Goal: Task Accomplishment & Management: Manage account settings

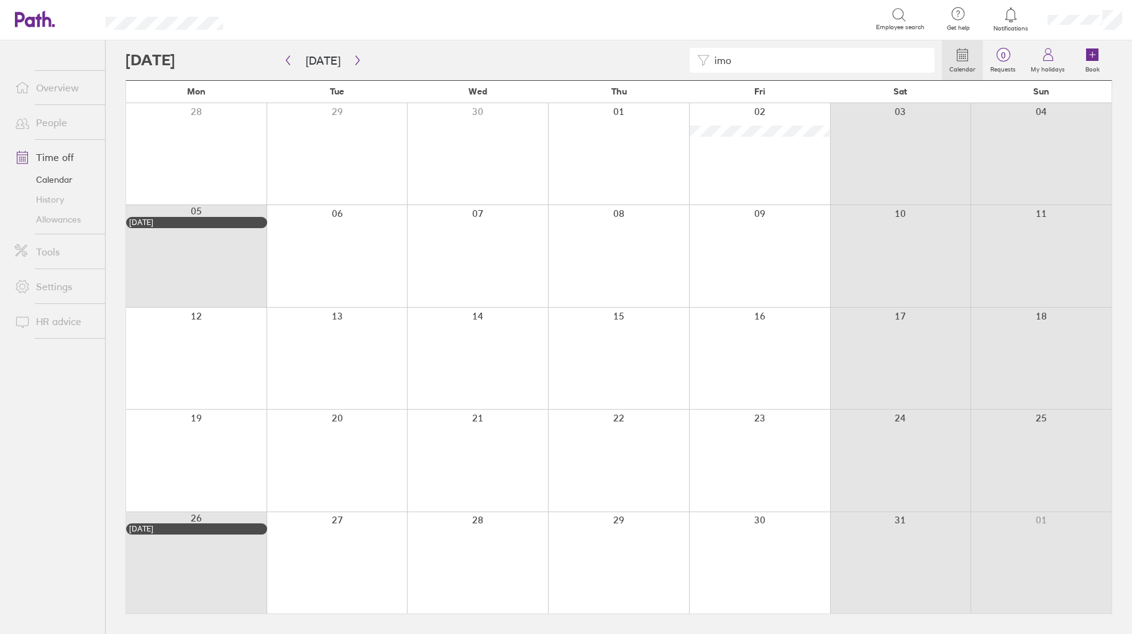
click at [53, 119] on link "People" at bounding box center [55, 122] width 100 height 25
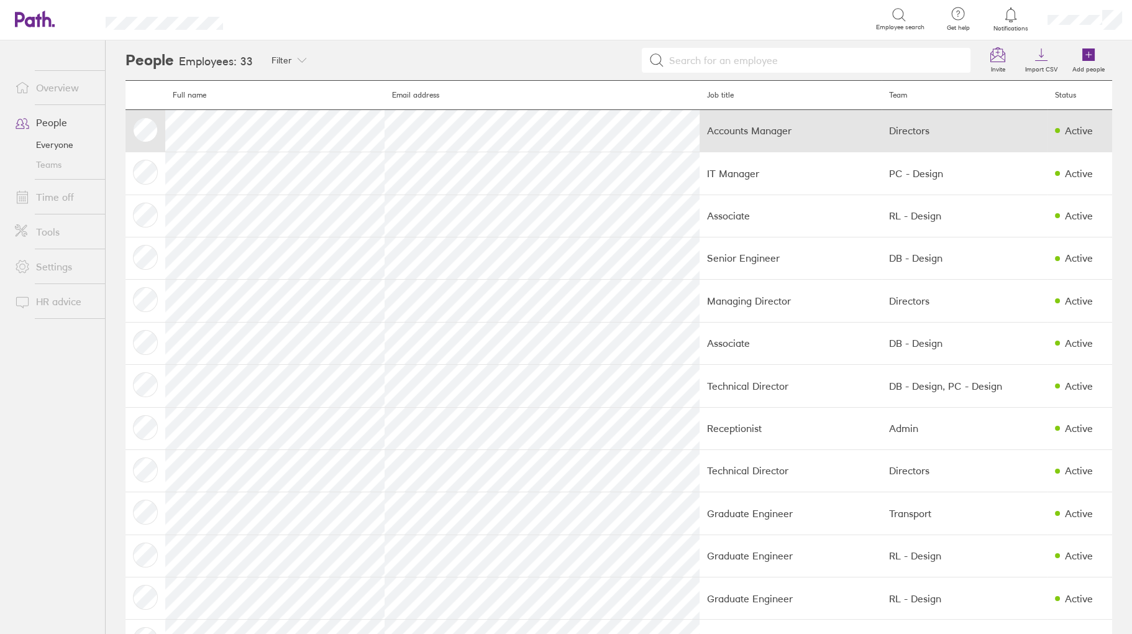
scroll to position [249, 0]
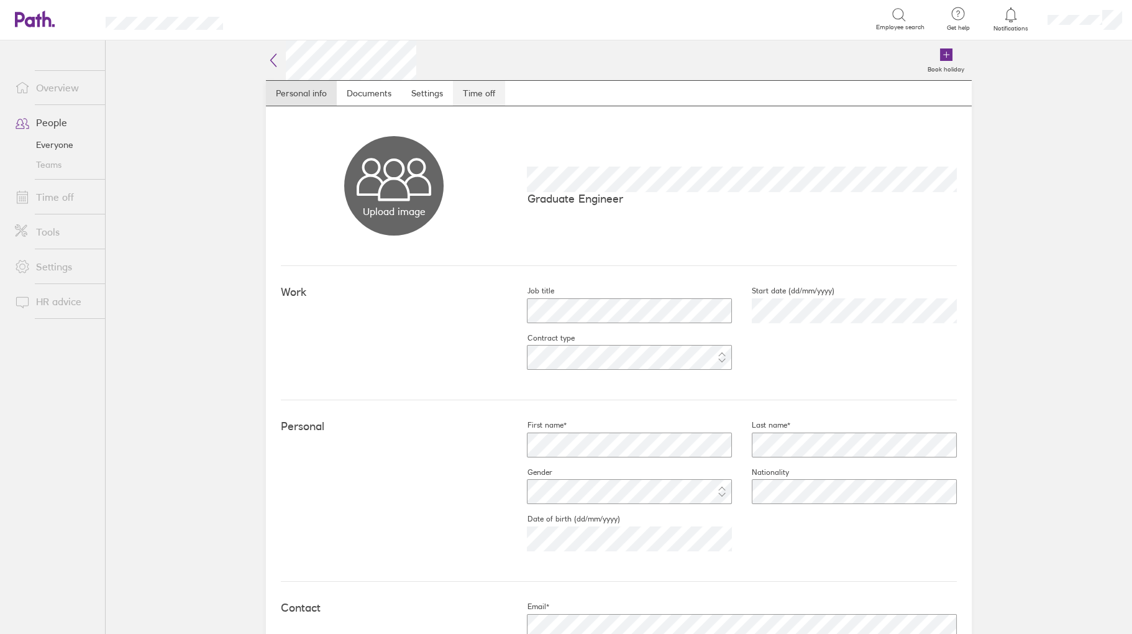
click at [484, 81] on link "Time off" at bounding box center [479, 93] width 52 height 25
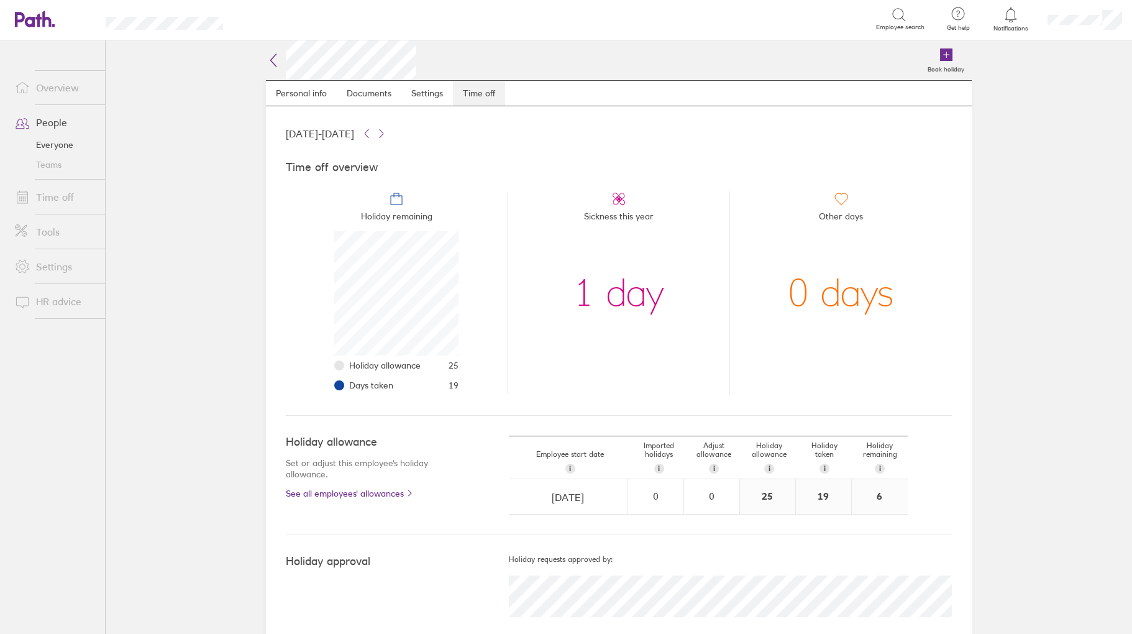
scroll to position [124, 124]
click at [54, 195] on link "Time off" at bounding box center [55, 197] width 100 height 25
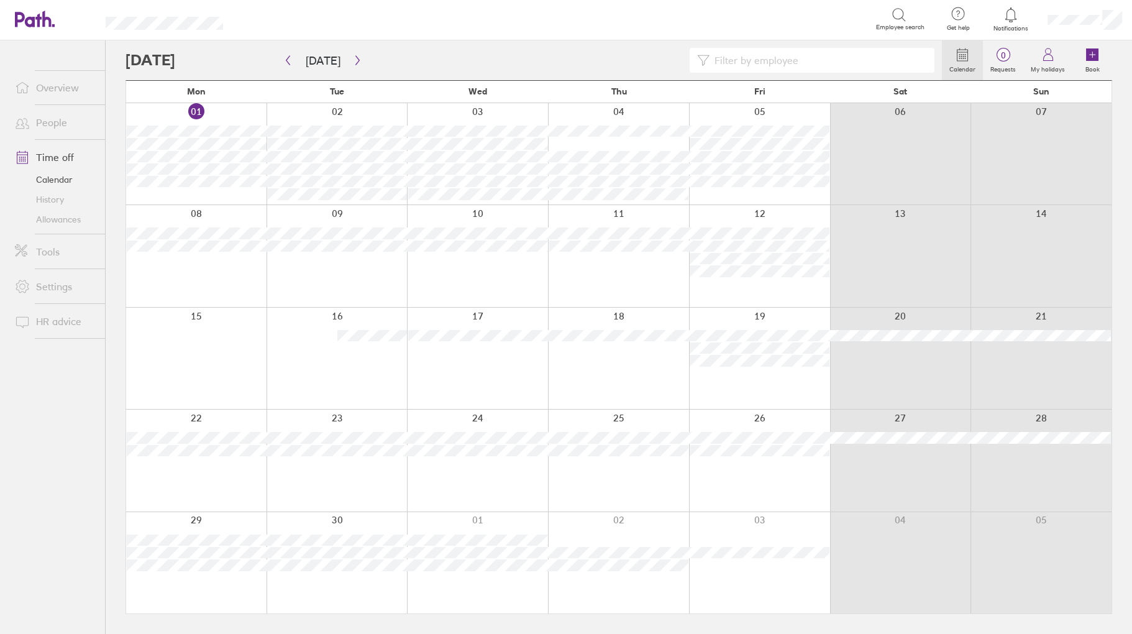
click at [763, 60] on input at bounding box center [819, 60] width 218 height 24
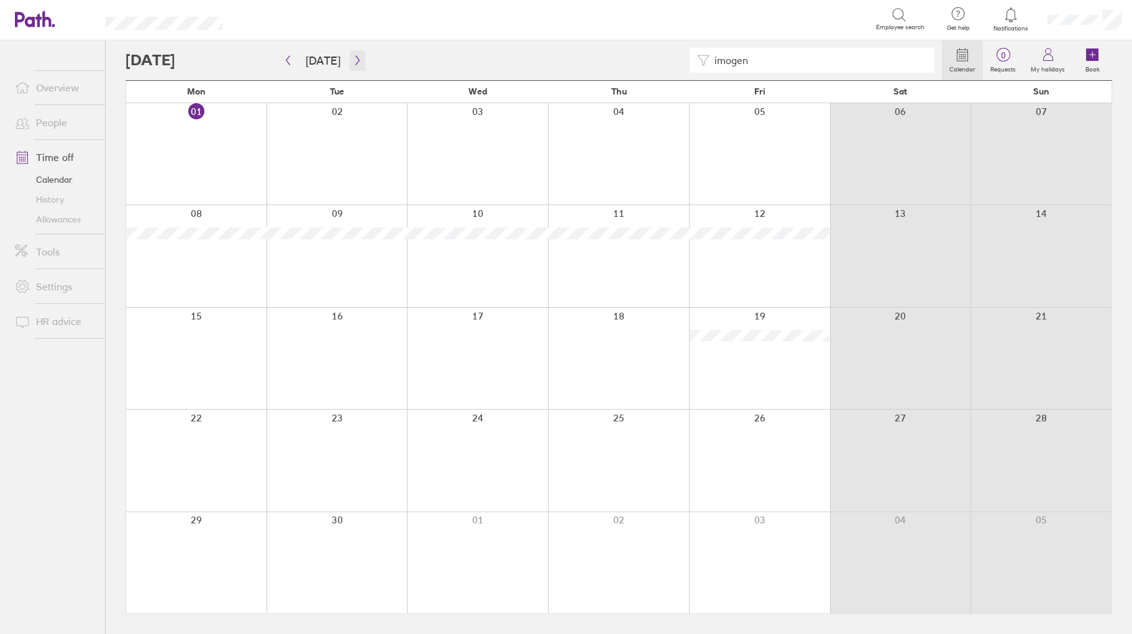
type input "imogen"
click at [356, 60] on icon "button" at bounding box center [357, 60] width 9 height 10
click at [351, 65] on button "button" at bounding box center [358, 60] width 16 height 21
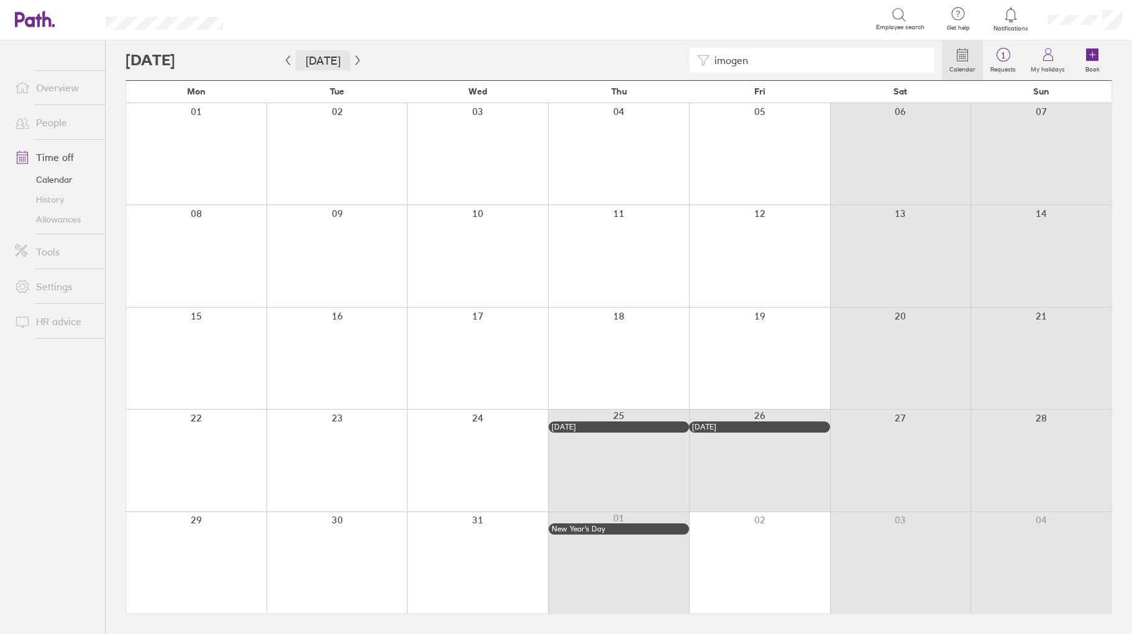
click at [310, 59] on button "[DATE]" at bounding box center [323, 60] width 55 height 21
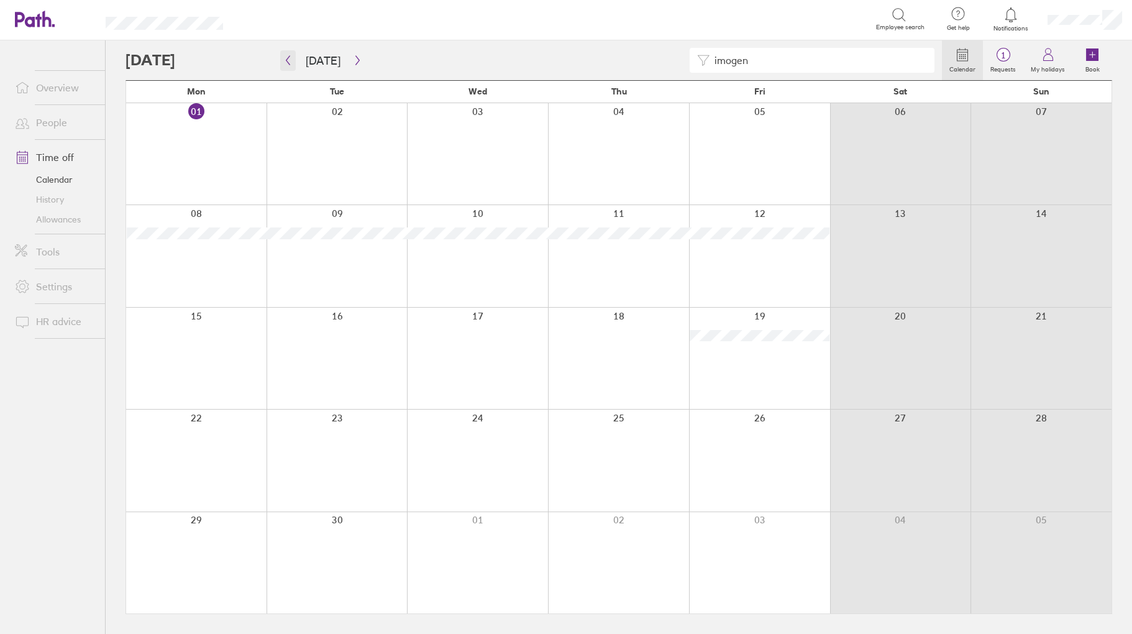
click at [290, 60] on icon "button" at bounding box center [287, 60] width 9 height 10
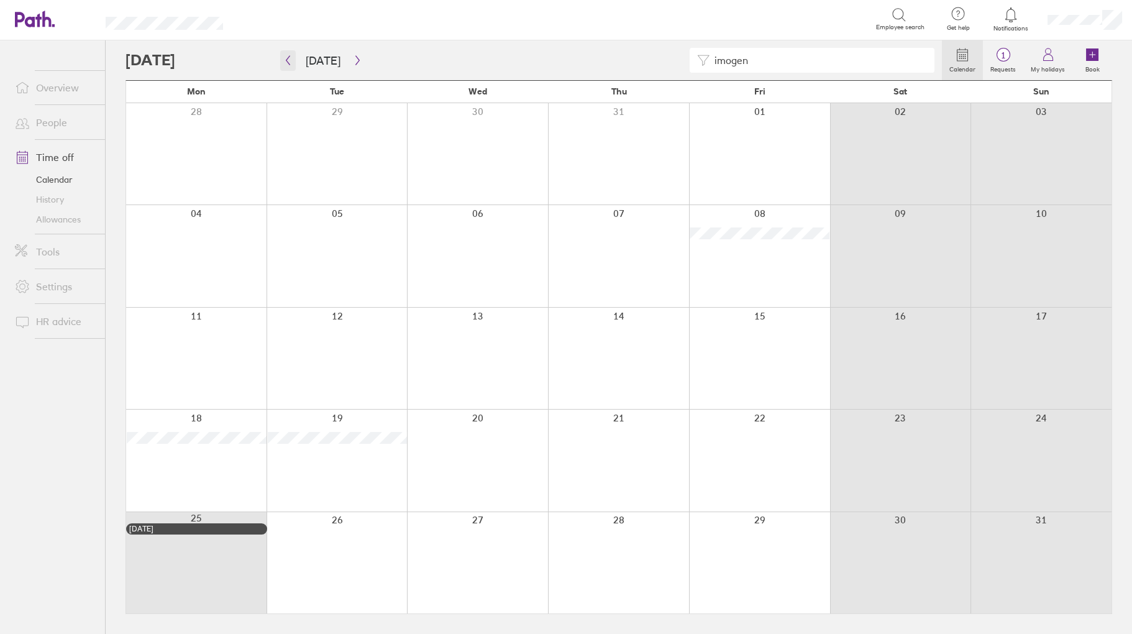
click at [286, 63] on icon "button" at bounding box center [287, 60] width 9 height 10
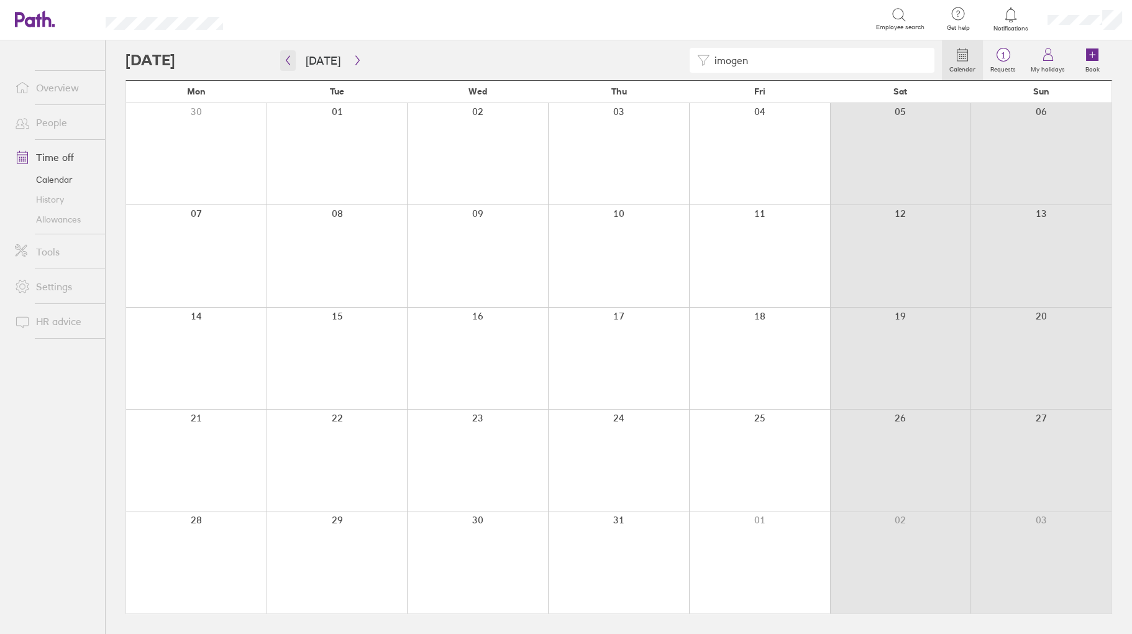
click at [286, 63] on icon "button" at bounding box center [287, 60] width 9 height 10
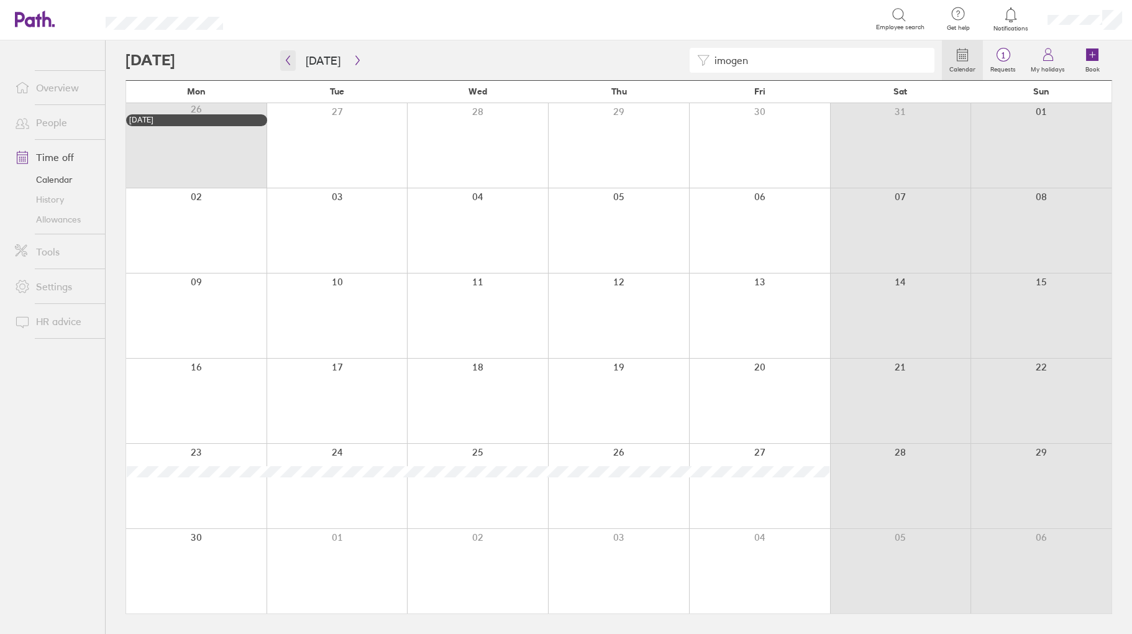
click at [283, 60] on icon "button" at bounding box center [287, 60] width 9 height 10
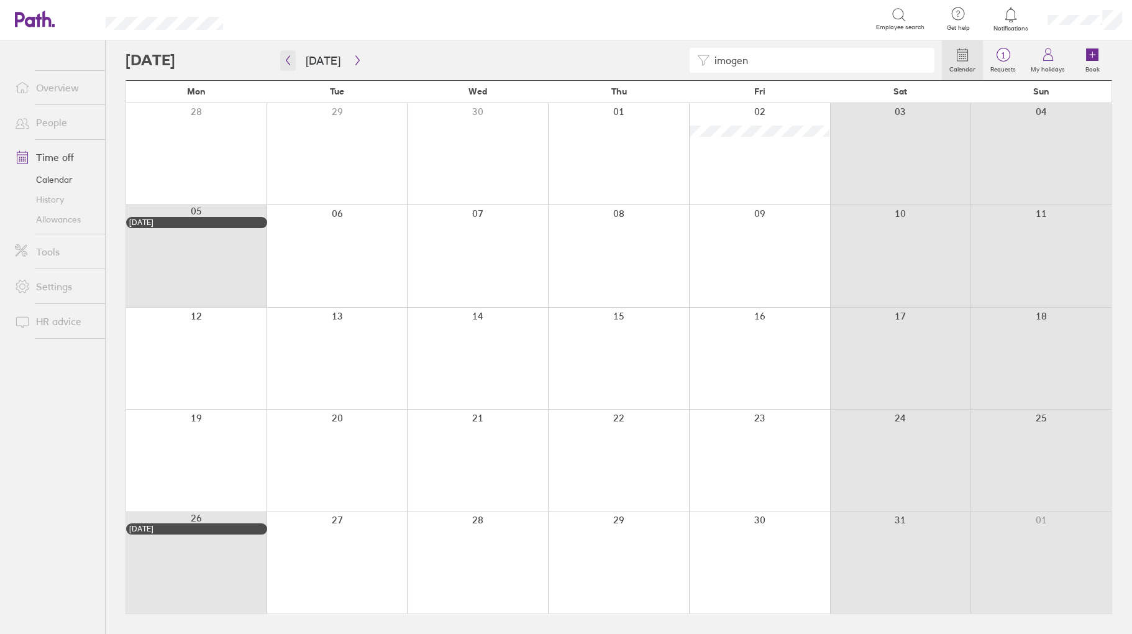
click at [289, 58] on icon "button" at bounding box center [287, 60] width 9 height 10
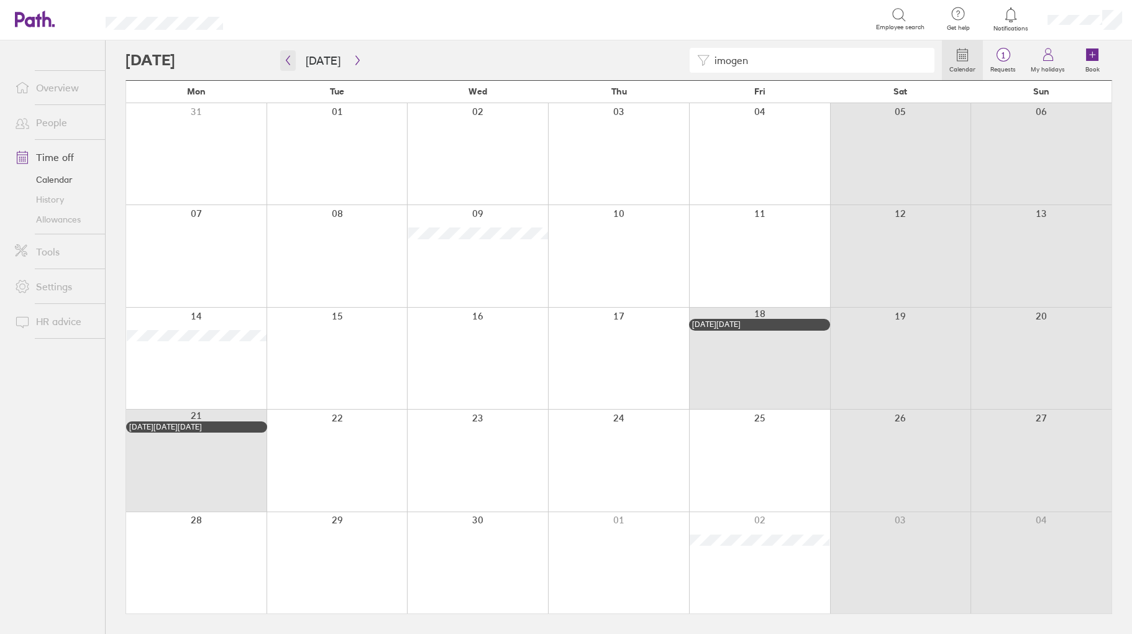
click at [288, 53] on button "button" at bounding box center [288, 60] width 16 height 21
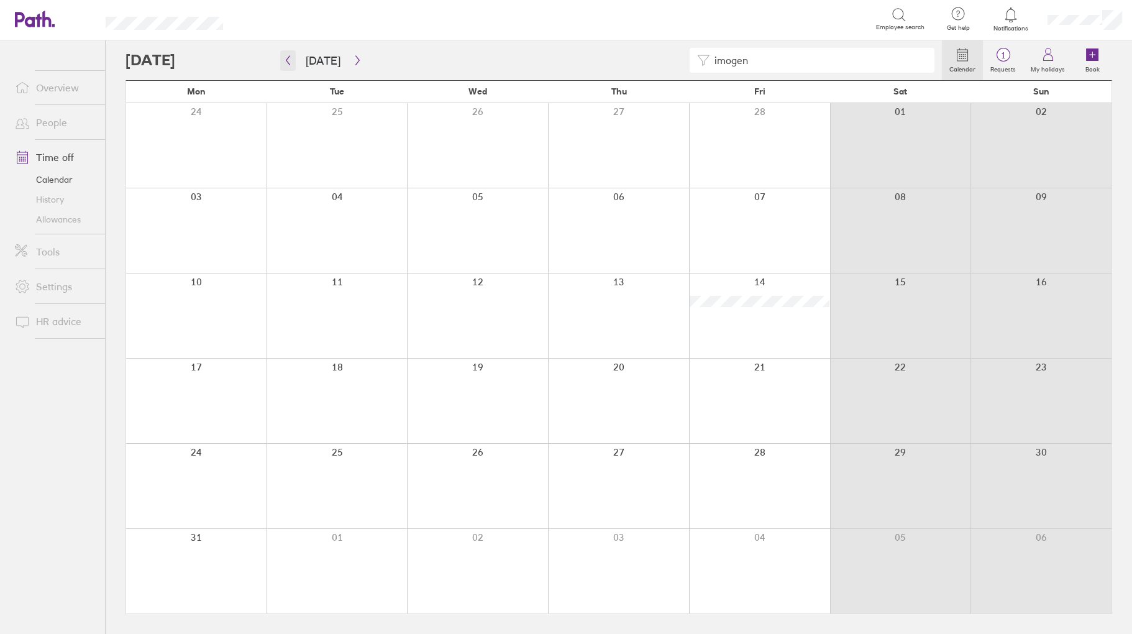
click at [286, 60] on icon "button" at bounding box center [288, 60] width 4 height 9
click at [57, 122] on link "People" at bounding box center [55, 122] width 100 height 25
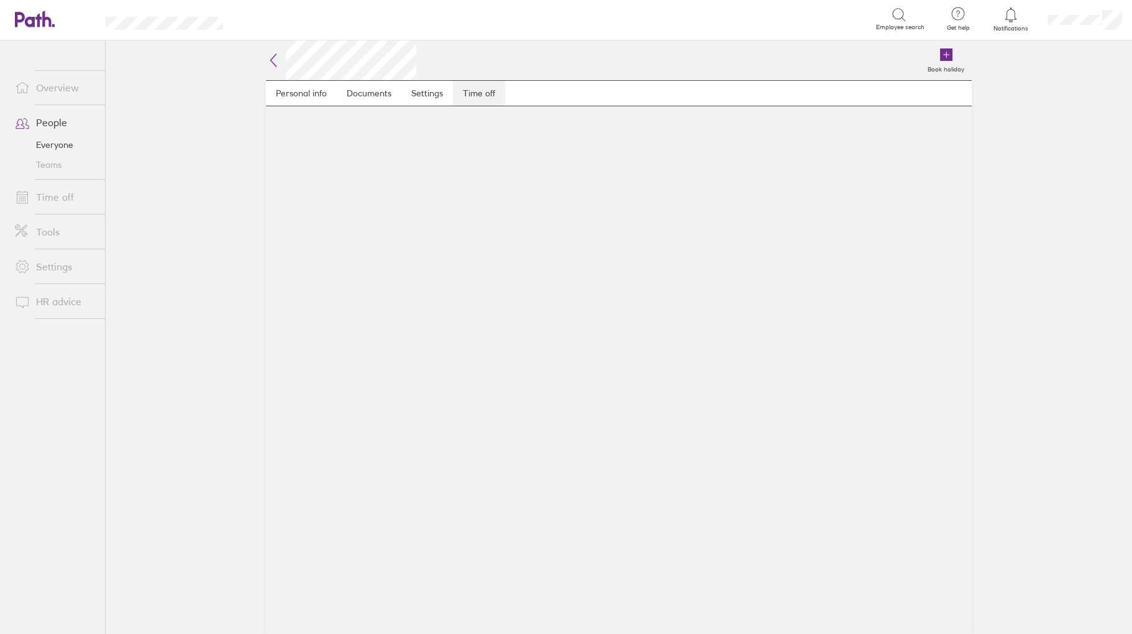
click at [480, 81] on link "Time off" at bounding box center [479, 93] width 52 height 25
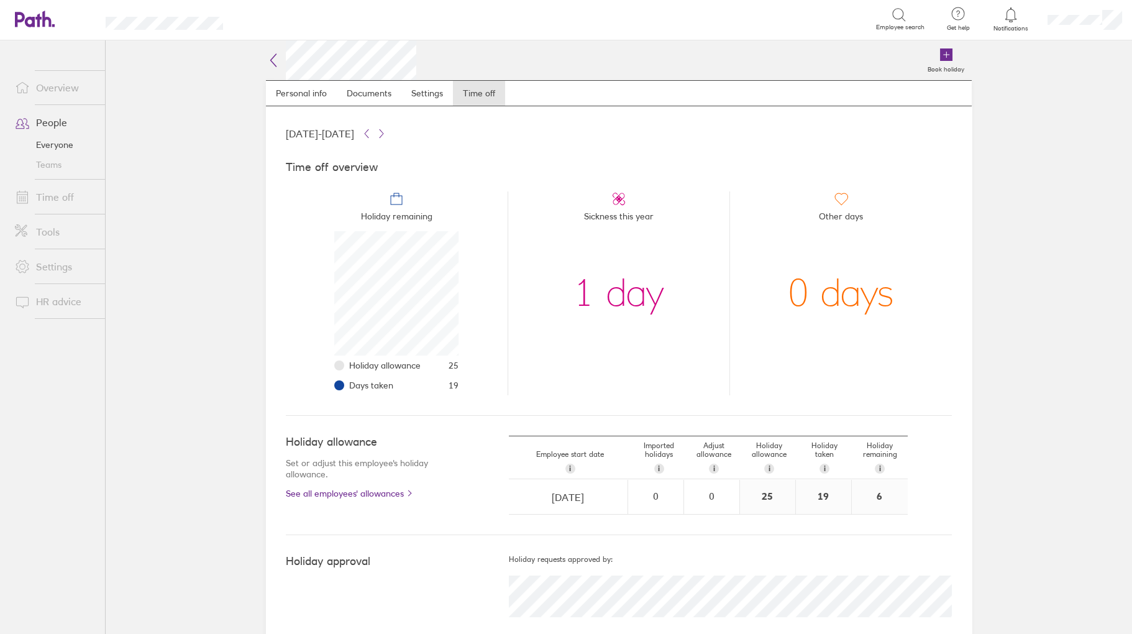
scroll to position [124, 124]
click at [55, 126] on link "People" at bounding box center [55, 122] width 100 height 25
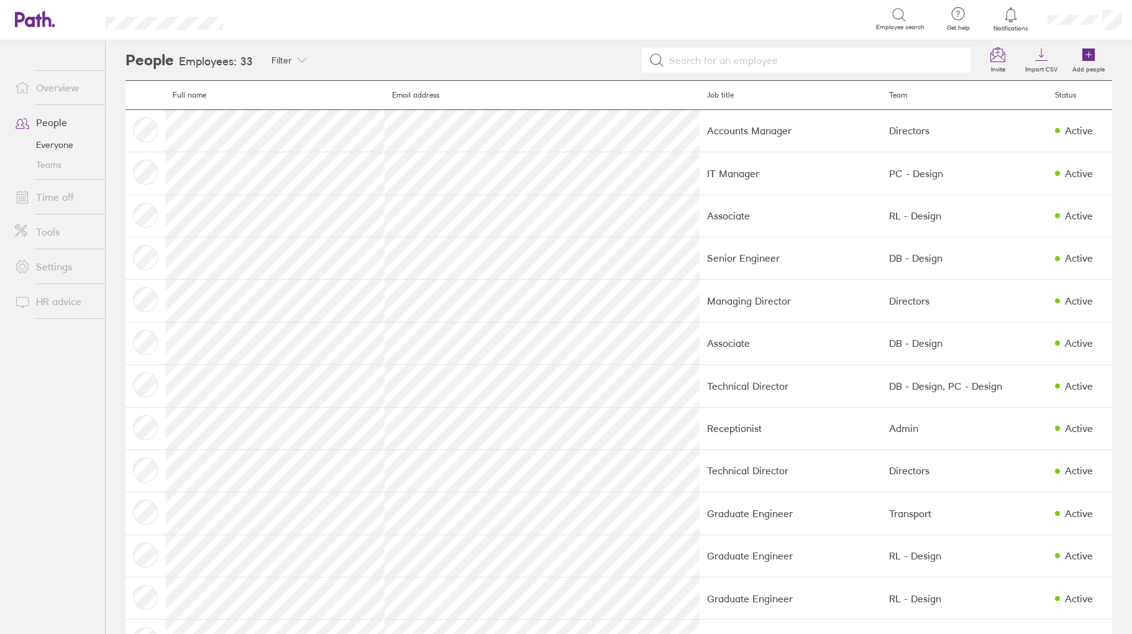
click at [45, 199] on link "Time off" at bounding box center [55, 197] width 100 height 25
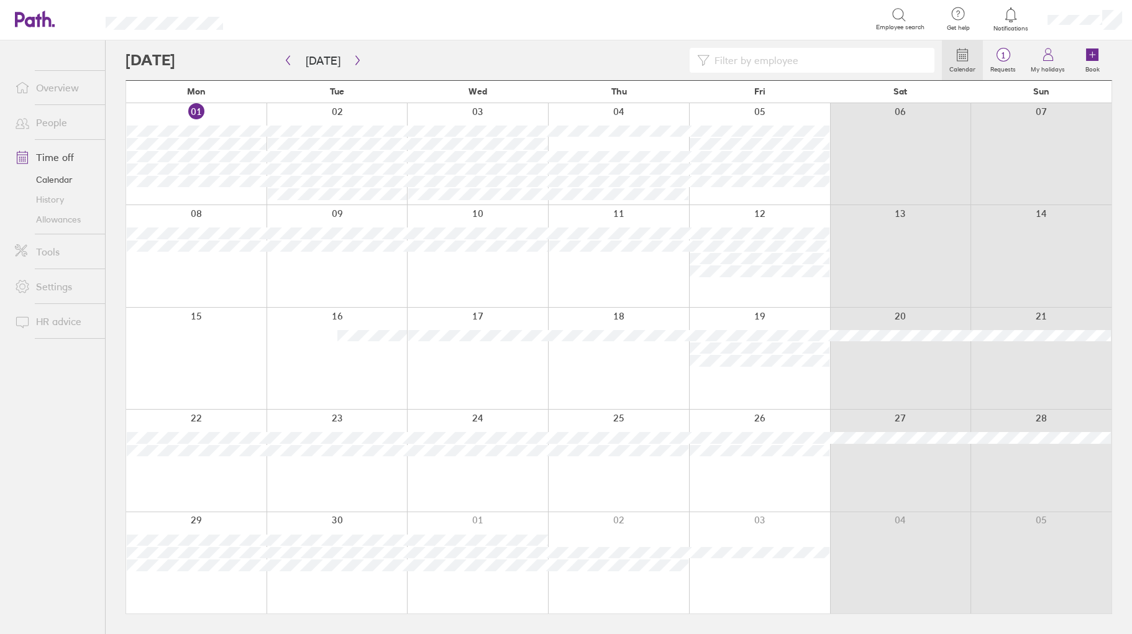
click at [50, 114] on link "People" at bounding box center [55, 122] width 100 height 25
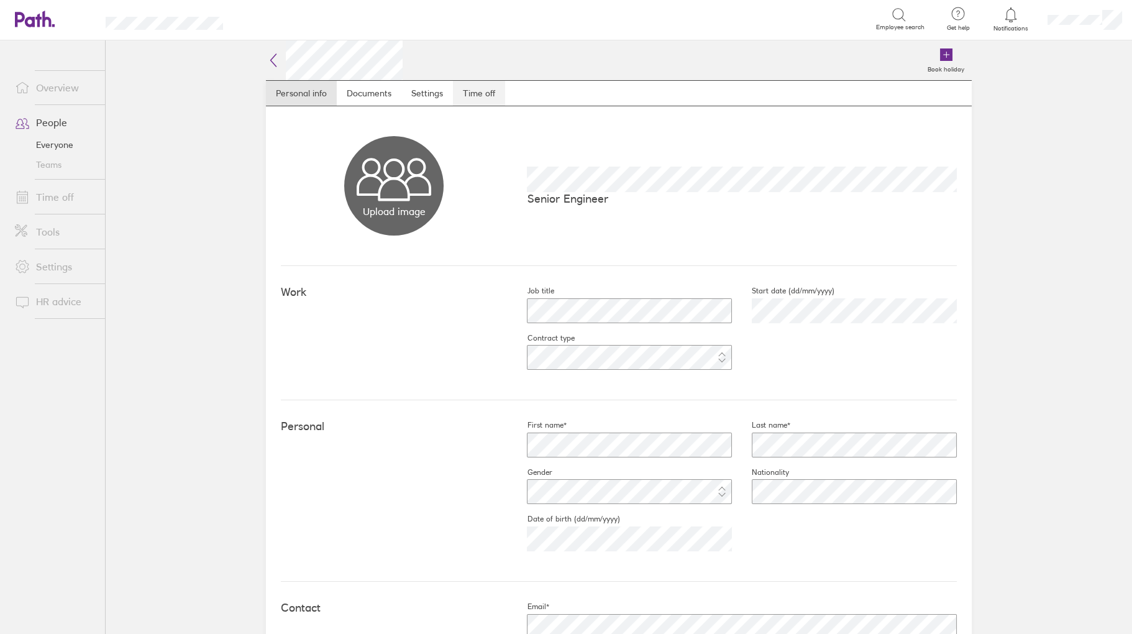
click at [480, 87] on link "Time off" at bounding box center [479, 93] width 52 height 25
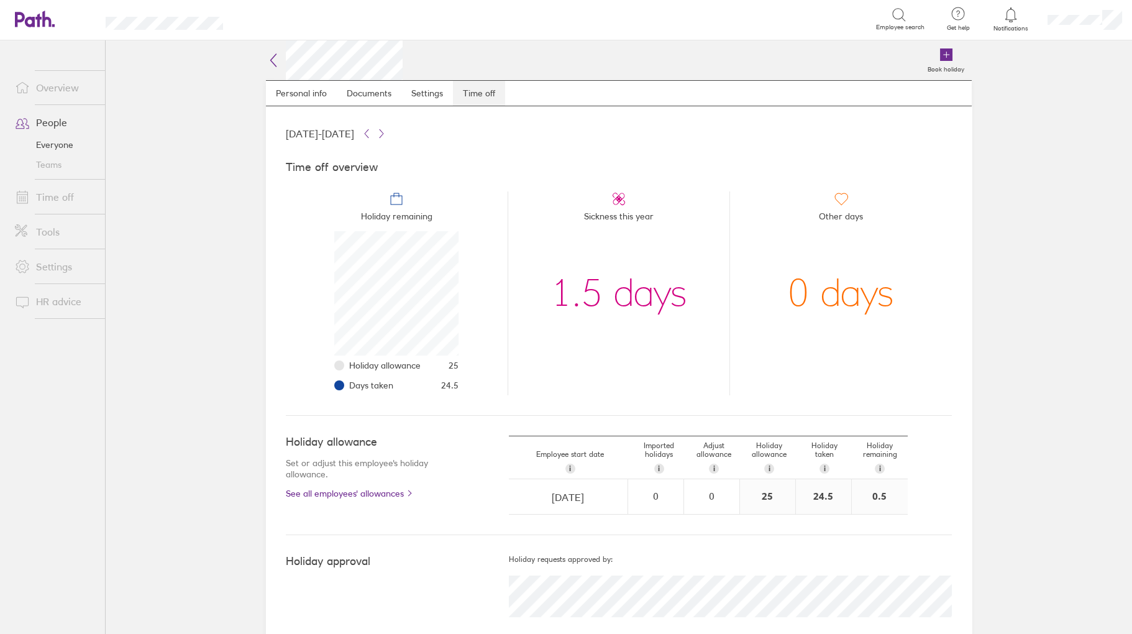
scroll to position [124, 124]
click at [57, 196] on link "Time off" at bounding box center [55, 197] width 100 height 25
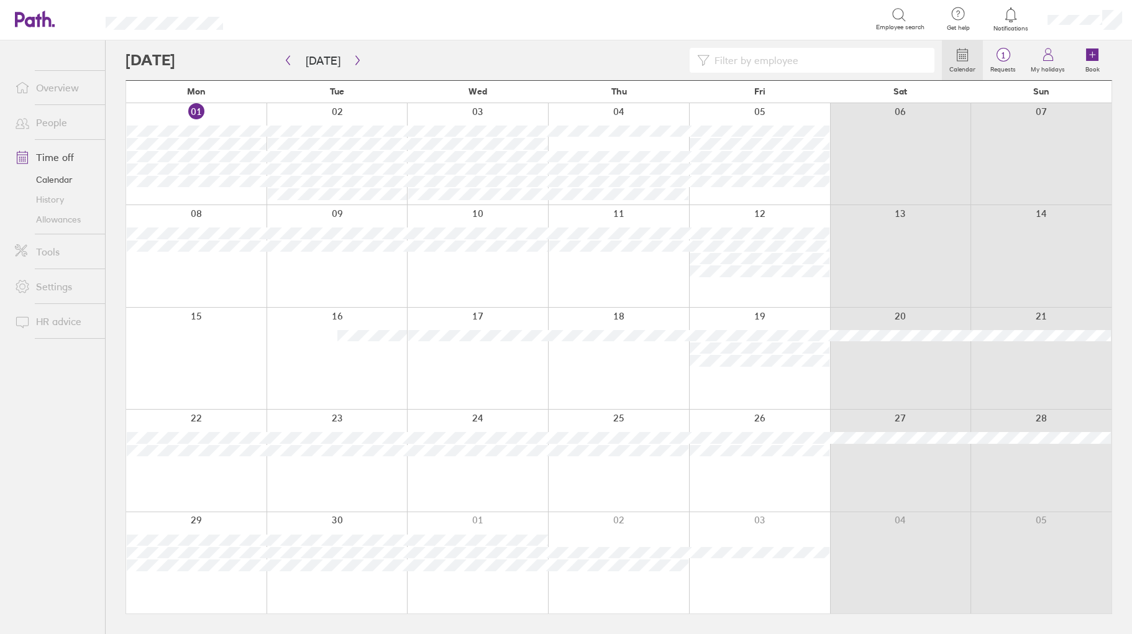
click at [741, 63] on input at bounding box center [819, 60] width 218 height 24
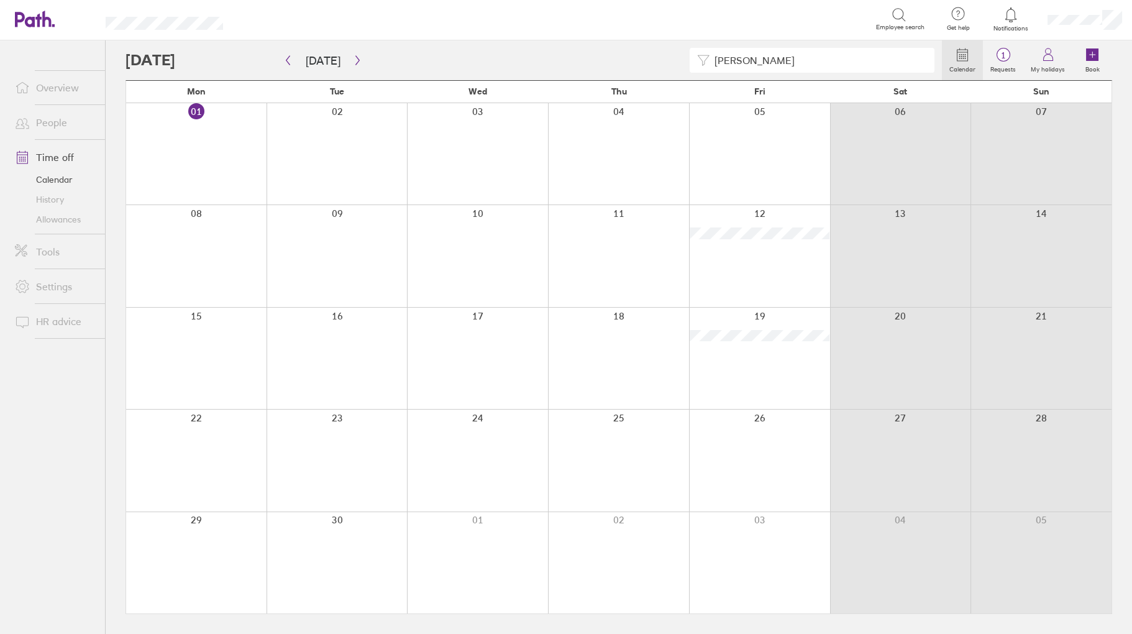
type input "charles"
click at [64, 128] on link "People" at bounding box center [55, 122] width 100 height 25
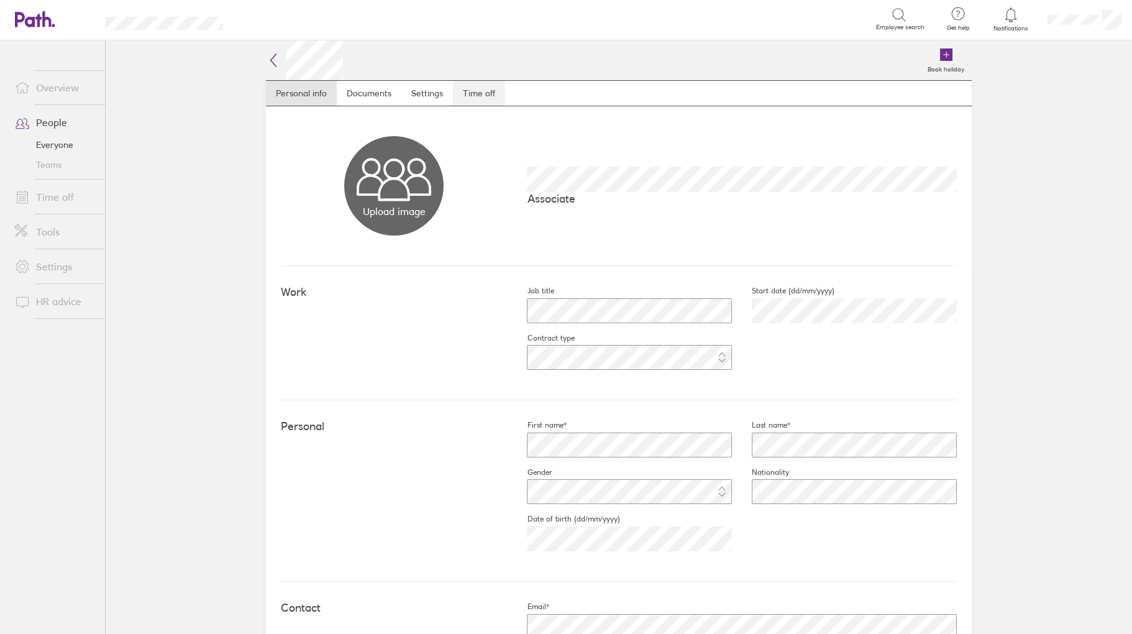
click at [472, 88] on link "Time off" at bounding box center [479, 93] width 52 height 25
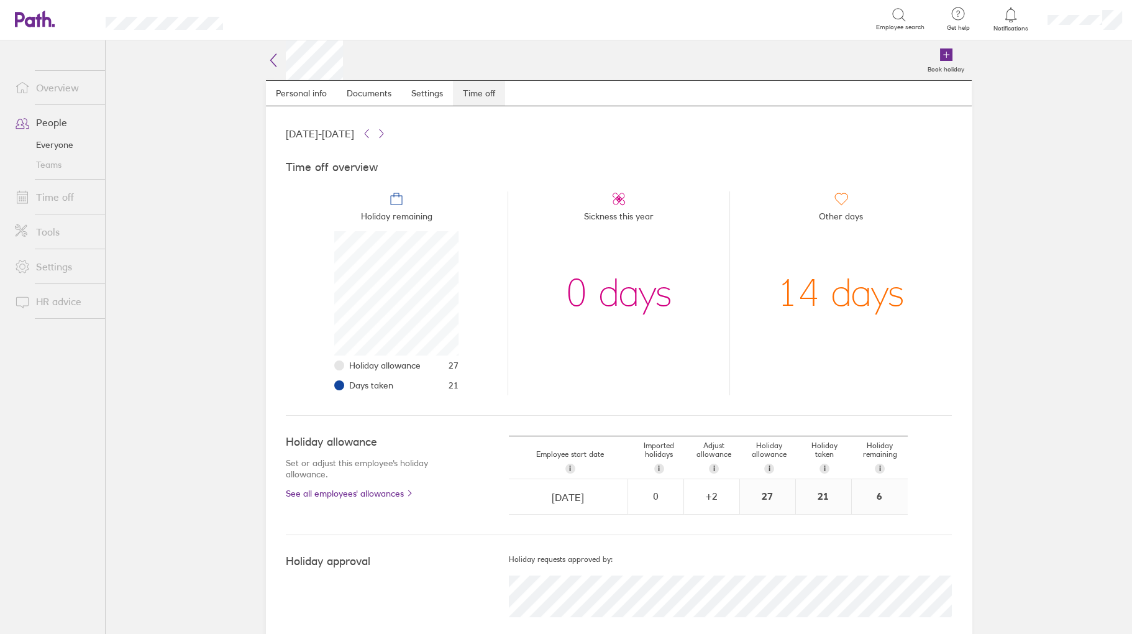
scroll to position [124, 124]
click at [58, 196] on link "Time off" at bounding box center [55, 197] width 100 height 25
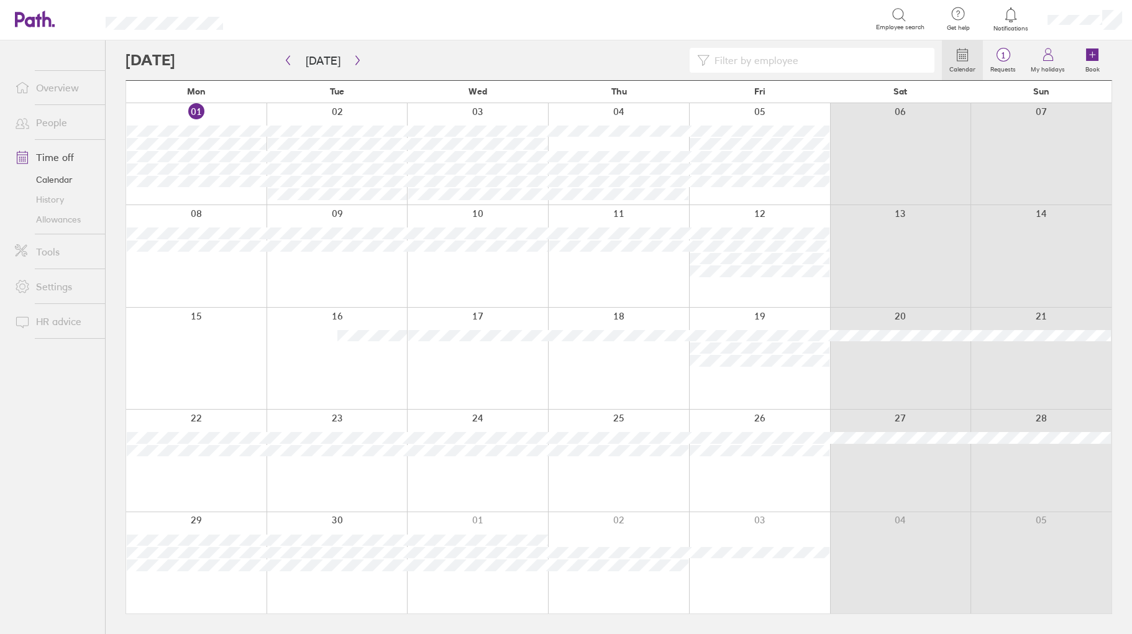
click at [724, 57] on input at bounding box center [819, 60] width 218 height 24
type input "ben"
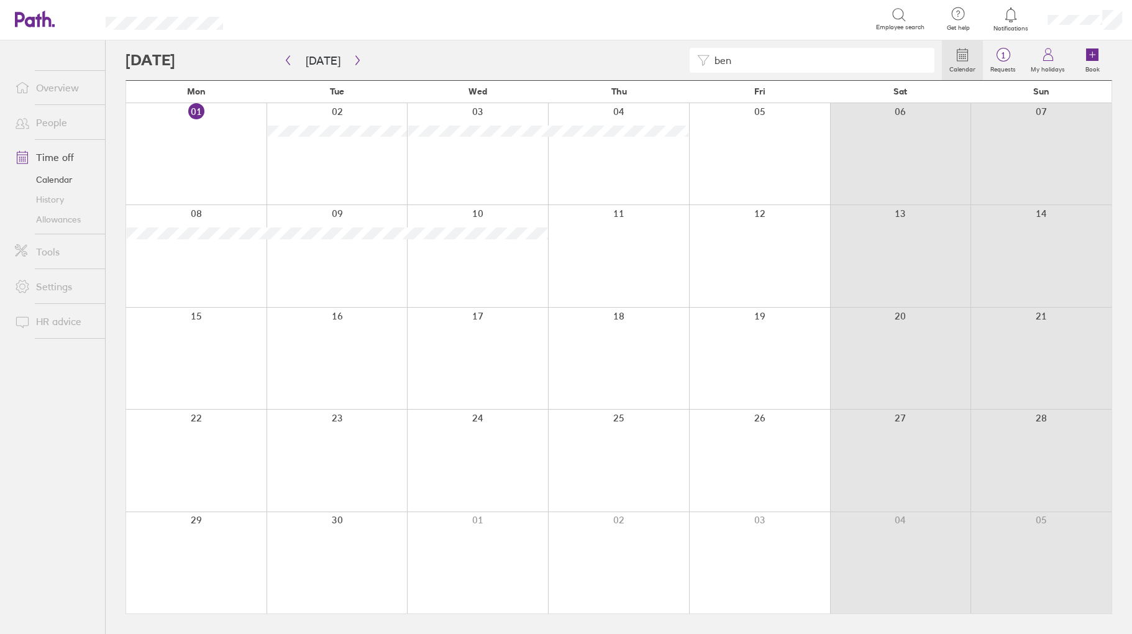
click at [74, 118] on link "People" at bounding box center [55, 122] width 100 height 25
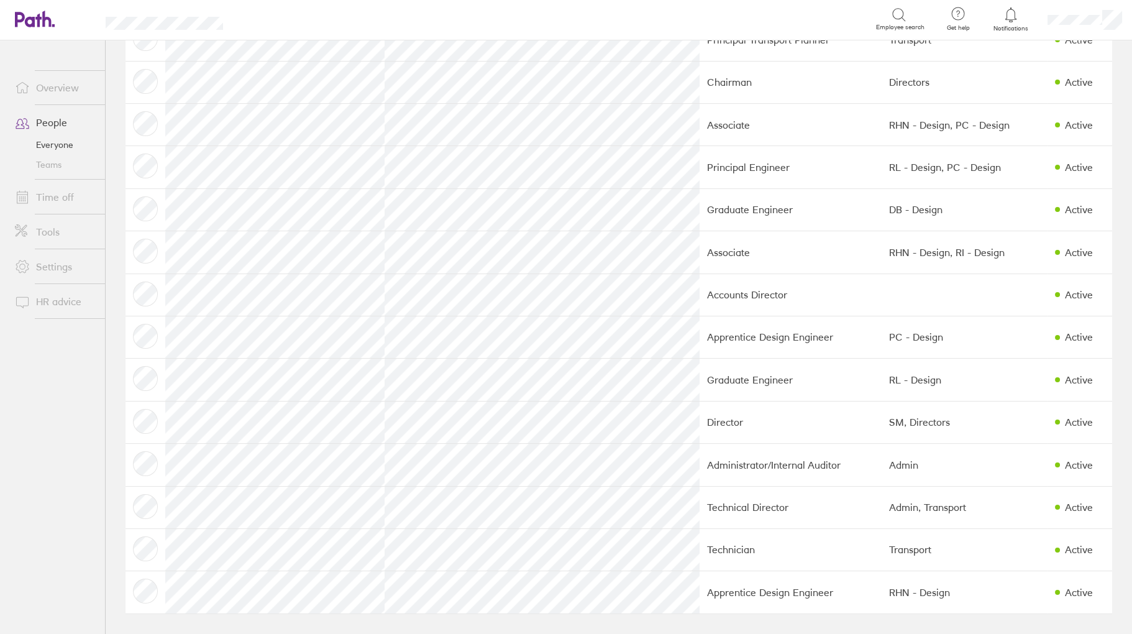
scroll to position [911, 0]
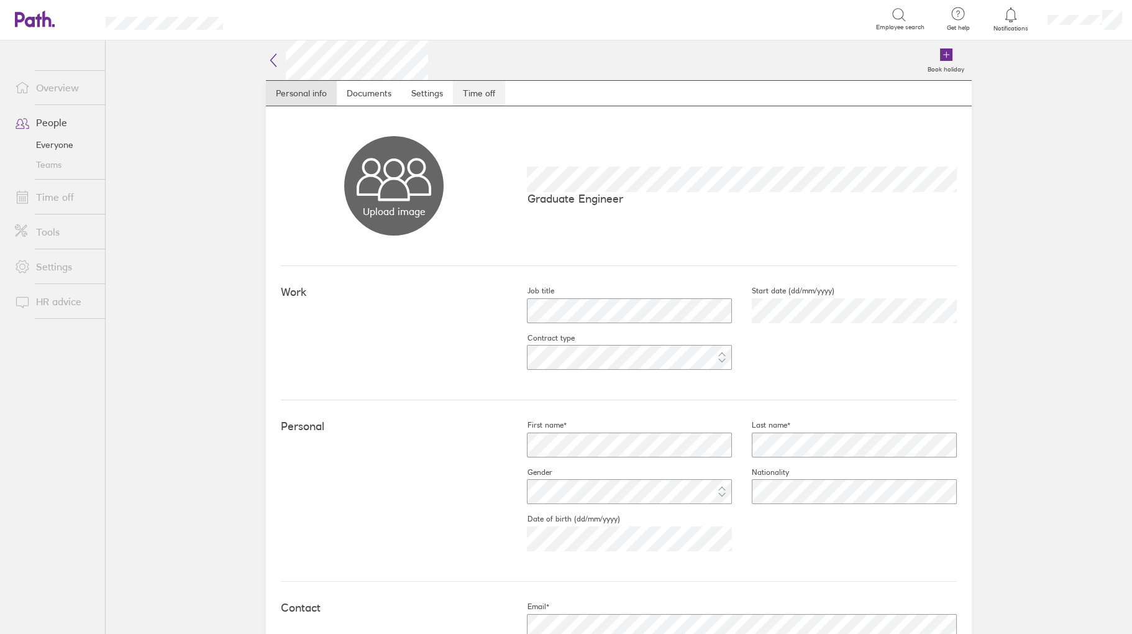
click at [464, 96] on link "Time off" at bounding box center [479, 93] width 52 height 25
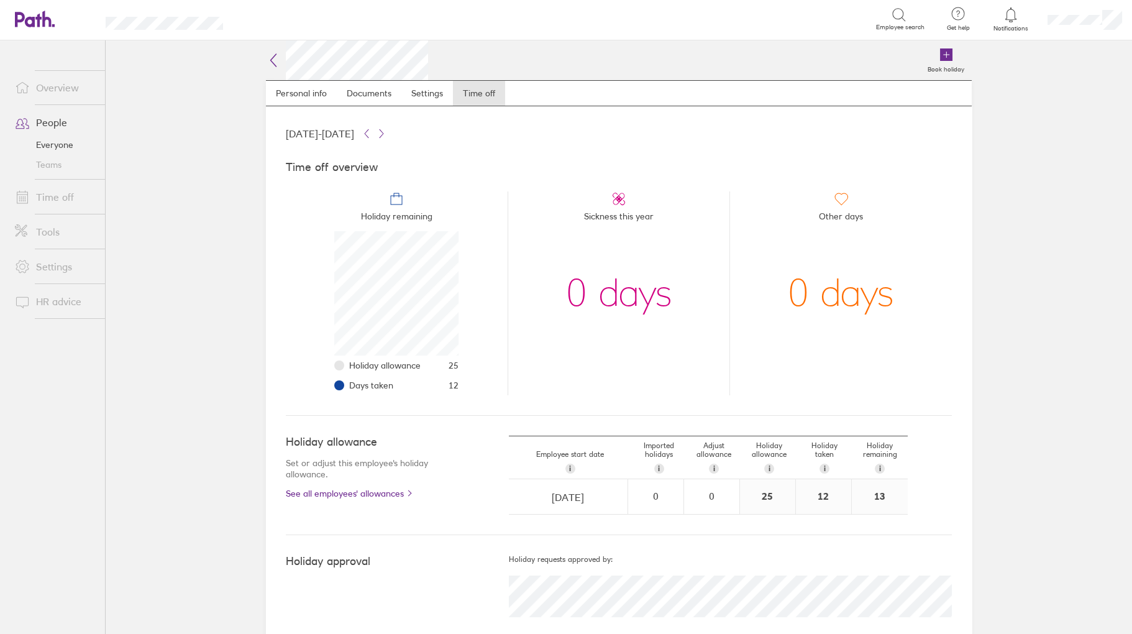
scroll to position [124, 124]
click at [52, 121] on link "People" at bounding box center [55, 122] width 100 height 25
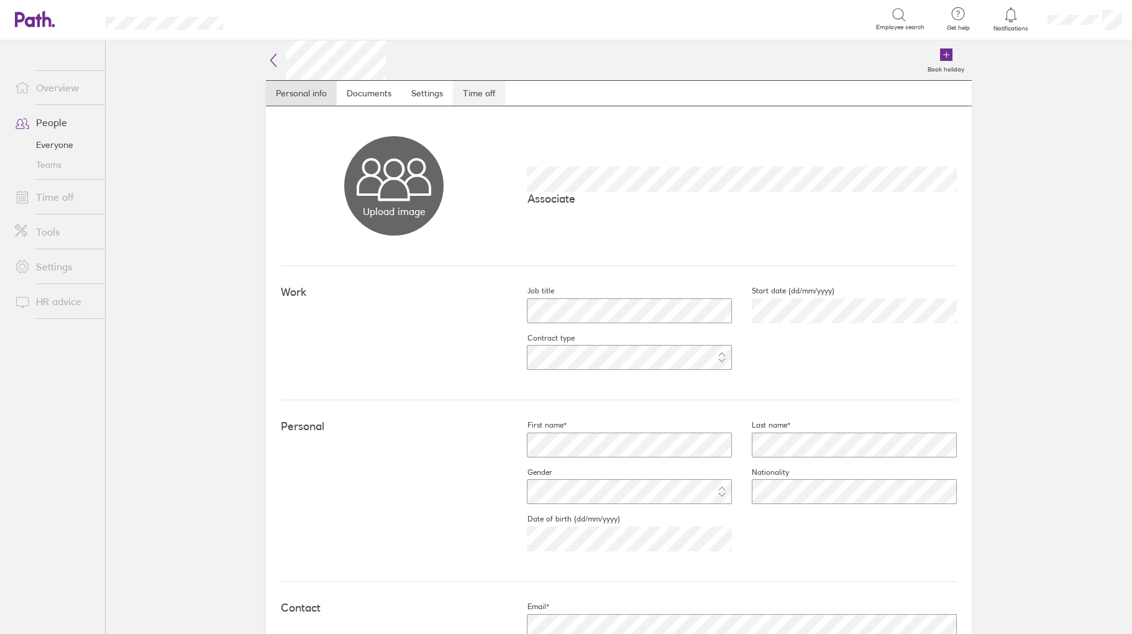
click at [468, 97] on link "Time off" at bounding box center [479, 93] width 52 height 25
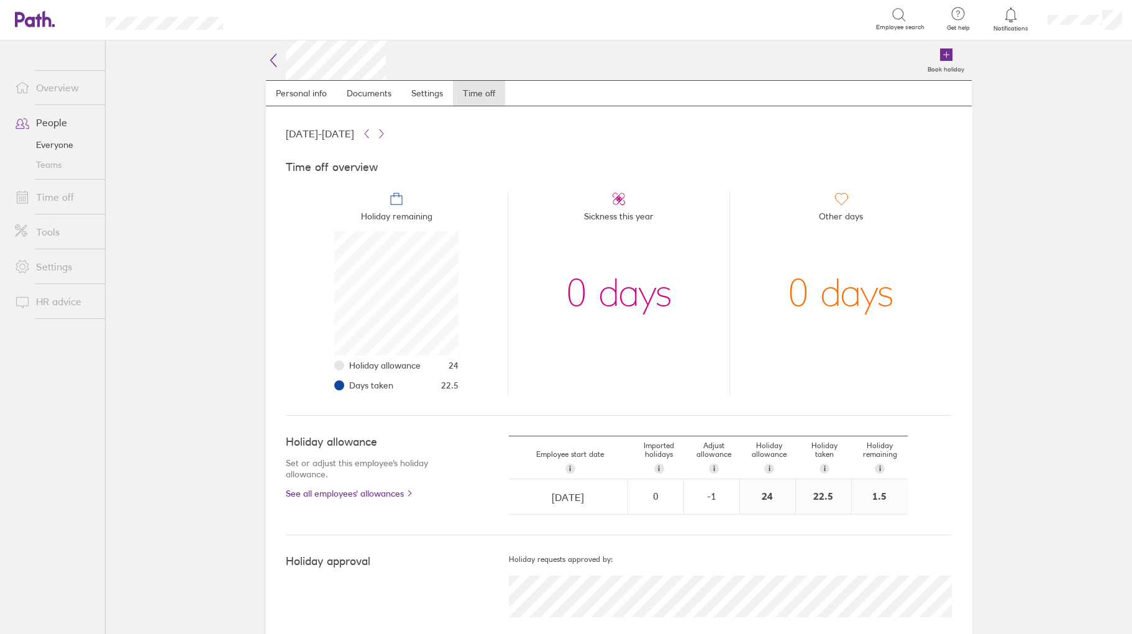
scroll to position [124, 124]
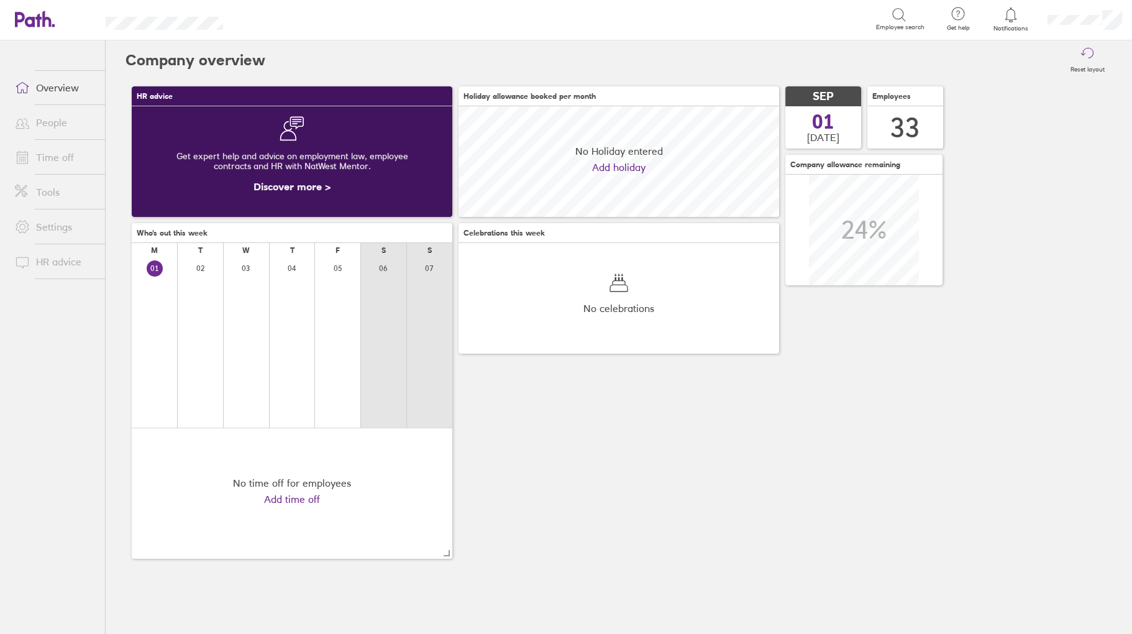
scroll to position [111, 321]
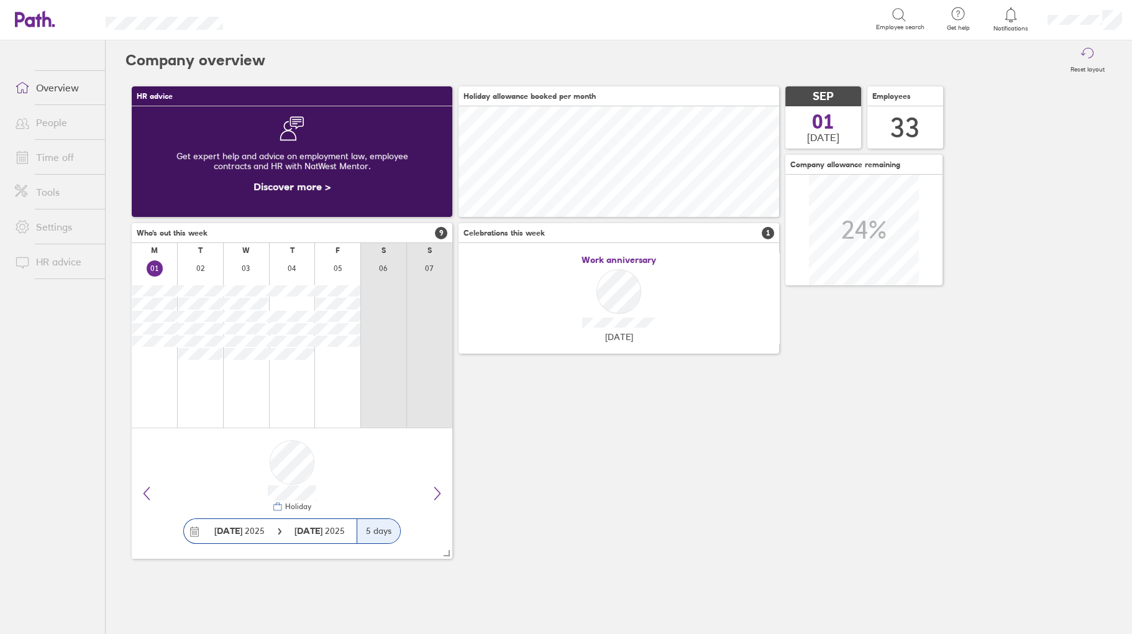
click at [49, 119] on link "People" at bounding box center [55, 122] width 100 height 25
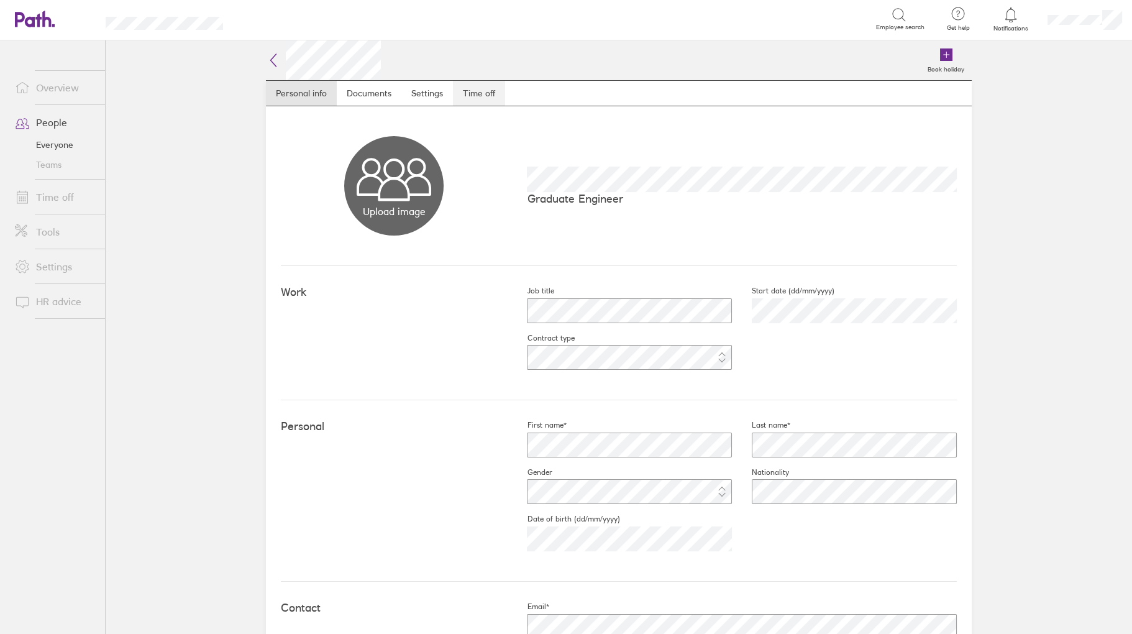
click at [477, 94] on link "Time off" at bounding box center [479, 93] width 52 height 25
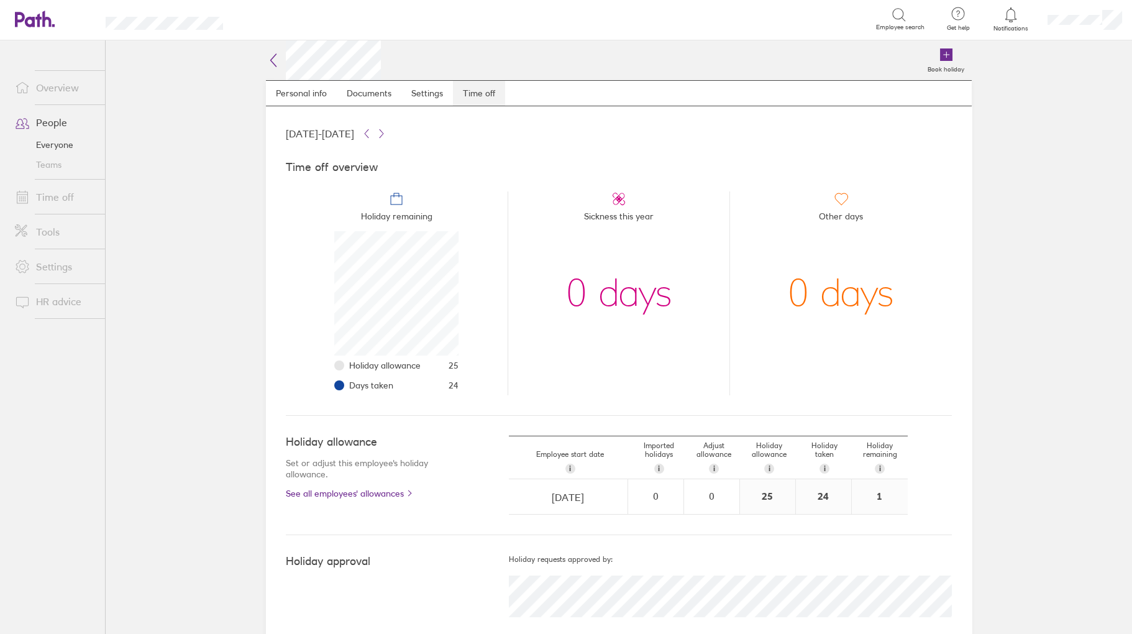
scroll to position [124, 124]
click at [55, 119] on link "People" at bounding box center [55, 122] width 100 height 25
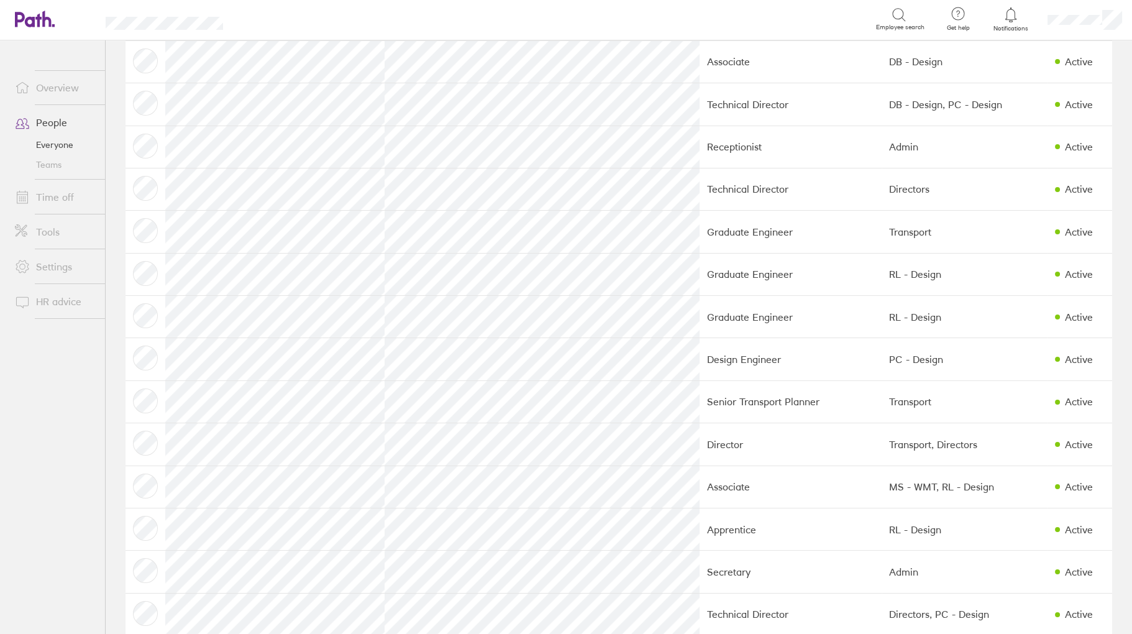
scroll to position [311, 0]
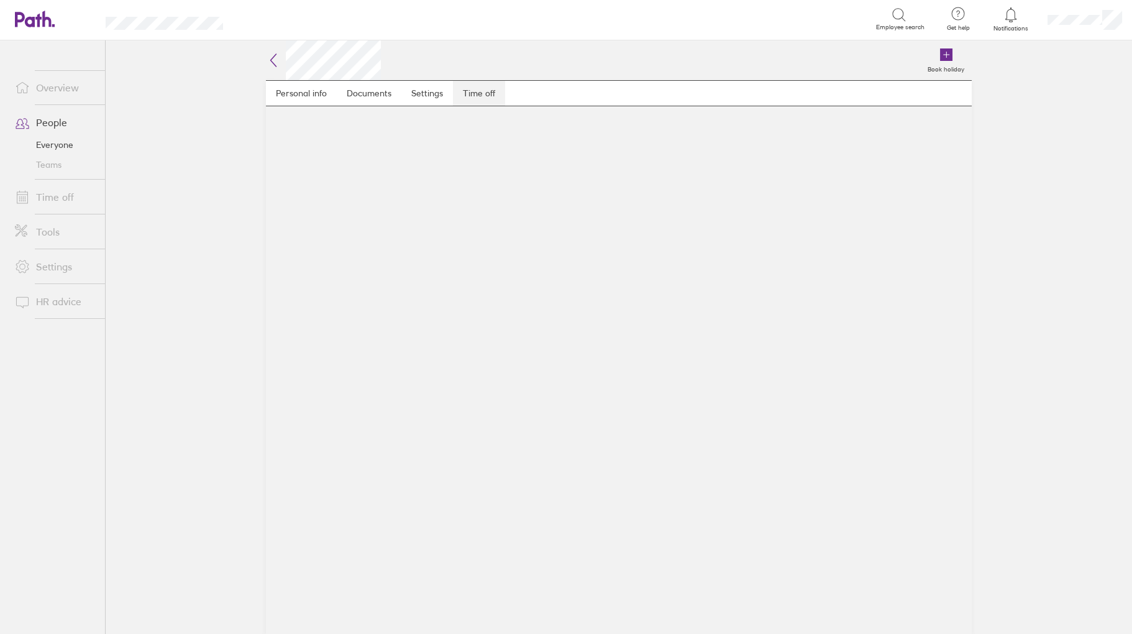
click at [481, 89] on link "Time off" at bounding box center [479, 93] width 52 height 25
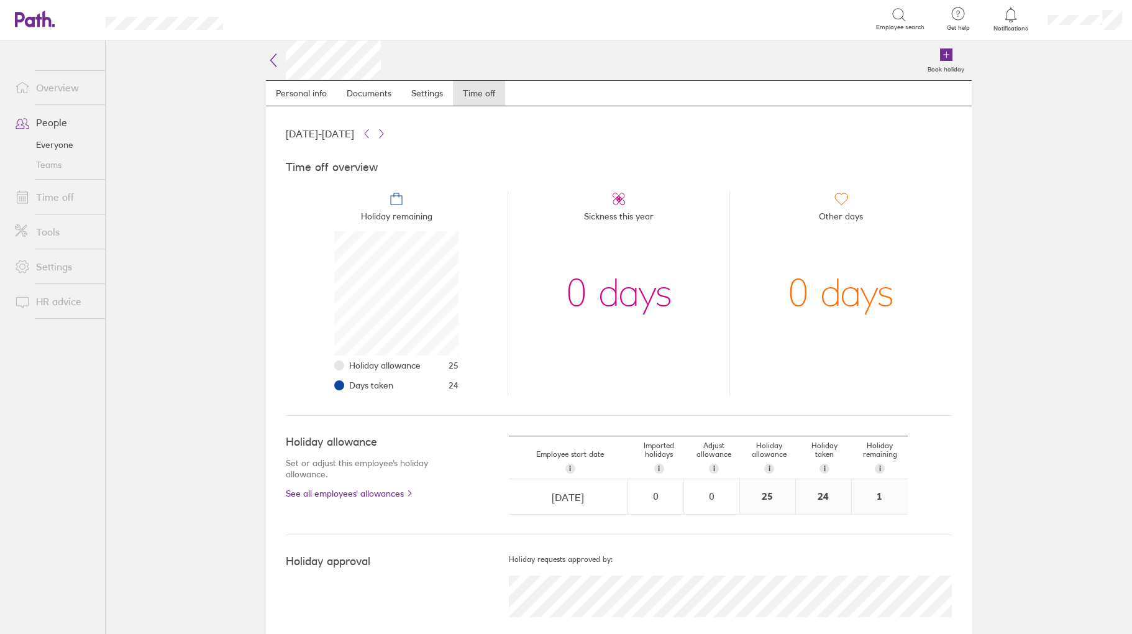
scroll to position [124, 124]
click at [48, 121] on link "People" at bounding box center [55, 122] width 100 height 25
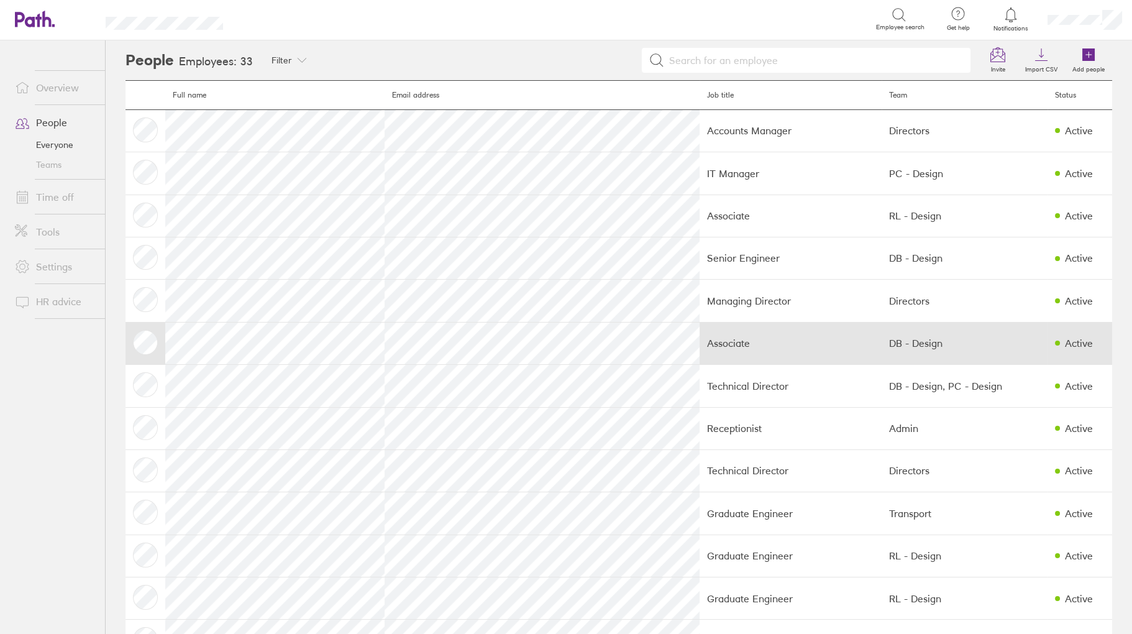
scroll to position [124, 0]
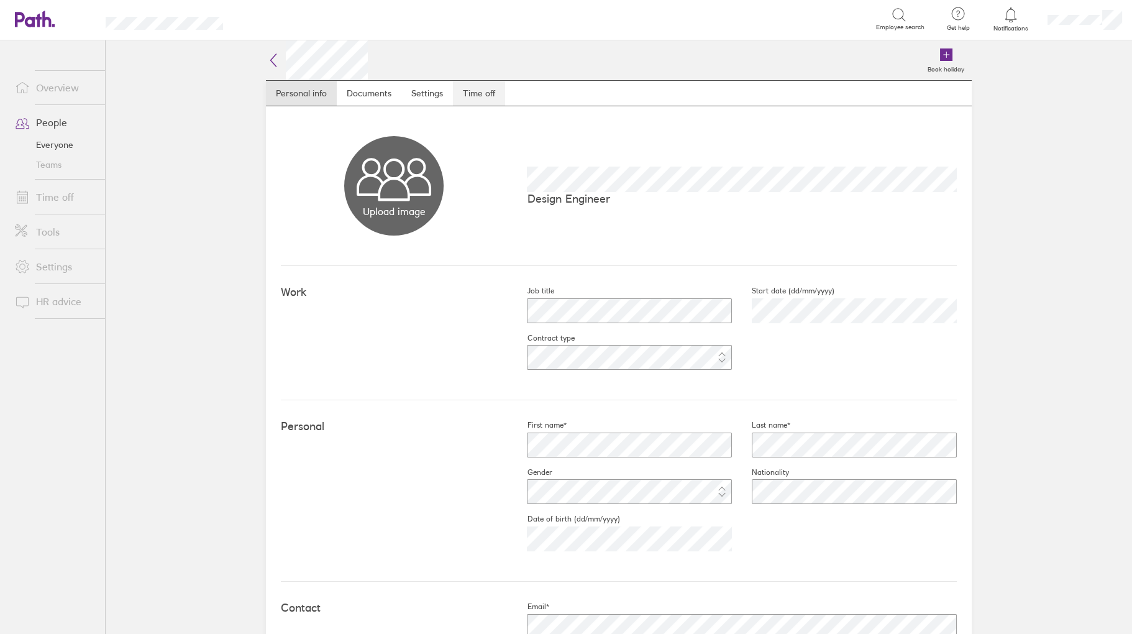
click at [472, 94] on link "Time off" at bounding box center [479, 93] width 52 height 25
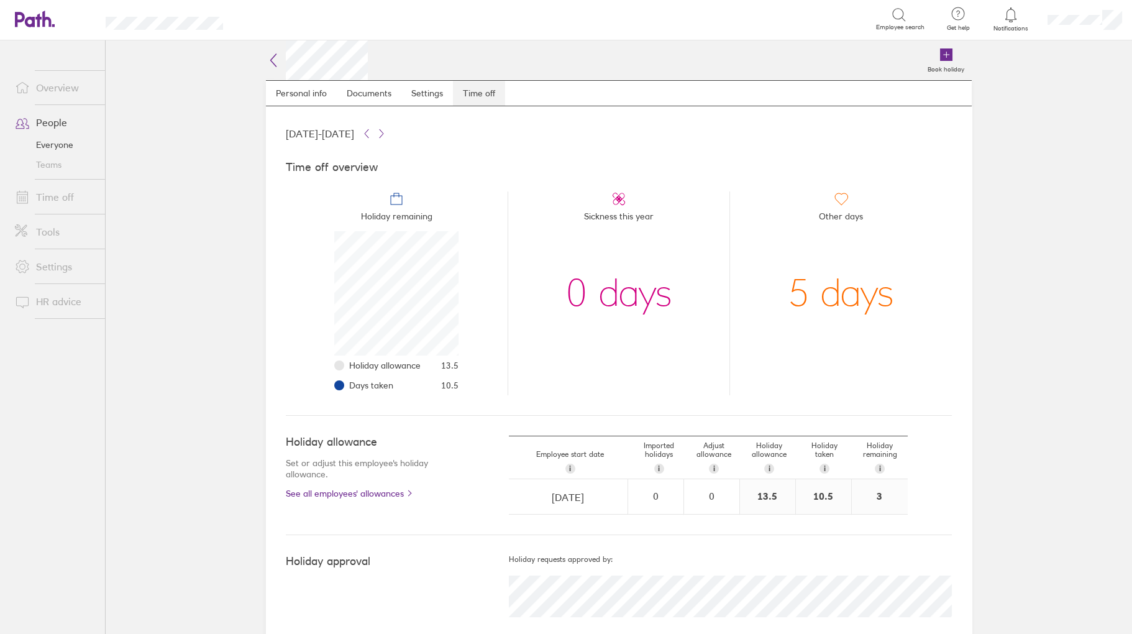
scroll to position [124, 124]
click at [65, 196] on link "Time off" at bounding box center [55, 197] width 100 height 25
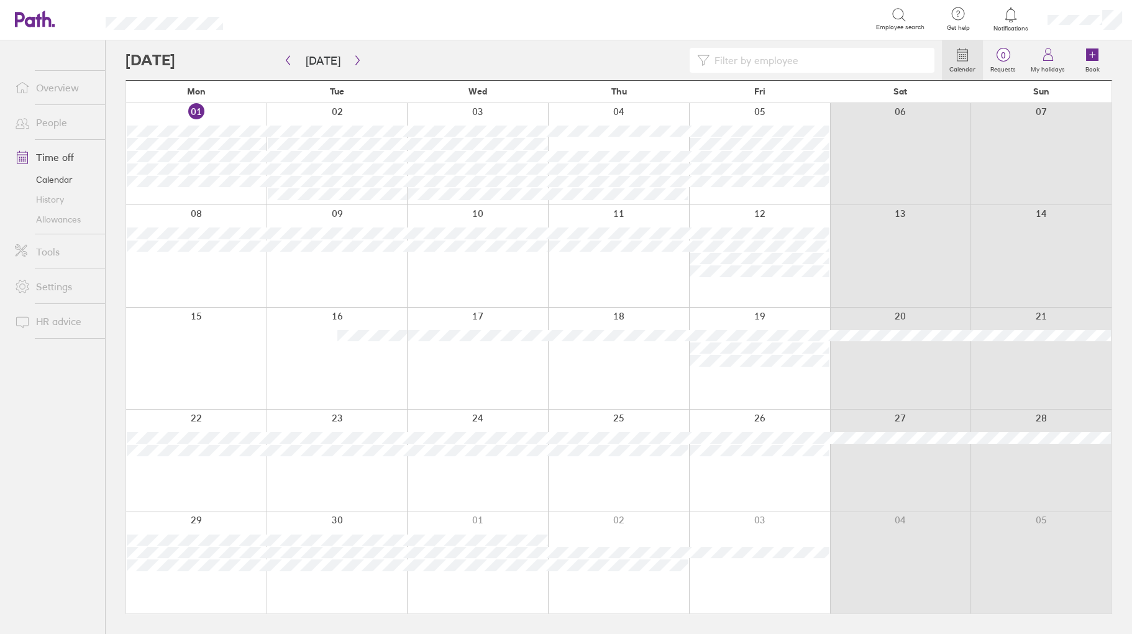
click at [740, 62] on input at bounding box center [819, 60] width 218 height 24
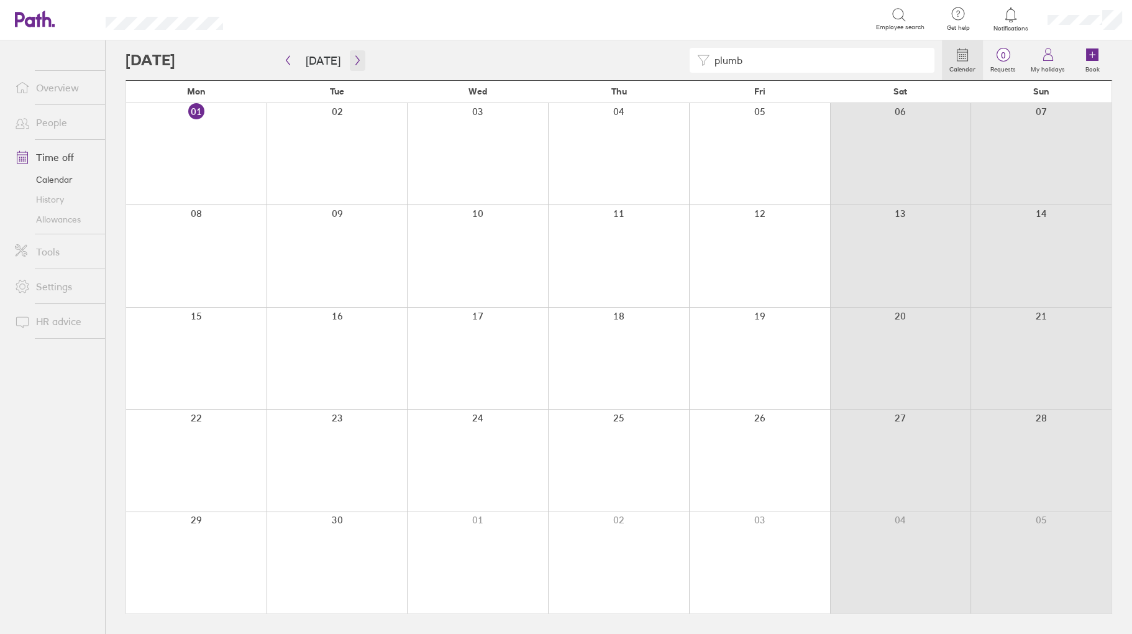
type input "plumb"
click at [353, 65] on icon "button" at bounding box center [357, 60] width 9 height 10
click at [70, 116] on link "People" at bounding box center [55, 122] width 100 height 25
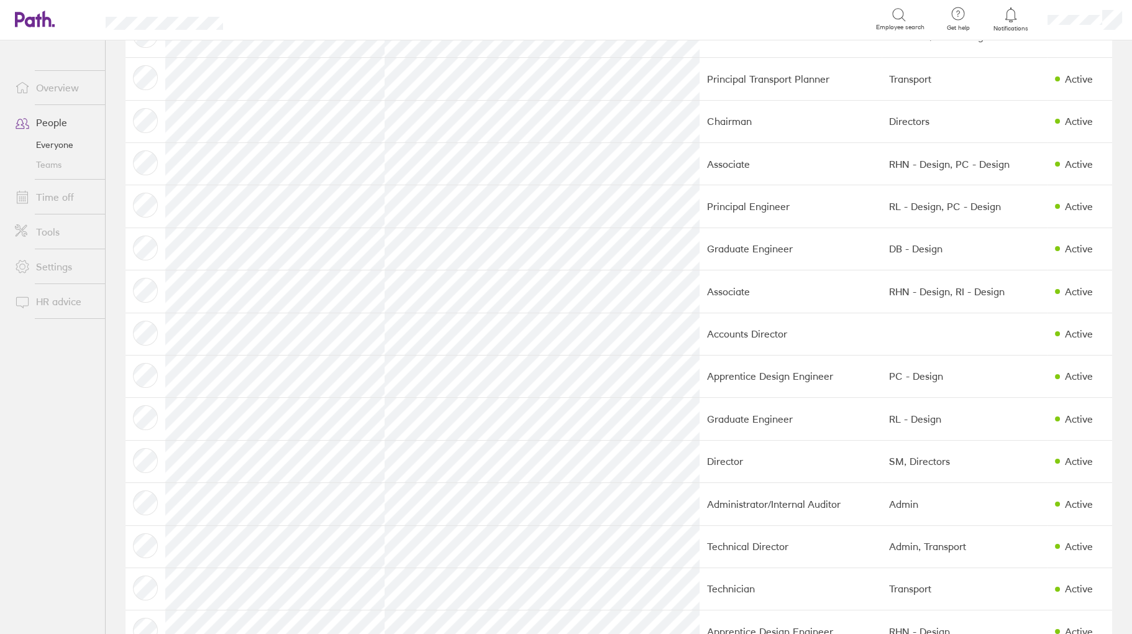
scroll to position [870, 0]
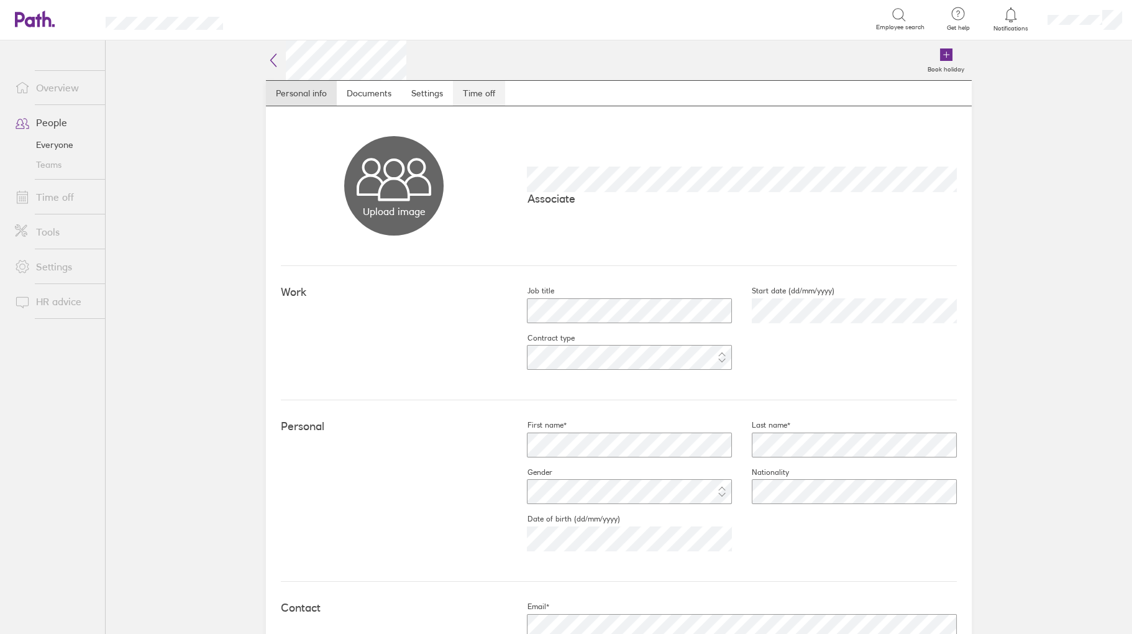
click at [472, 98] on link "Time off" at bounding box center [479, 93] width 52 height 25
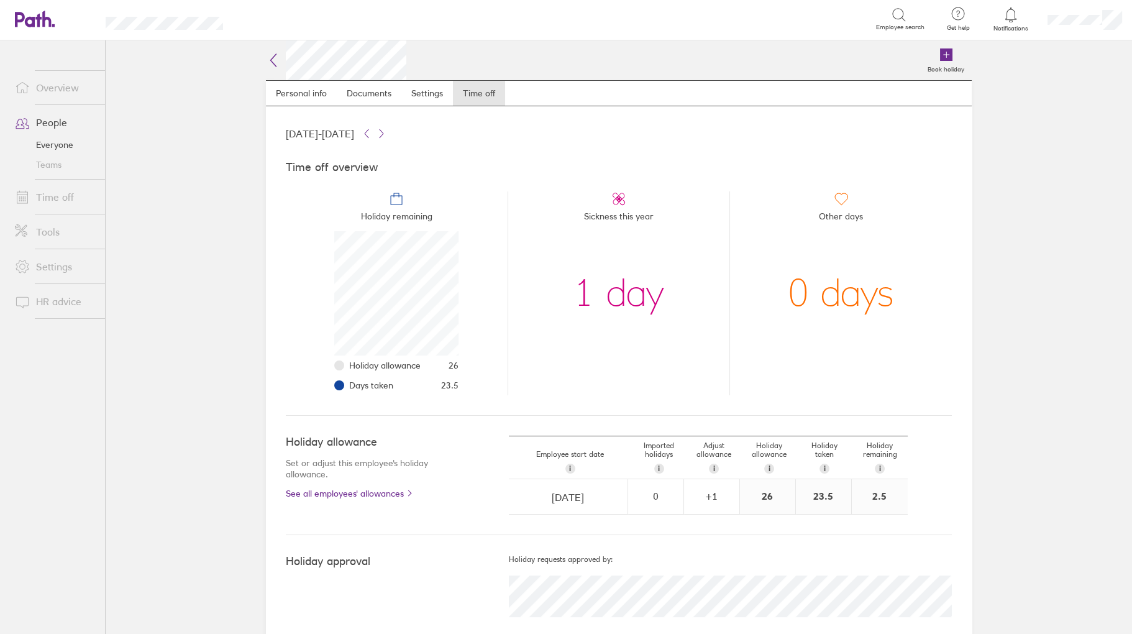
scroll to position [124, 124]
click at [58, 195] on link "Time off" at bounding box center [55, 197] width 100 height 25
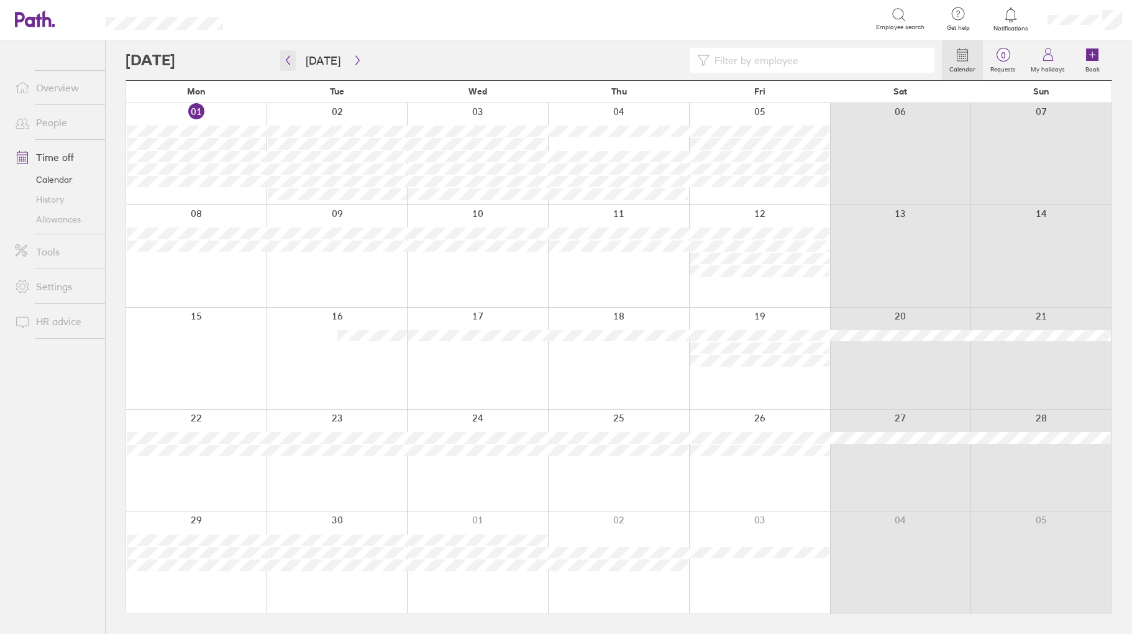
click at [285, 56] on icon "button" at bounding box center [287, 60] width 9 height 10
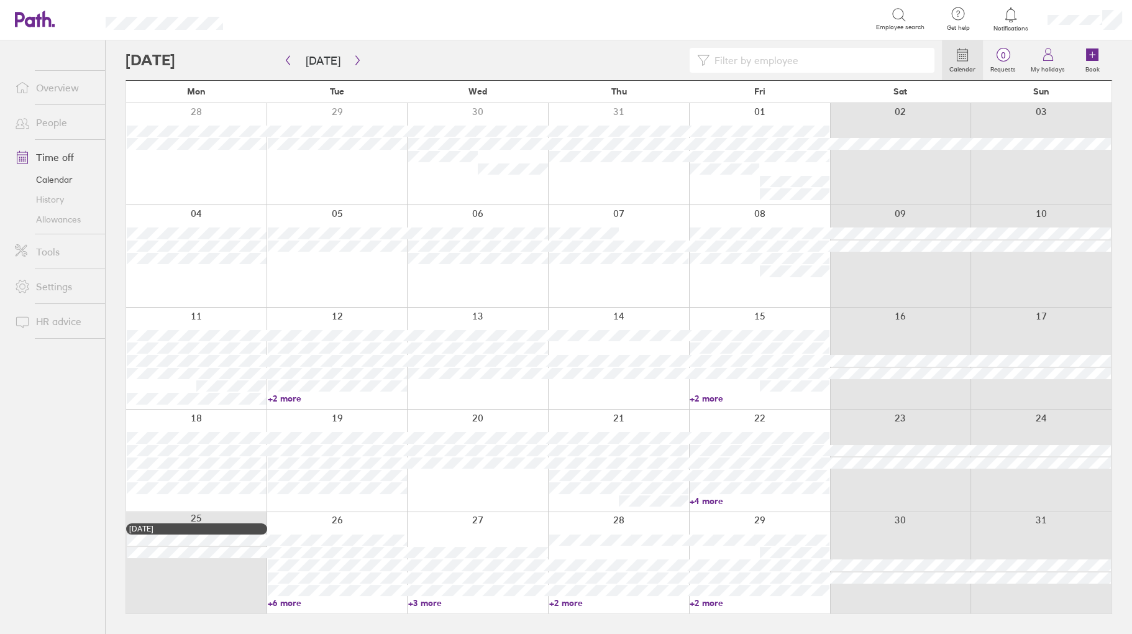
click at [730, 63] on input at bounding box center [819, 60] width 218 height 24
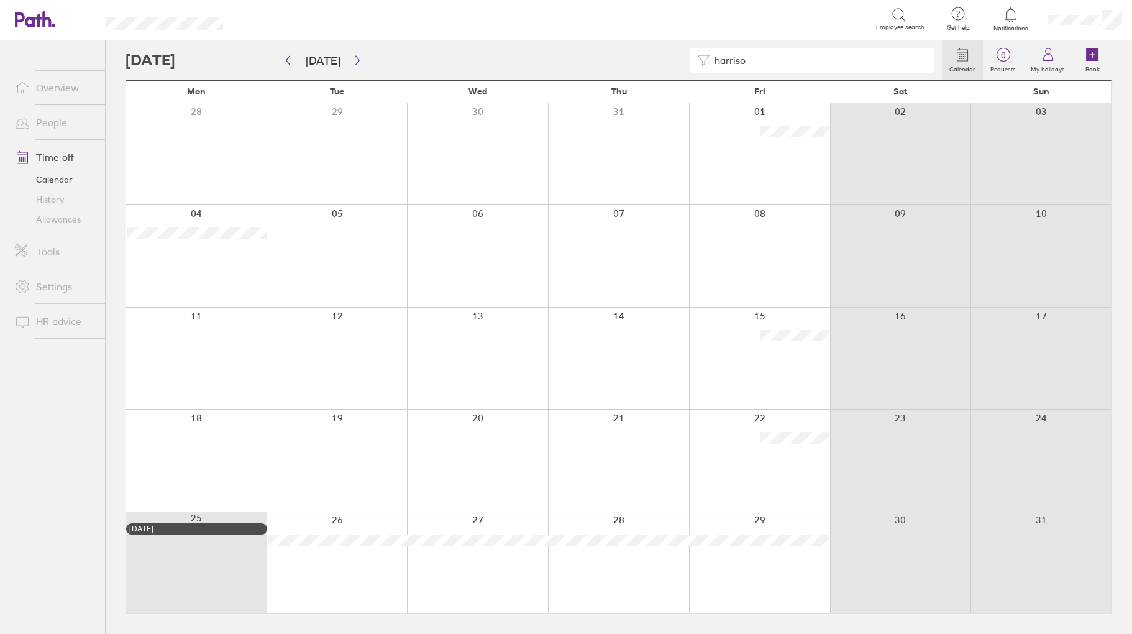
drag, startPoint x: 770, startPoint y: 67, endPoint x: 685, endPoint y: 62, distance: 84.7
click at [686, 62] on div "harriso" at bounding box center [534, 60] width 817 height 25
type input "[PERSON_NAME]"
click at [51, 122] on link "People" at bounding box center [55, 122] width 100 height 25
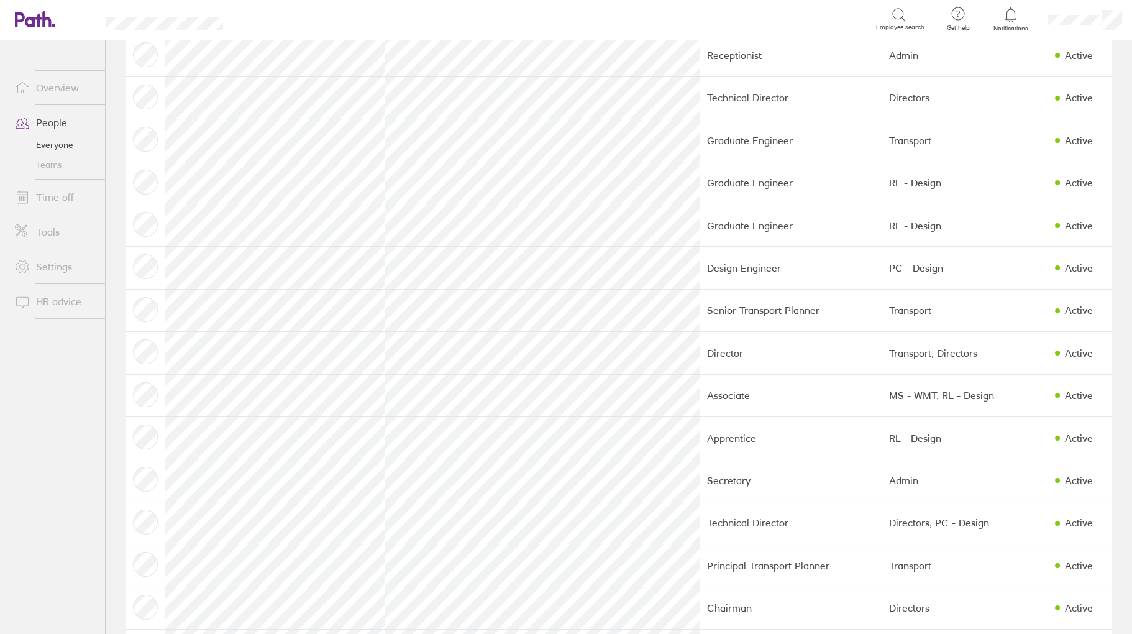
scroll to position [808, 0]
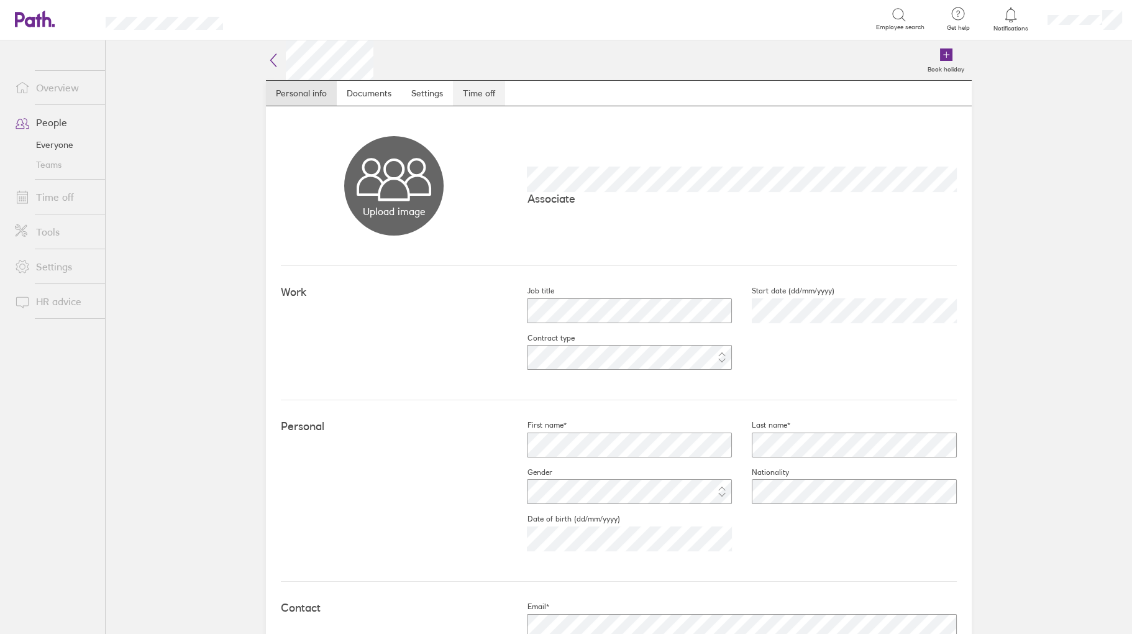
click at [481, 91] on link "Time off" at bounding box center [479, 93] width 52 height 25
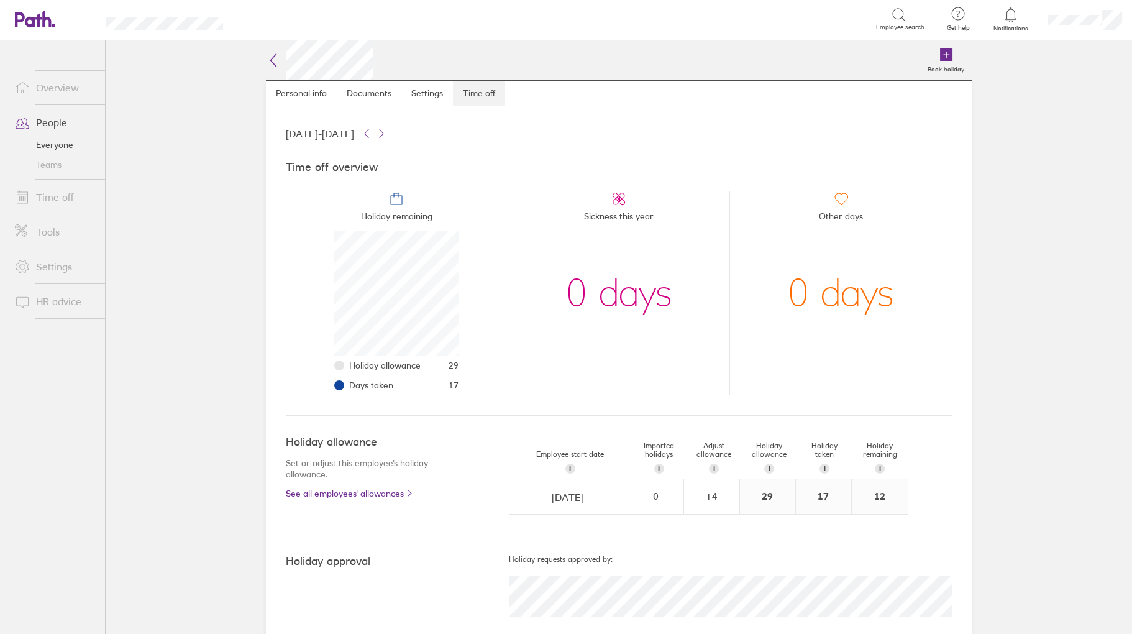
scroll to position [124, 124]
click at [58, 116] on link "People" at bounding box center [55, 122] width 100 height 25
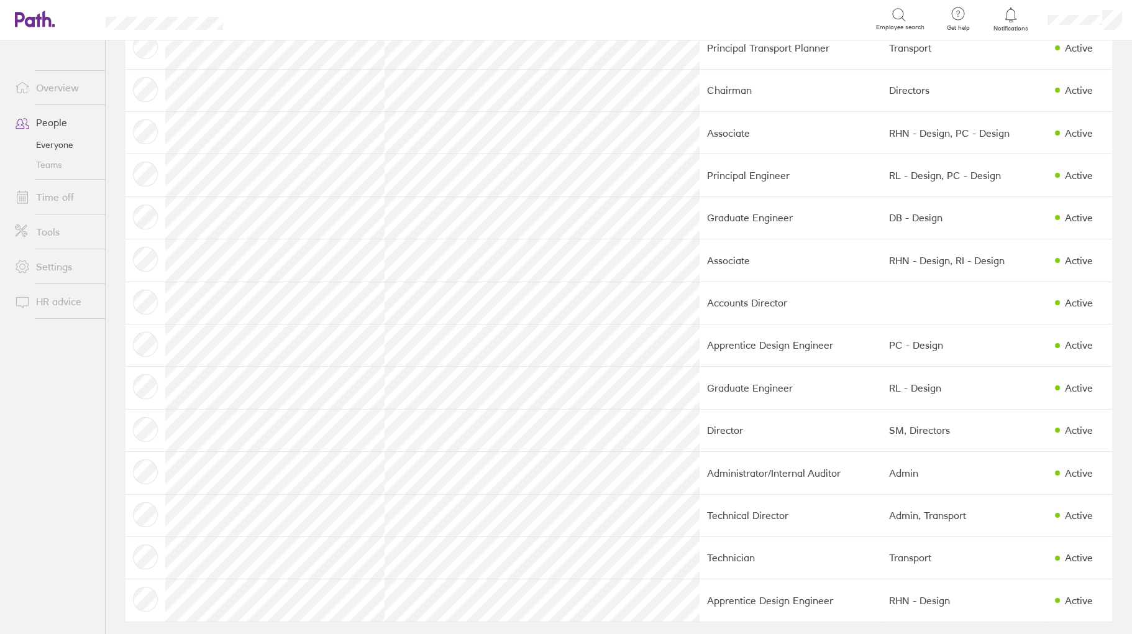
scroll to position [911, 0]
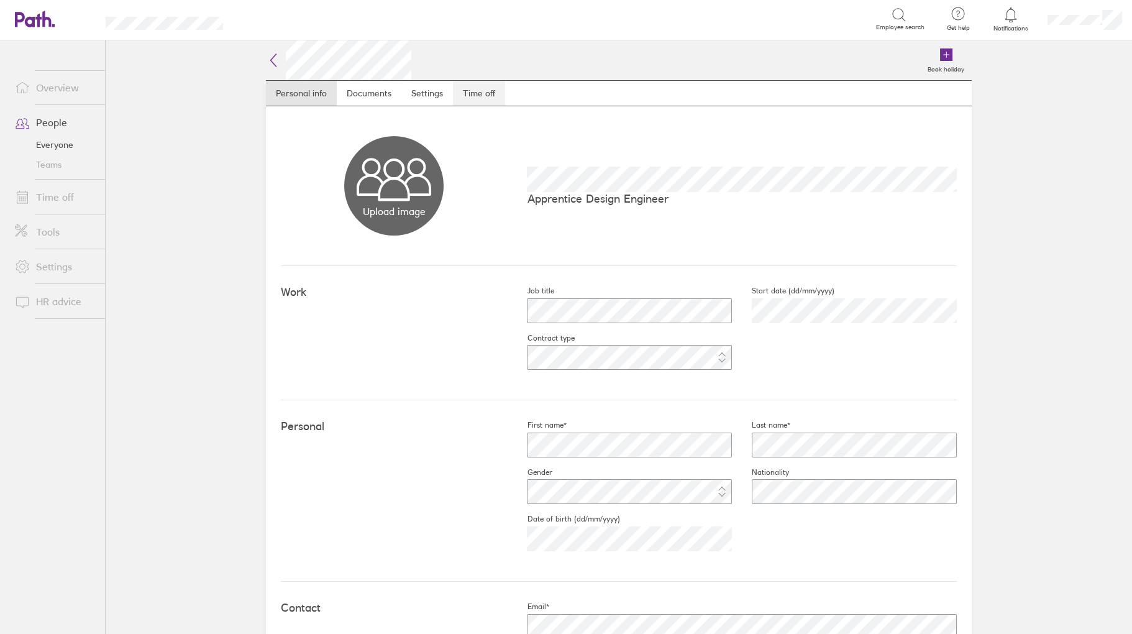
click at [470, 91] on link "Time off" at bounding box center [479, 93] width 52 height 25
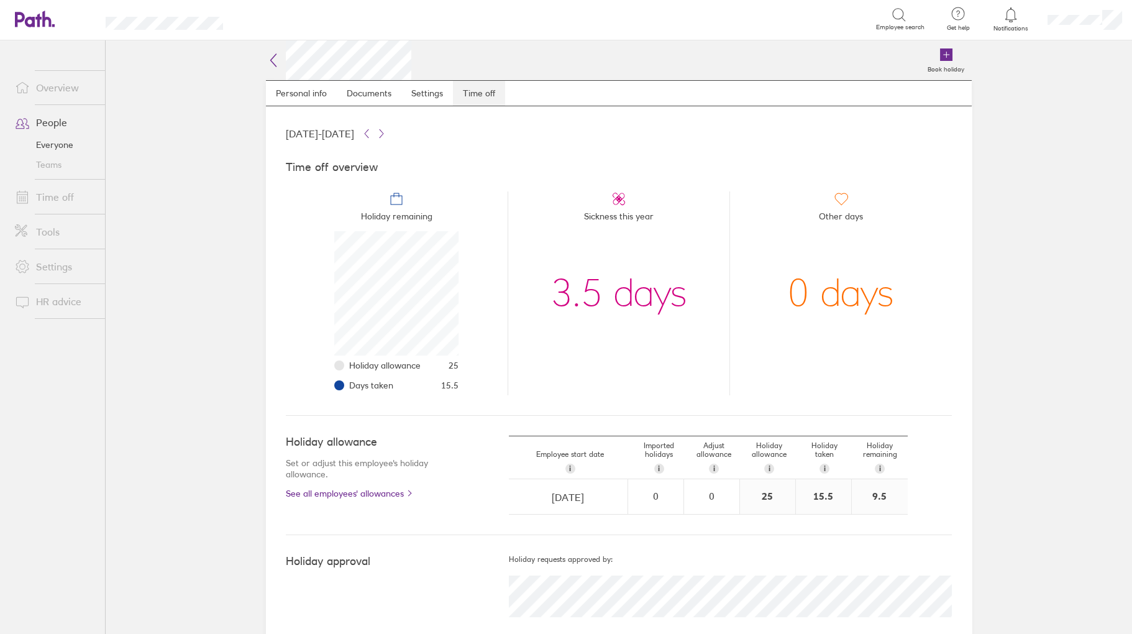
scroll to position [124, 124]
click at [66, 196] on link "Time off" at bounding box center [55, 197] width 100 height 25
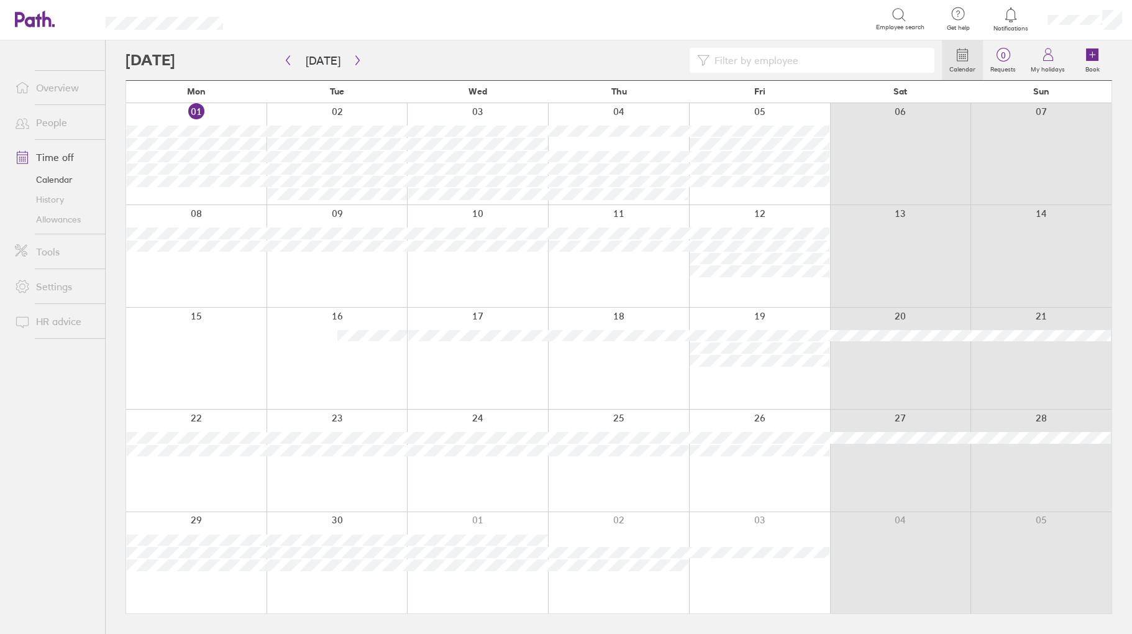
click at [738, 64] on input at bounding box center [819, 60] width 218 height 24
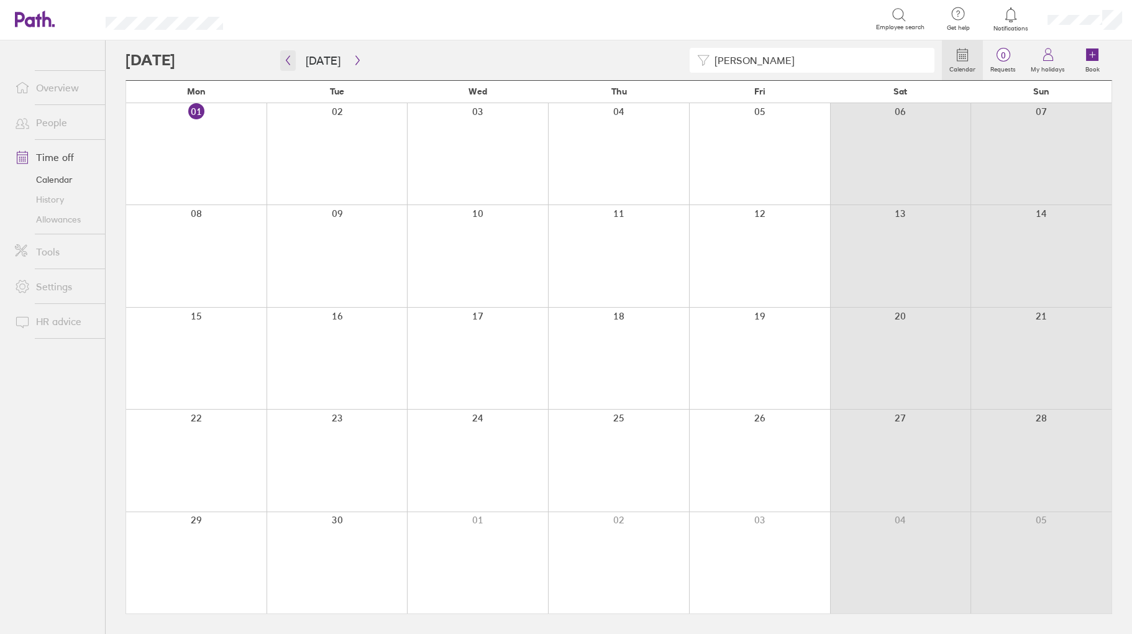
type input "[PERSON_NAME]"
click at [282, 63] on button "button" at bounding box center [288, 60] width 16 height 21
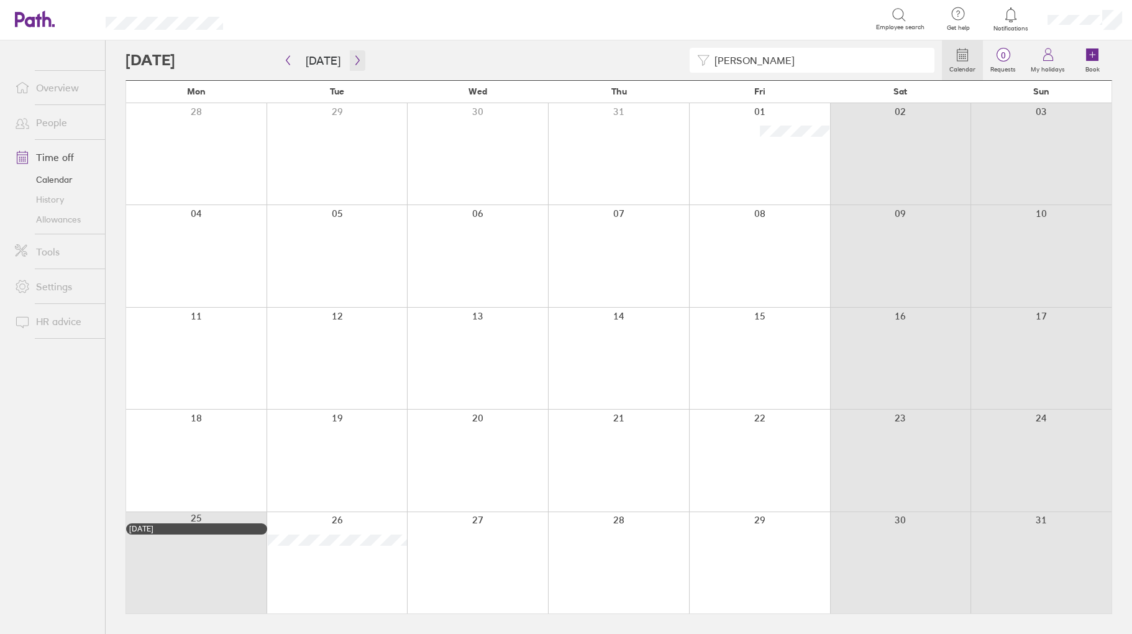
click at [353, 62] on icon "button" at bounding box center [357, 60] width 9 height 10
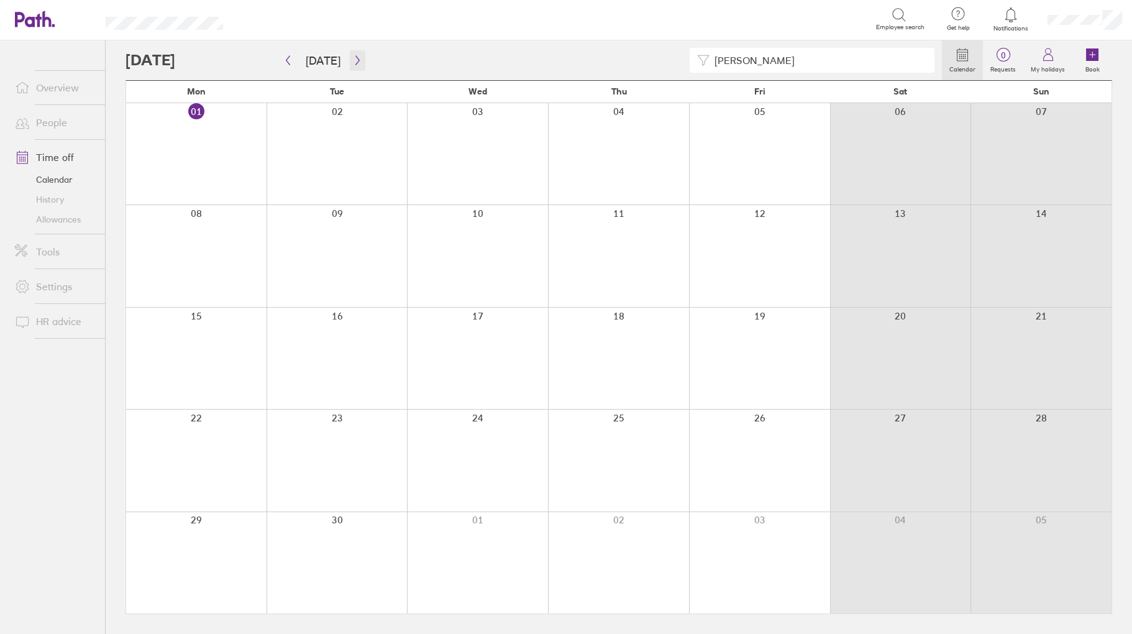
click at [353, 62] on icon "button" at bounding box center [357, 60] width 9 height 10
click at [357, 55] on icon "button" at bounding box center [357, 60] width 9 height 10
click at [358, 62] on icon "button" at bounding box center [357, 60] width 9 height 10
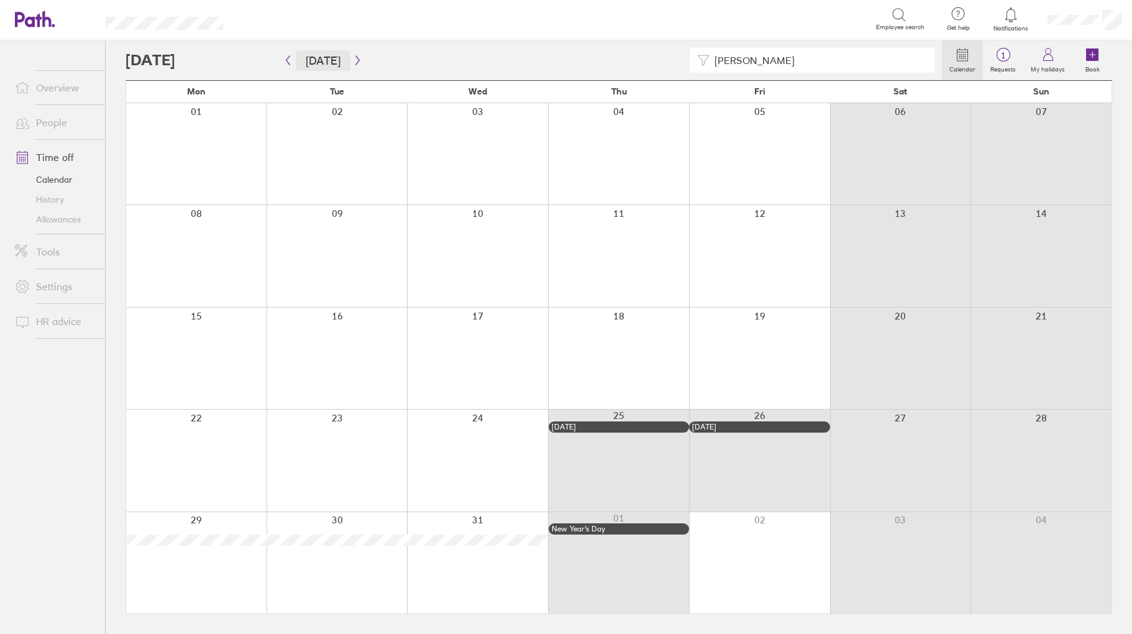
click at [321, 64] on button "[DATE]" at bounding box center [323, 60] width 55 height 21
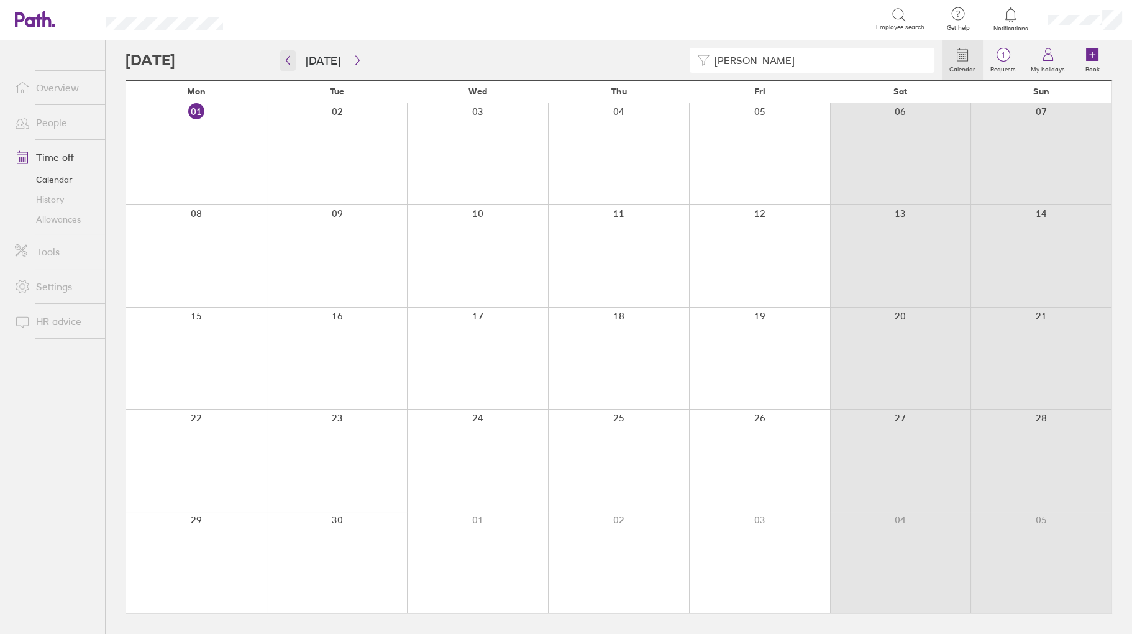
click at [286, 60] on icon "button" at bounding box center [288, 60] width 4 height 9
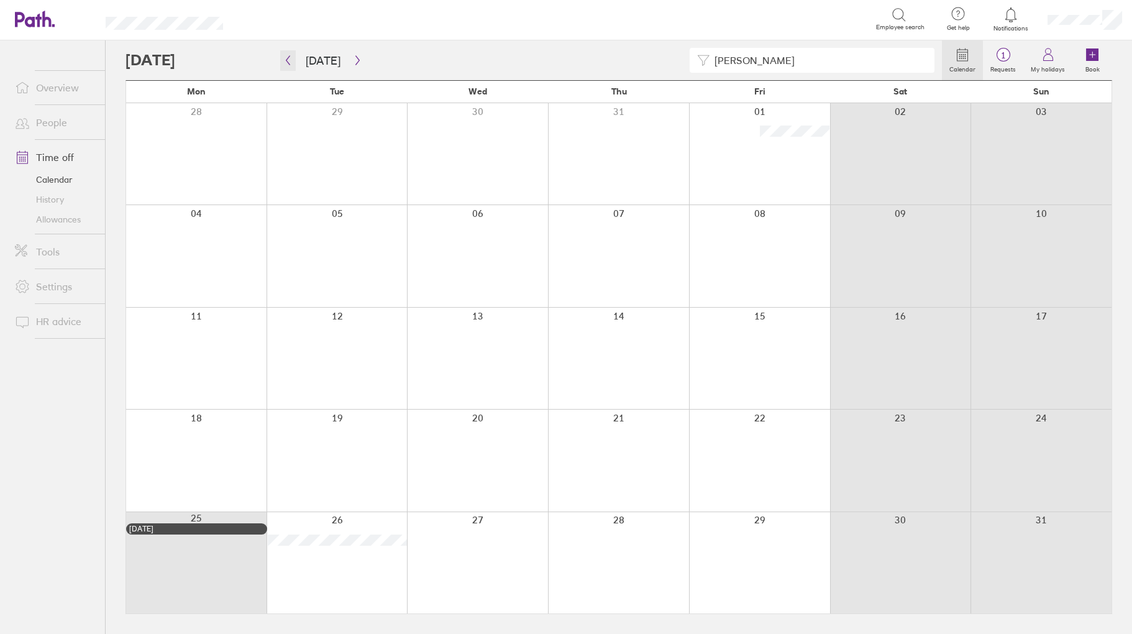
click at [289, 65] on icon "button" at bounding box center [288, 60] width 4 height 9
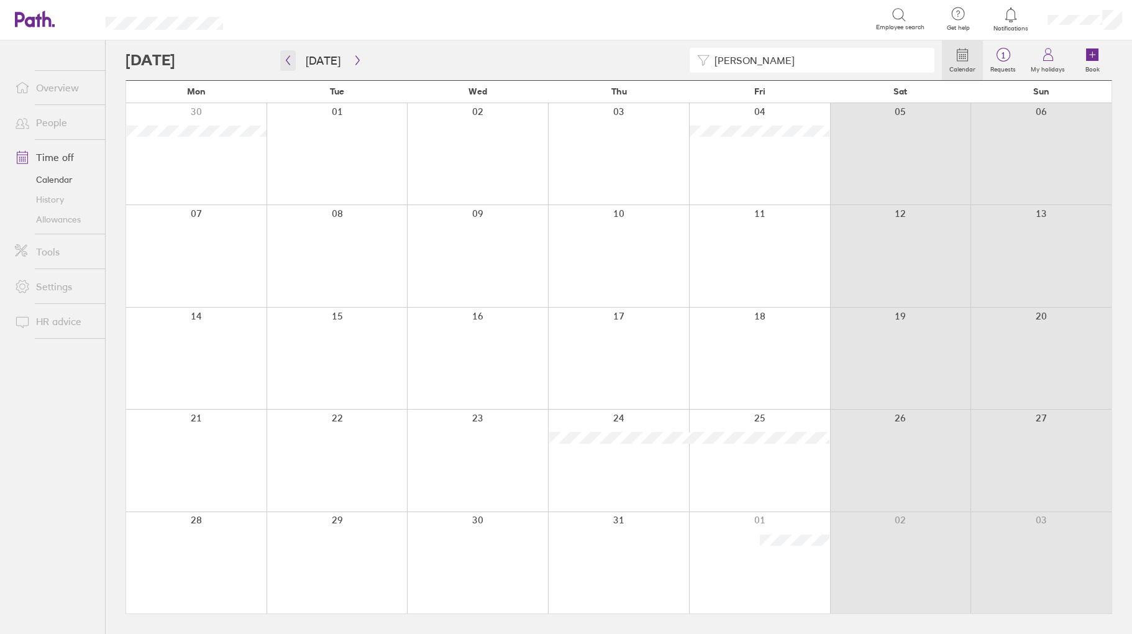
click at [289, 58] on icon "button" at bounding box center [287, 60] width 9 height 10
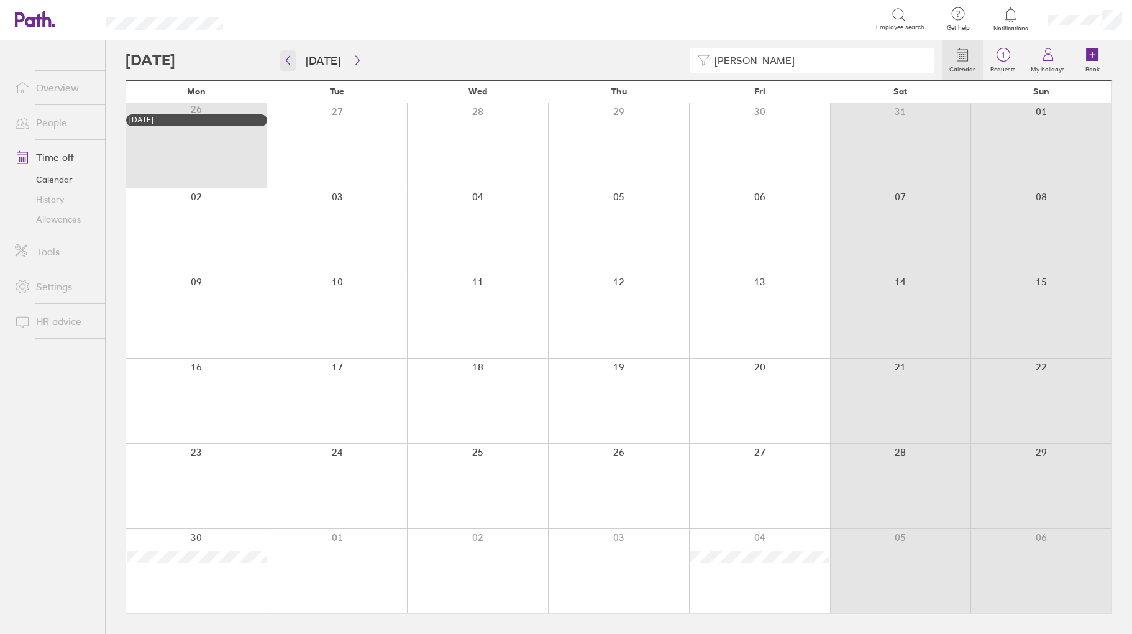
click at [287, 55] on icon "button" at bounding box center [287, 60] width 9 height 10
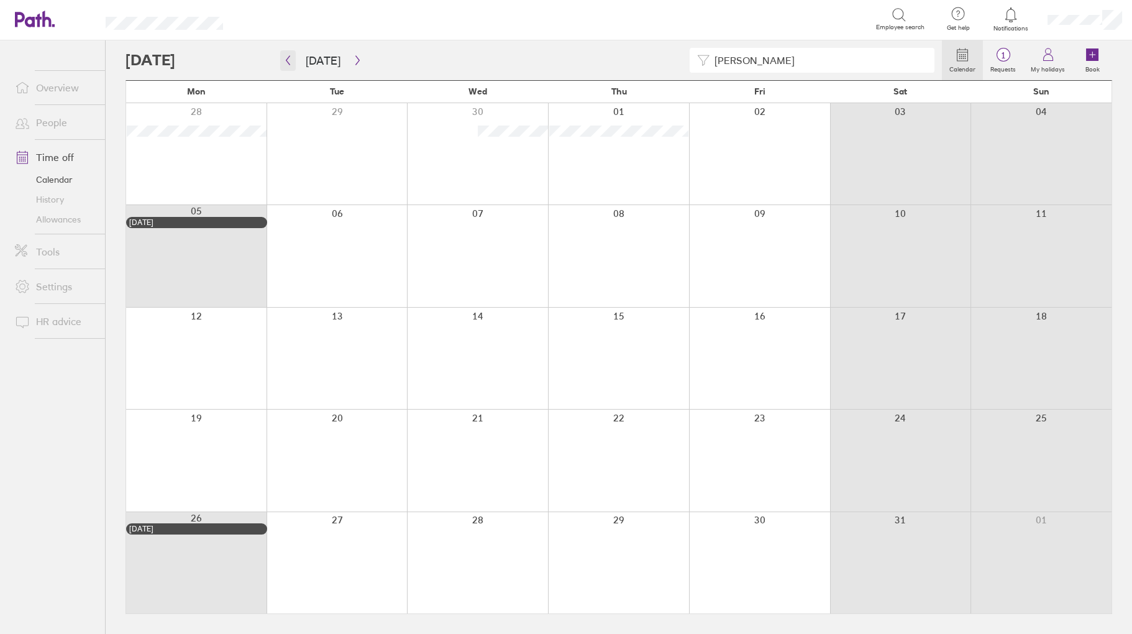
click at [286, 63] on icon "button" at bounding box center [287, 60] width 9 height 10
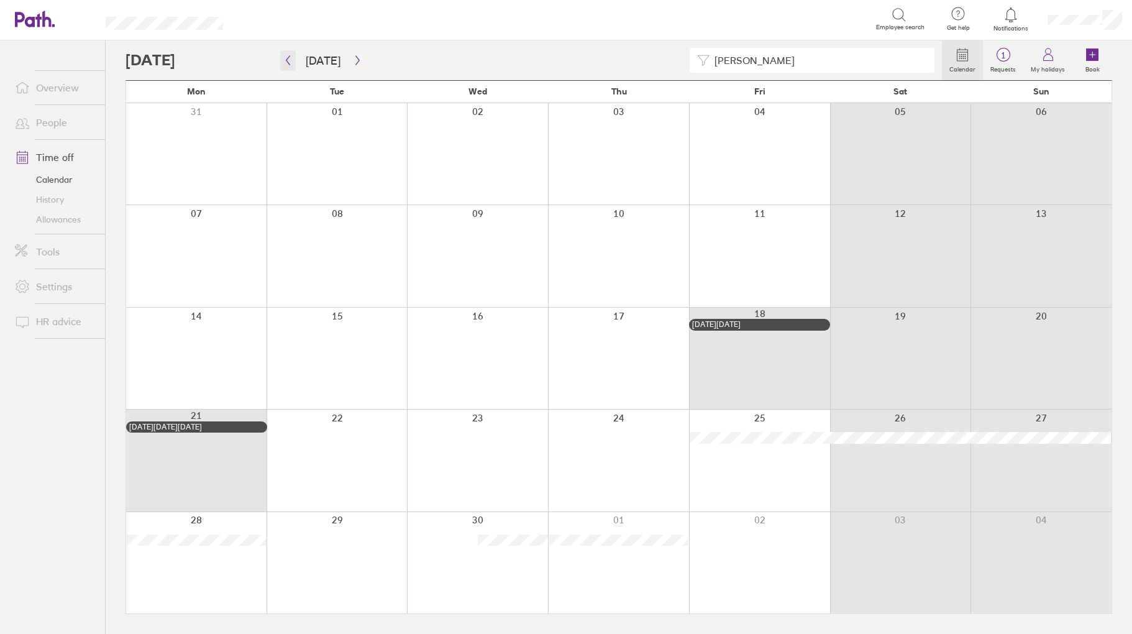
click at [288, 60] on icon "button" at bounding box center [287, 60] width 9 height 10
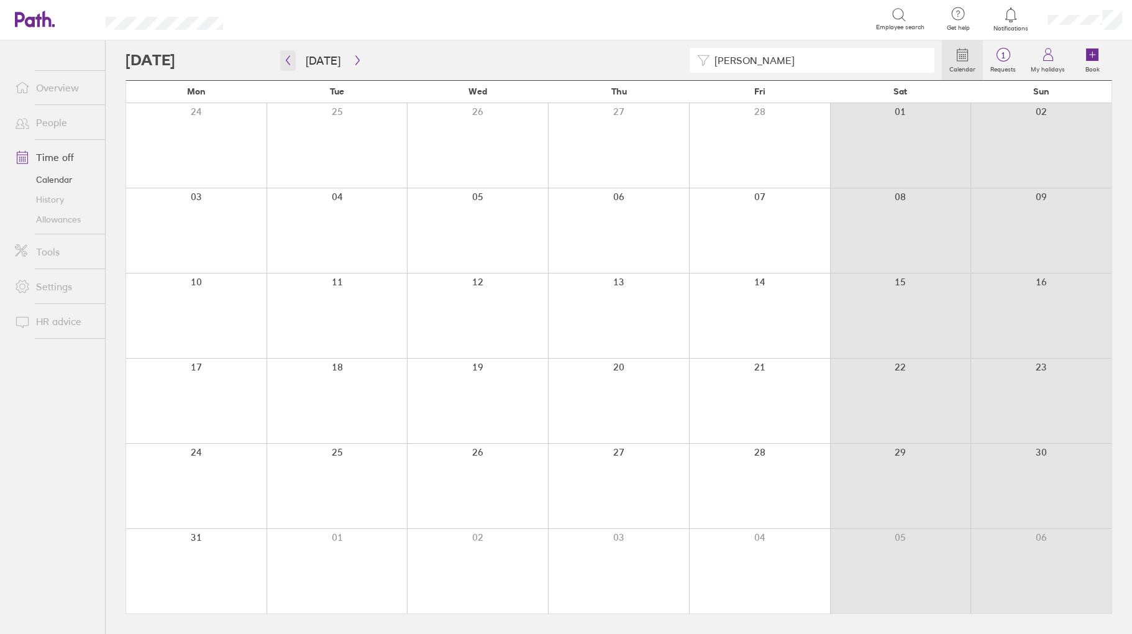
click at [290, 57] on icon "button" at bounding box center [287, 60] width 9 height 10
click at [756, 447] on div at bounding box center [759, 460] width 141 height 101
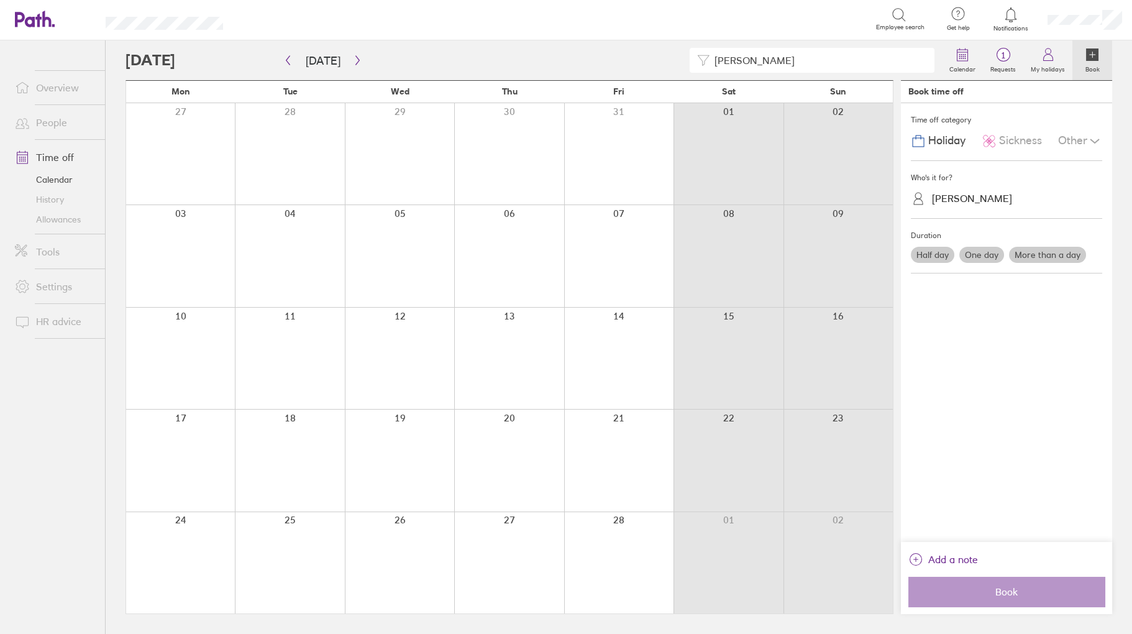
click at [940, 137] on span "Holiday" at bounding box center [946, 140] width 37 height 13
click at [952, 201] on div "[PERSON_NAME]" at bounding box center [972, 199] width 80 height 12
click at [953, 227] on div "[PERSON_NAME] (you)" at bounding box center [1006, 229] width 191 height 22
click at [983, 255] on label "One day" at bounding box center [982, 255] width 45 height 16
click at [0, 0] on input "One day" at bounding box center [0, 0] width 0 height 0
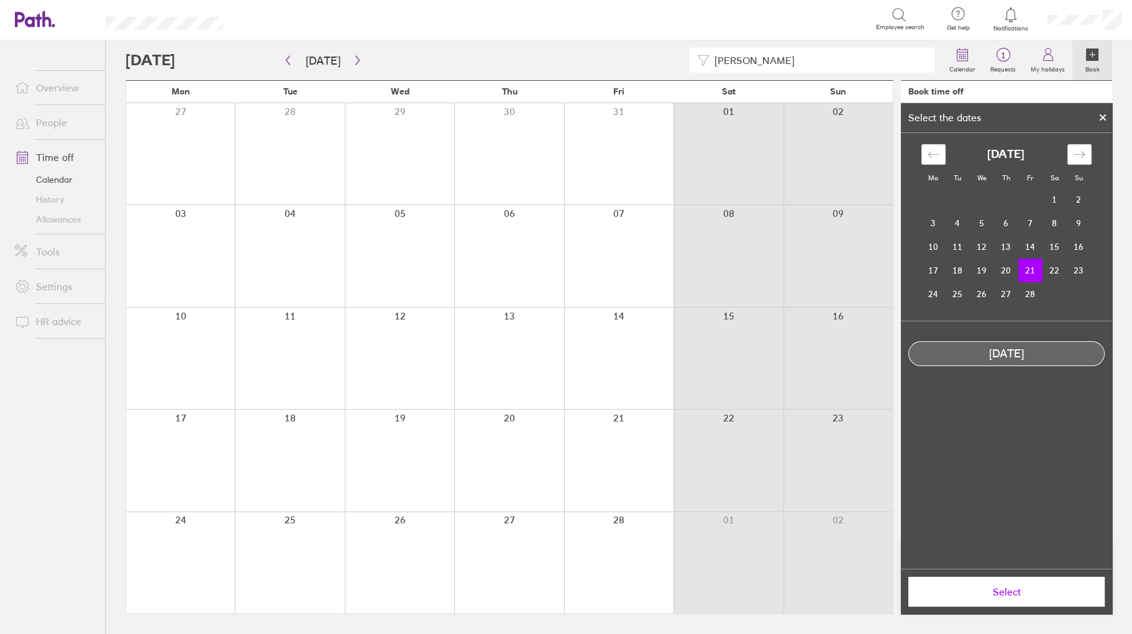
click at [619, 457] on div at bounding box center [618, 460] width 109 height 101
click at [994, 587] on span "Select" at bounding box center [1006, 591] width 179 height 11
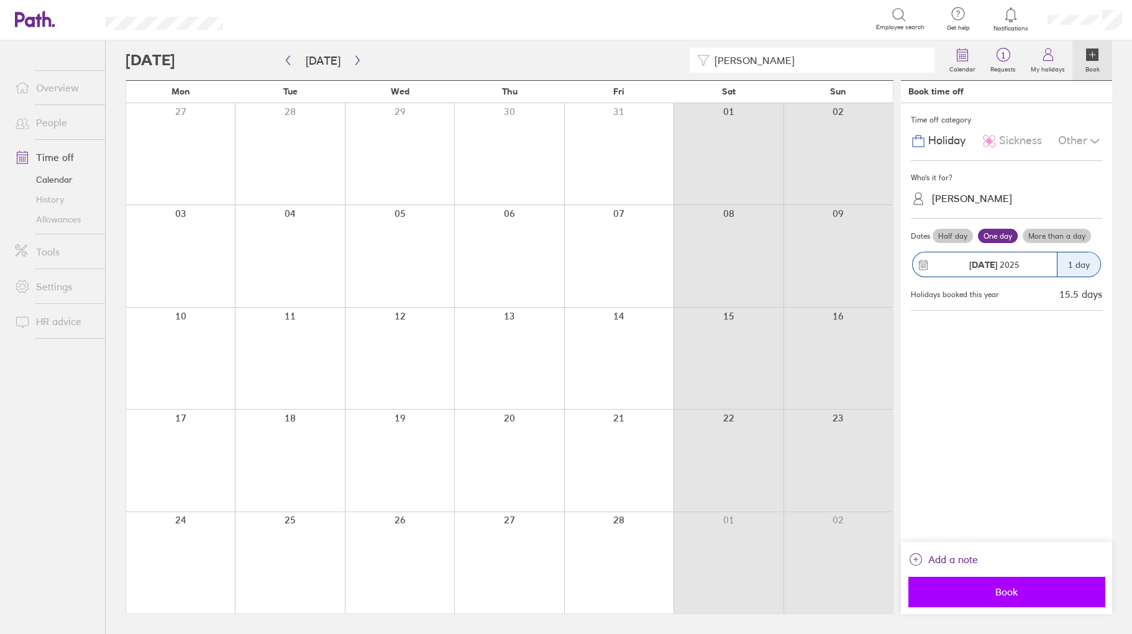
click at [1015, 589] on span "Book" at bounding box center [1006, 591] width 179 height 11
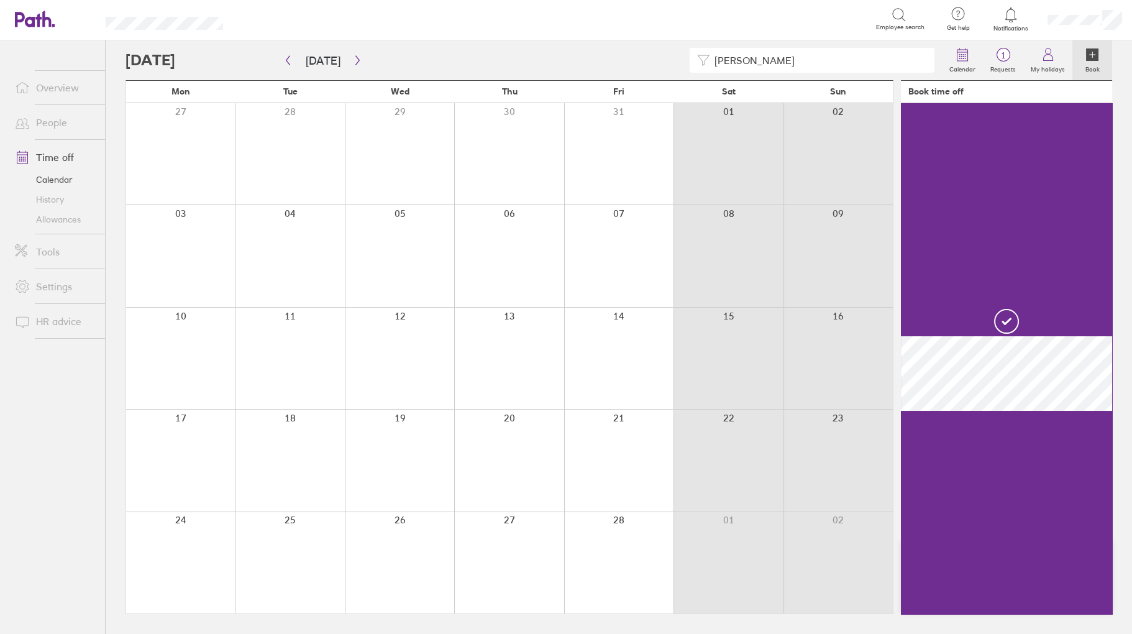
click at [628, 447] on div at bounding box center [618, 460] width 109 height 101
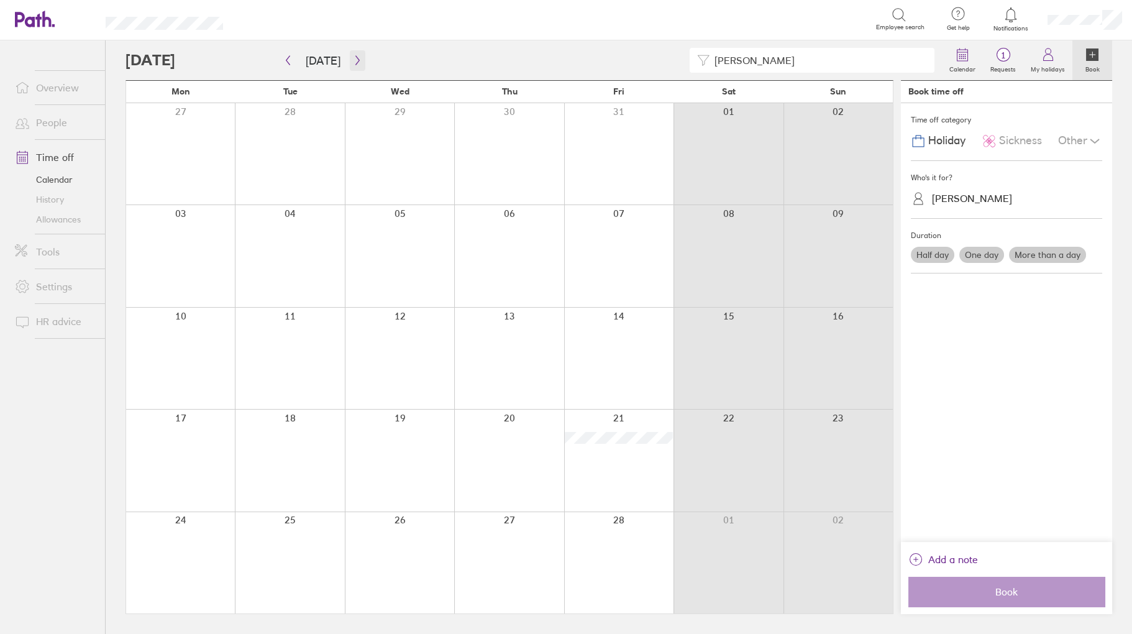
click at [353, 58] on icon "button" at bounding box center [357, 60] width 9 height 10
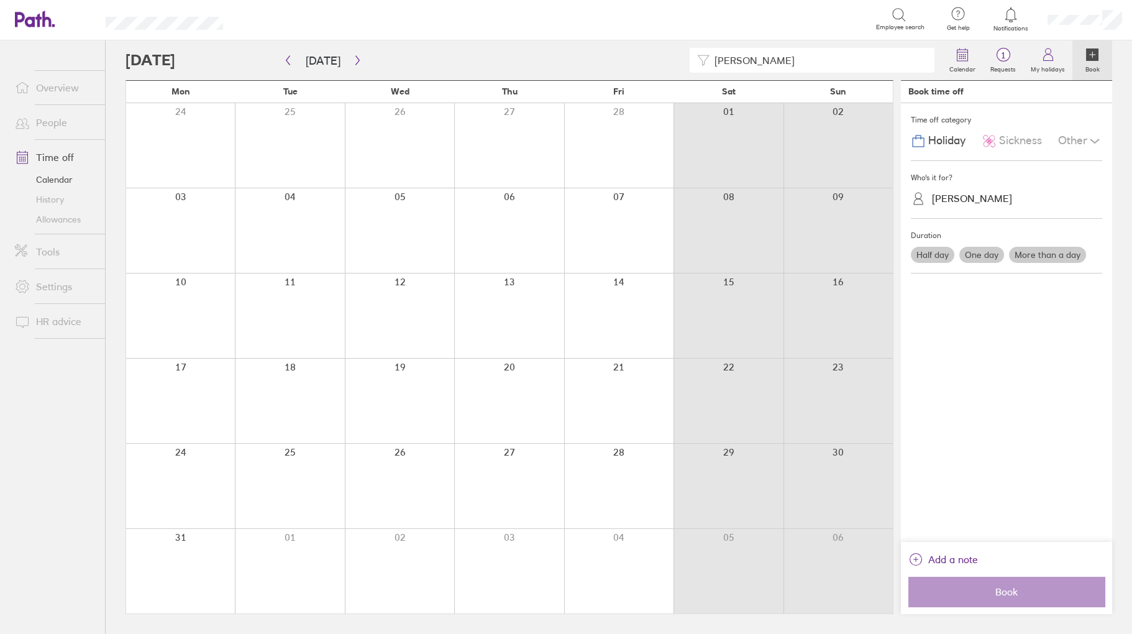
click at [295, 305] on div at bounding box center [289, 315] width 109 height 85
click at [981, 254] on label "One day" at bounding box center [982, 255] width 45 height 16
click at [0, 0] on input "One day" at bounding box center [0, 0] width 0 height 0
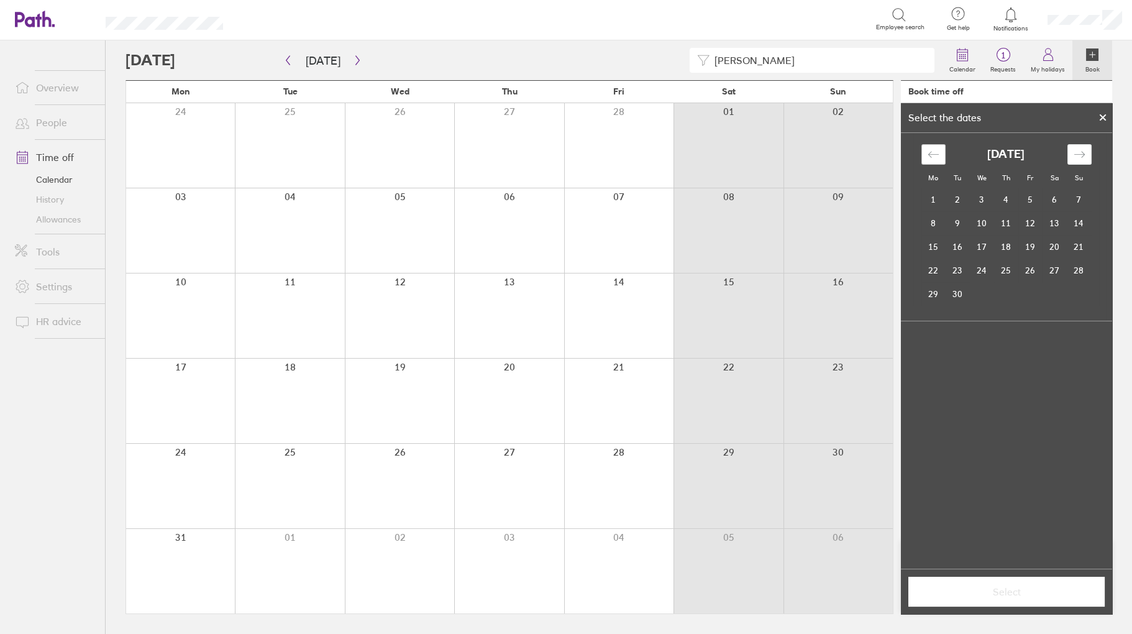
click at [932, 154] on icon "Move backward to switch to the previous month." at bounding box center [933, 154] width 11 height 6
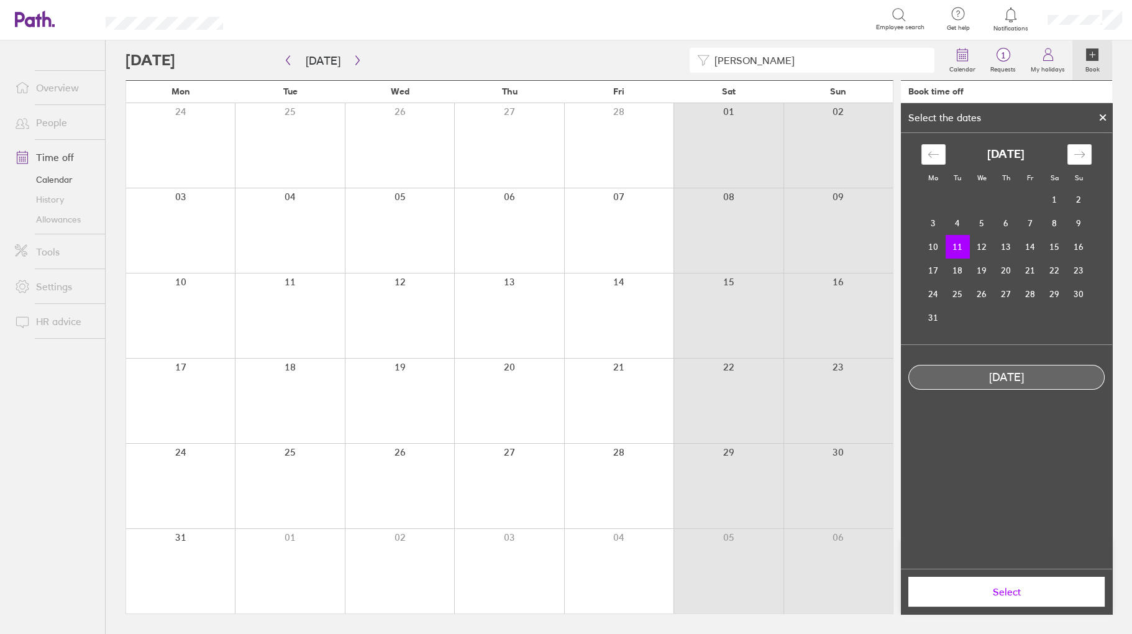
click at [932, 154] on icon "Move backward to switch to the previous month." at bounding box center [933, 154] width 11 height 6
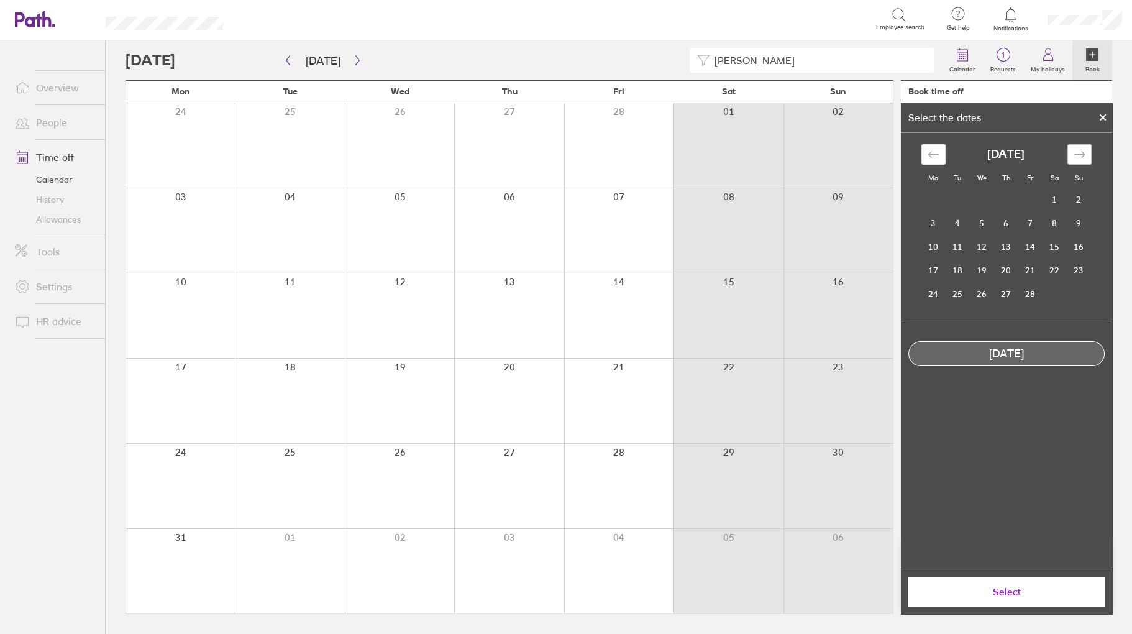
click at [1075, 155] on icon "Move forward to switch to the next month." at bounding box center [1080, 155] width 12 height 12
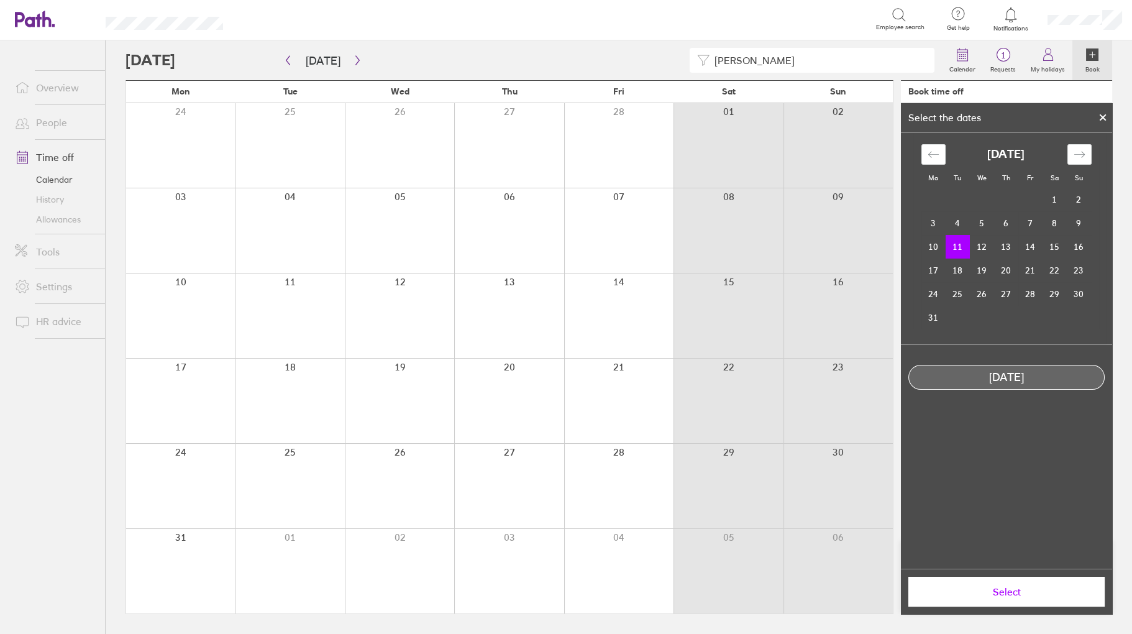
click at [963, 247] on td "11" at bounding box center [958, 247] width 24 height 24
click at [1016, 594] on span "Select" at bounding box center [1006, 591] width 179 height 11
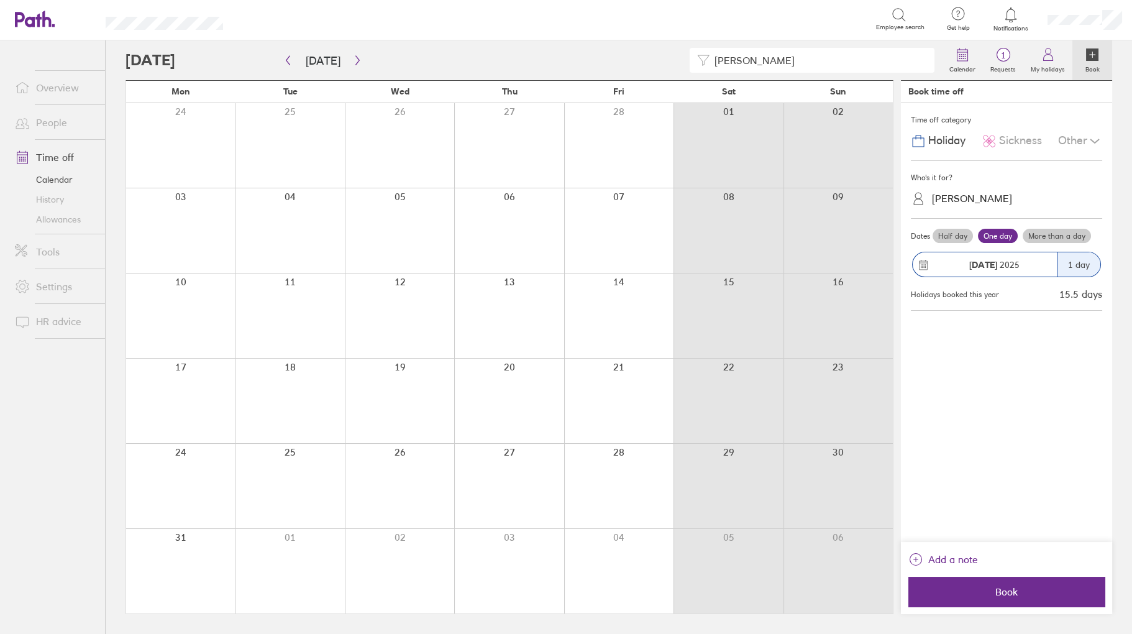
click at [1016, 594] on span "Book" at bounding box center [1006, 591] width 179 height 11
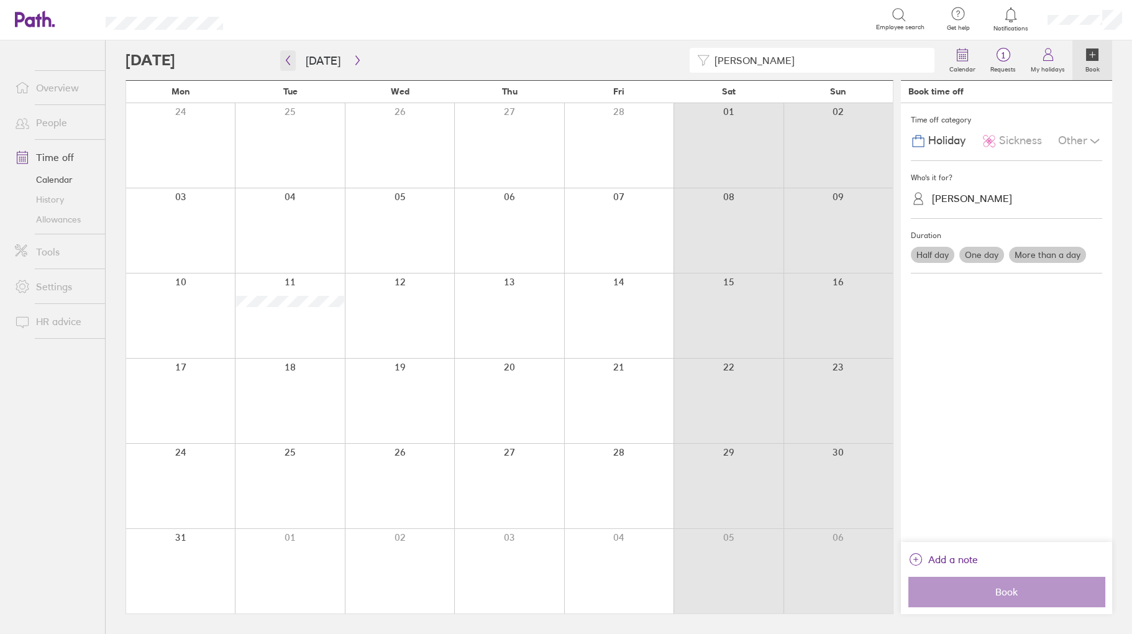
click at [283, 64] on icon "button" at bounding box center [287, 60] width 9 height 10
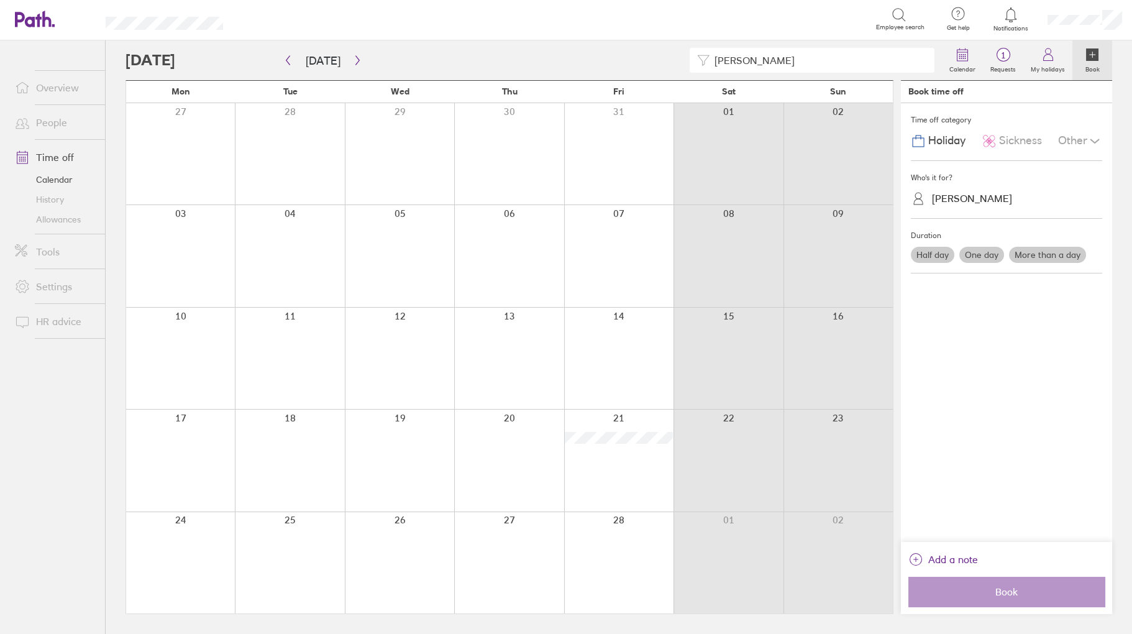
click at [626, 451] on div at bounding box center [618, 460] width 109 height 101
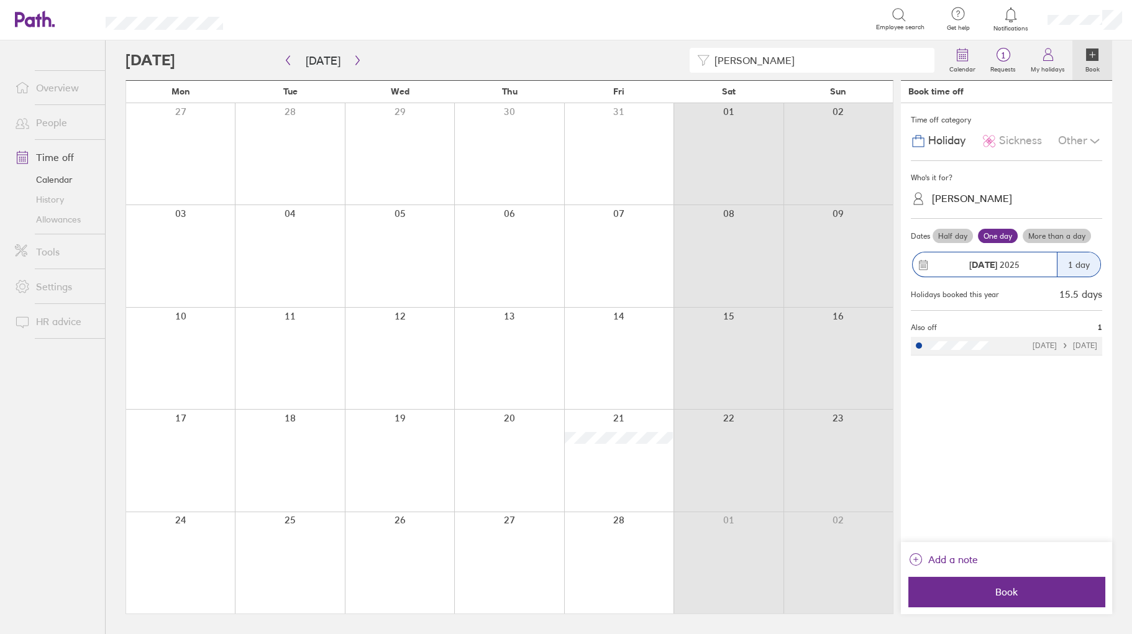
click at [1011, 265] on span "[DATE]" at bounding box center [994, 265] width 50 height 10
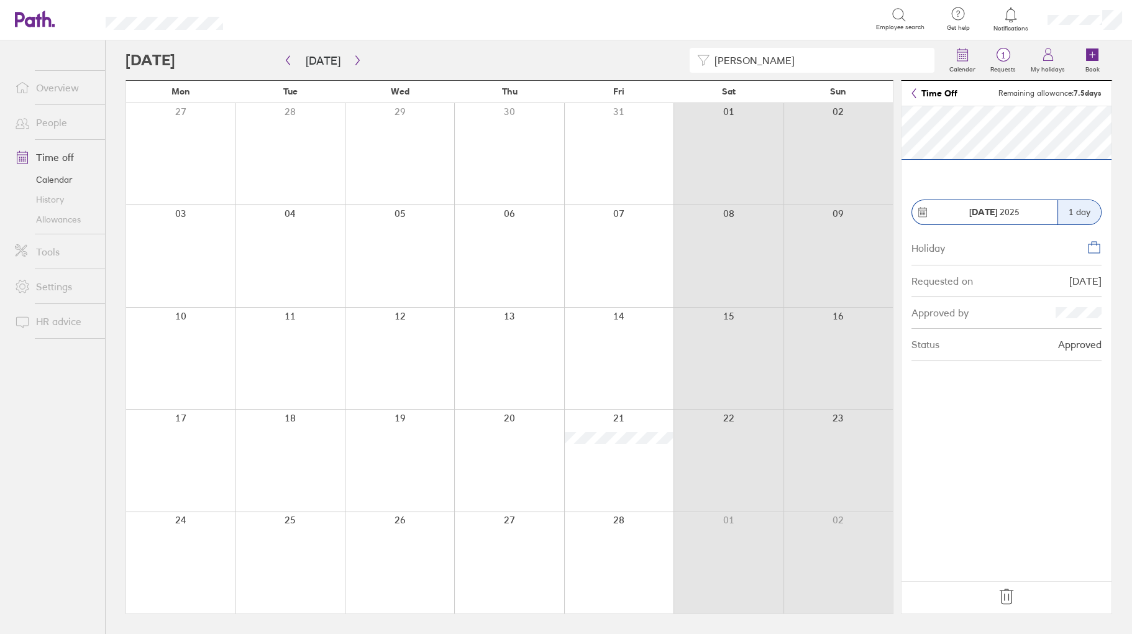
click at [1006, 592] on icon at bounding box center [1007, 597] width 20 height 20
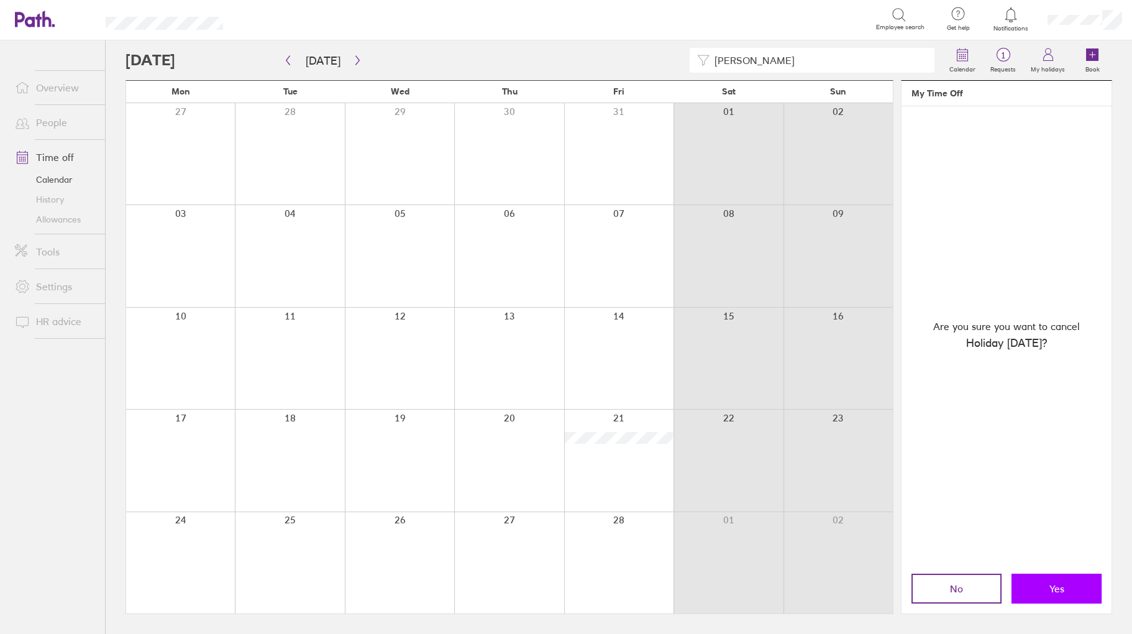
click at [1042, 588] on button "Yes" at bounding box center [1057, 589] width 90 height 30
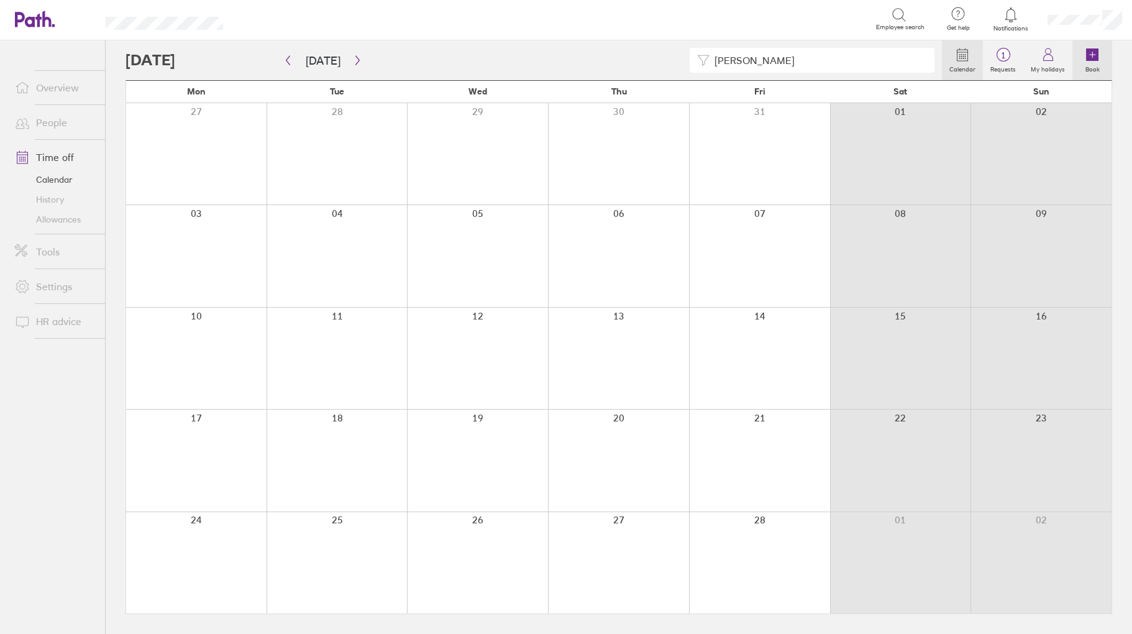
click at [1085, 52] on icon at bounding box center [1092, 54] width 15 height 15
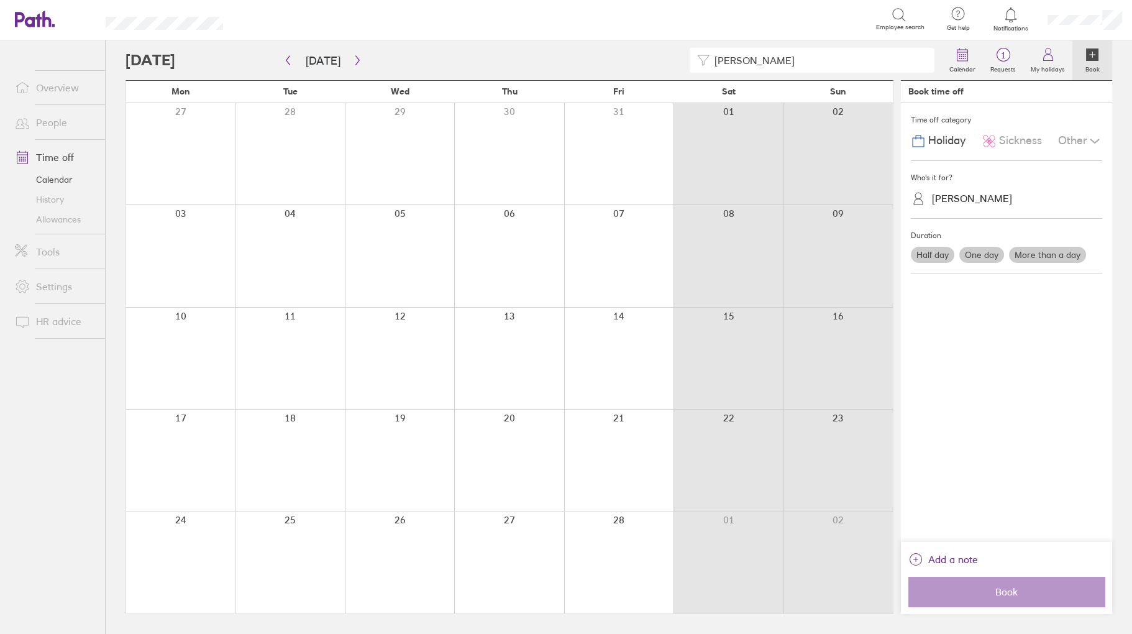
click at [927, 140] on div "Holiday" at bounding box center [938, 141] width 55 height 24
click at [942, 195] on div "[PERSON_NAME]" at bounding box center [972, 199] width 80 height 12
click at [946, 227] on div "[PERSON_NAME] (you)" at bounding box center [1006, 229] width 191 height 22
click at [922, 255] on label "Half day" at bounding box center [933, 255] width 44 height 16
click at [0, 0] on input "Half day" at bounding box center [0, 0] width 0 height 0
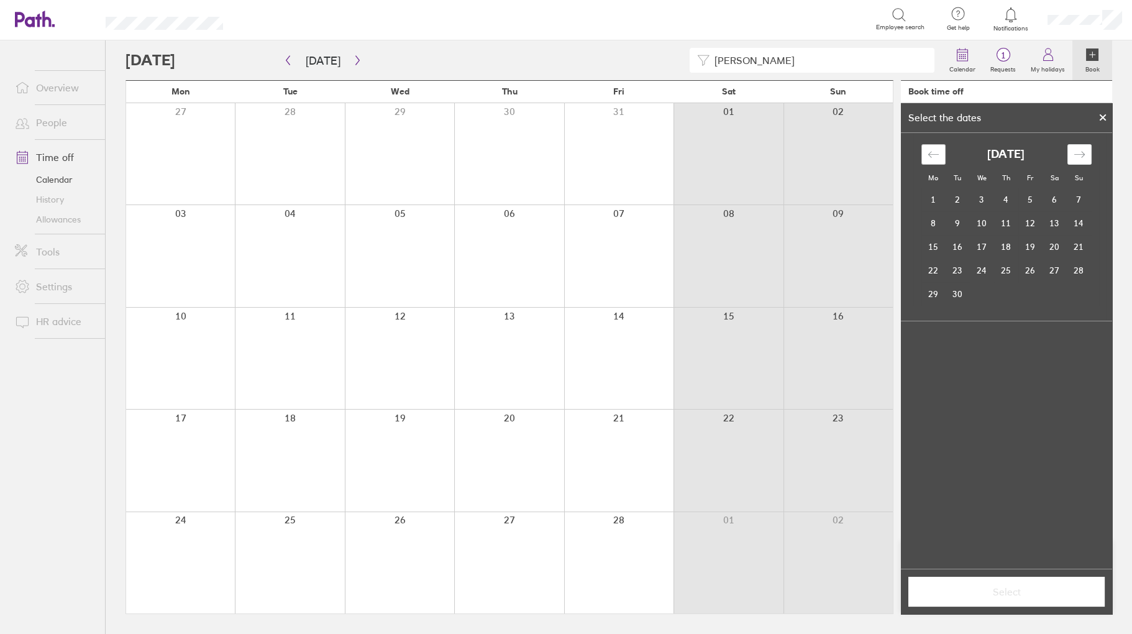
click at [930, 154] on icon "Move backward to switch to the previous month." at bounding box center [934, 155] width 12 height 12
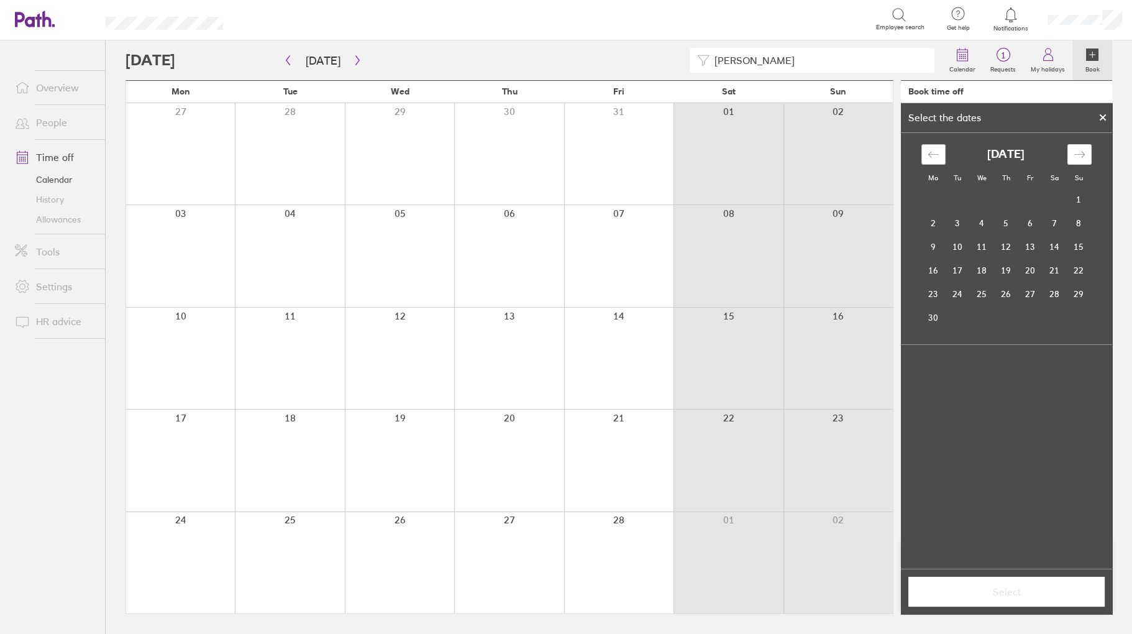
click at [930, 154] on icon "Move backward to switch to the previous month." at bounding box center [934, 155] width 12 height 12
click at [1030, 270] on td "21" at bounding box center [1031, 271] width 24 height 24
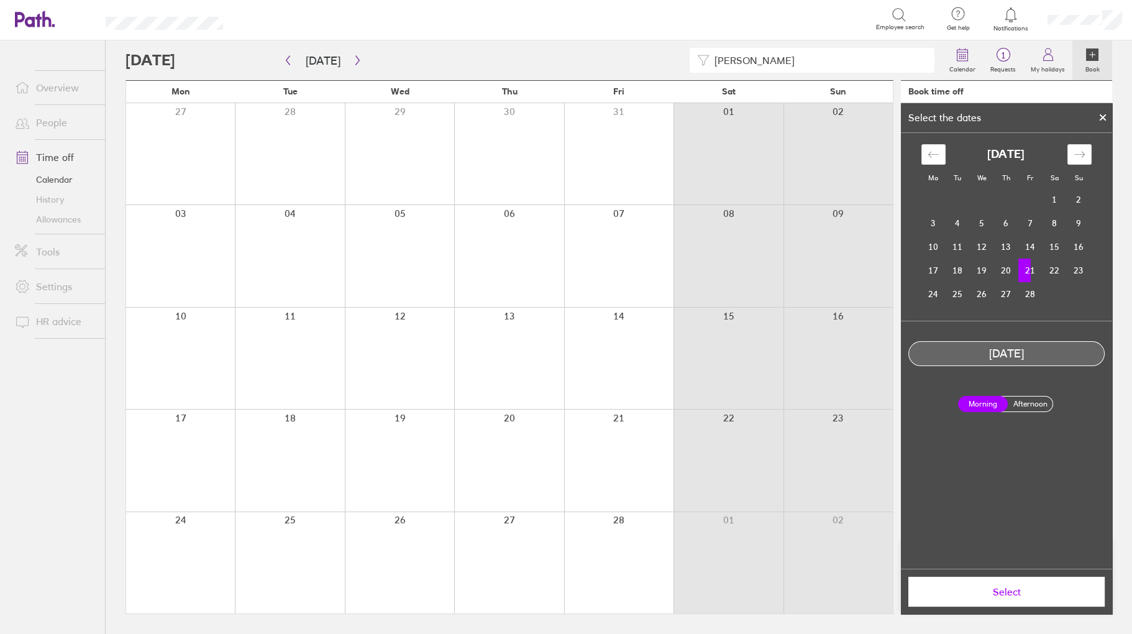
click at [1019, 403] on label "Afternoon" at bounding box center [1031, 403] width 50 height 15
click at [0, 0] on input "Afternoon" at bounding box center [0, 0] width 0 height 0
click at [996, 594] on span "Select" at bounding box center [1006, 591] width 179 height 11
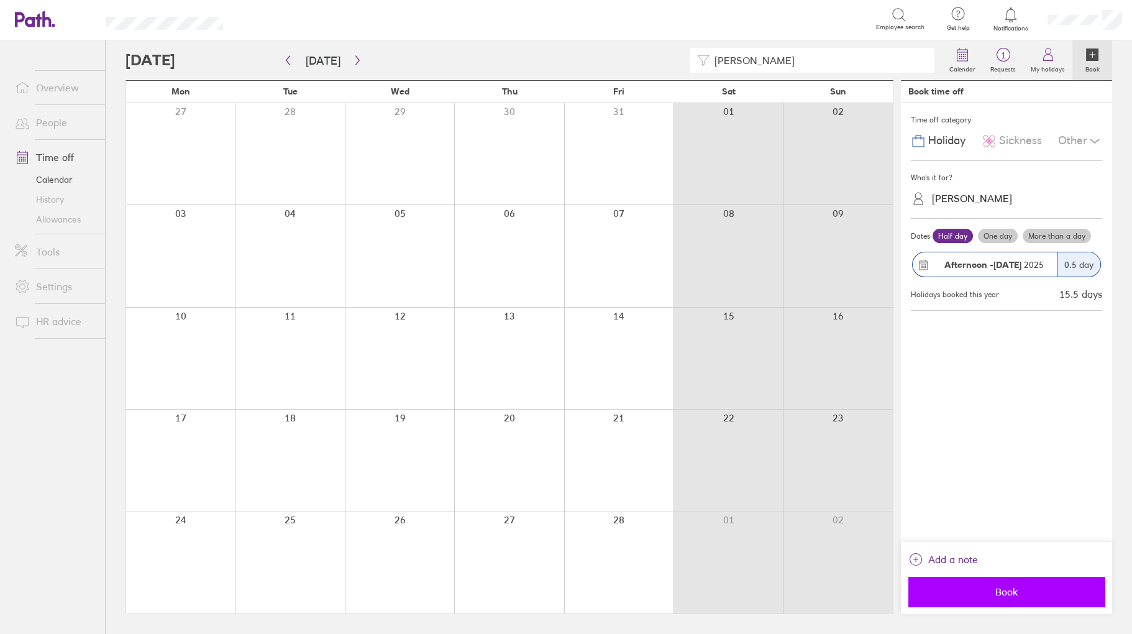
click at [1004, 587] on span "Book" at bounding box center [1006, 591] width 179 height 11
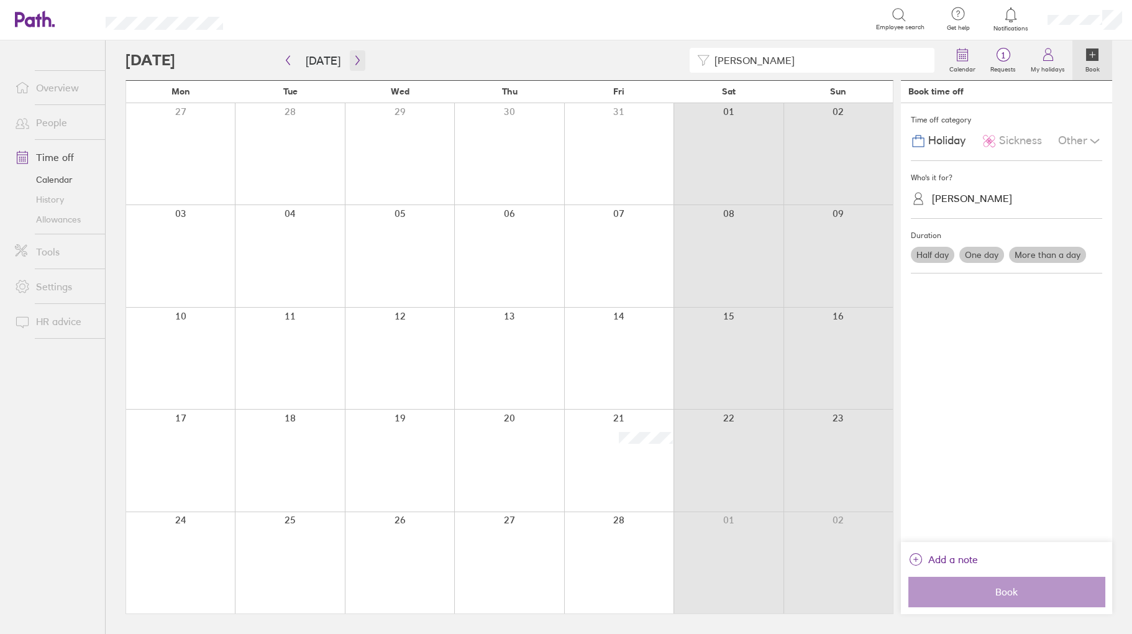
click at [353, 56] on icon "button" at bounding box center [357, 60] width 9 height 10
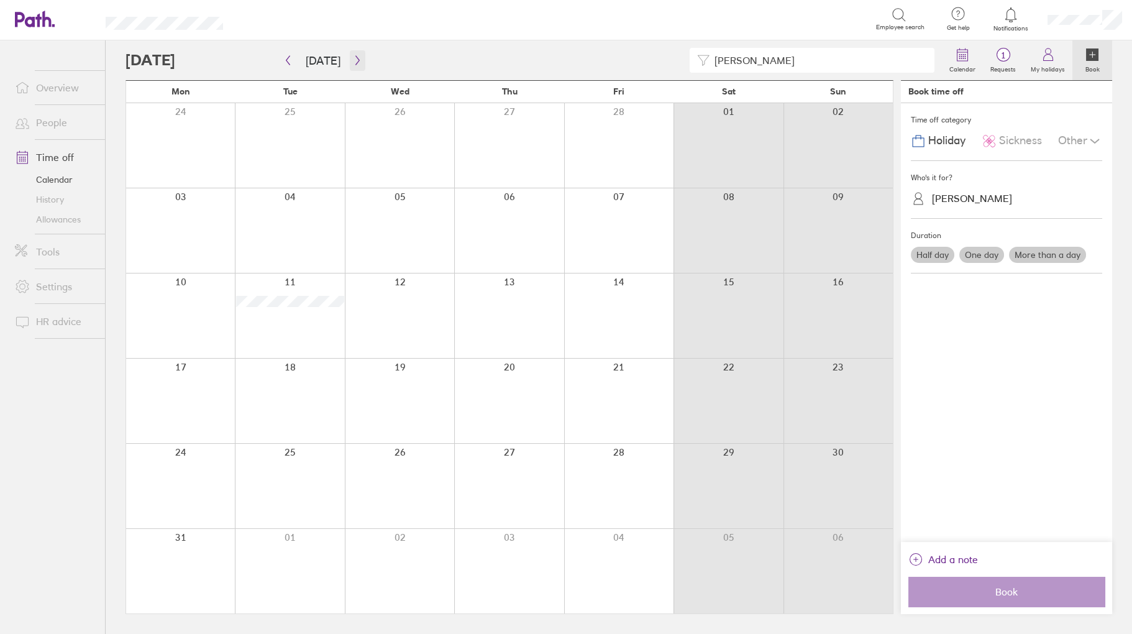
click at [353, 55] on icon "button" at bounding box center [357, 60] width 9 height 10
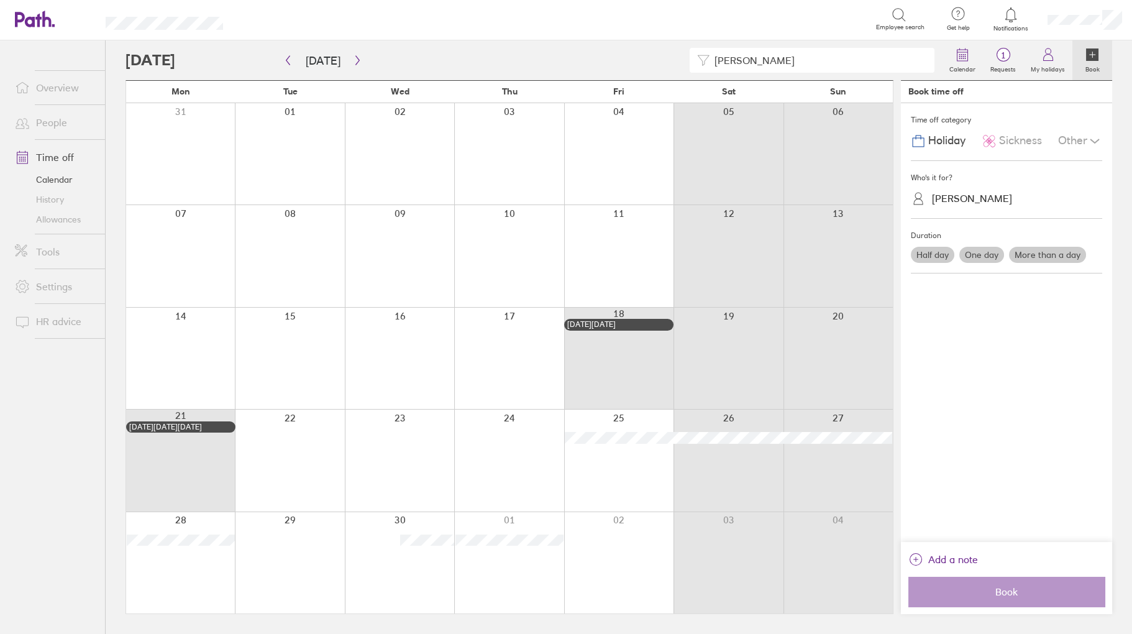
click at [619, 131] on div at bounding box center [618, 153] width 109 height 101
click at [935, 253] on label "Half day" at bounding box center [933, 255] width 44 height 16
click at [0, 0] on input "Half day" at bounding box center [0, 0] width 0 height 0
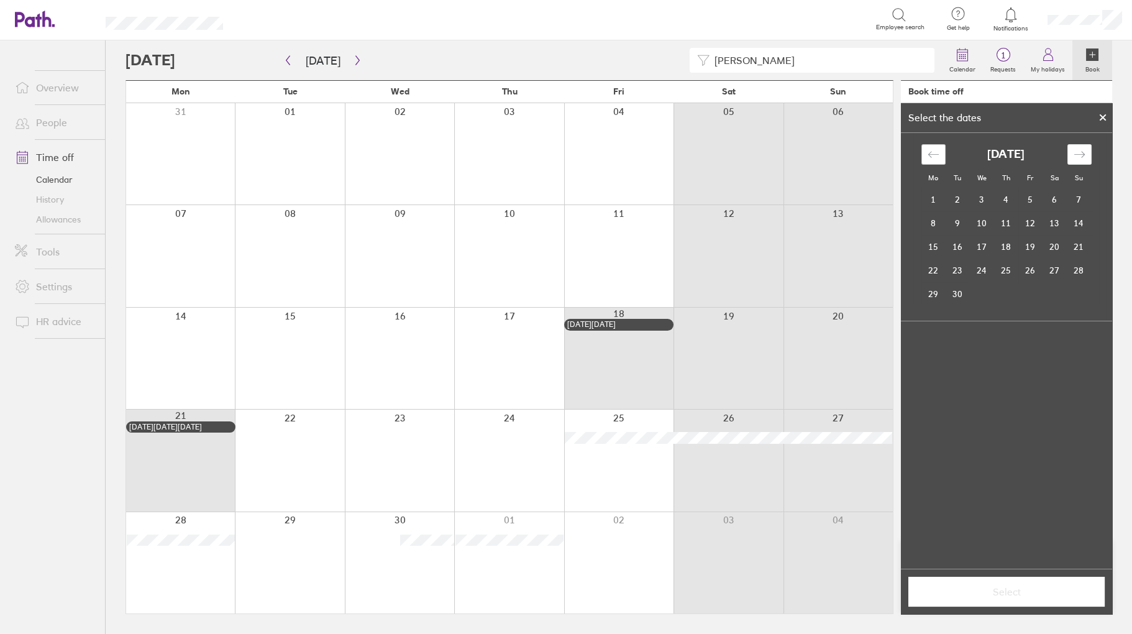
click at [927, 154] on div "Move backward to switch to the previous month." at bounding box center [934, 154] width 24 height 21
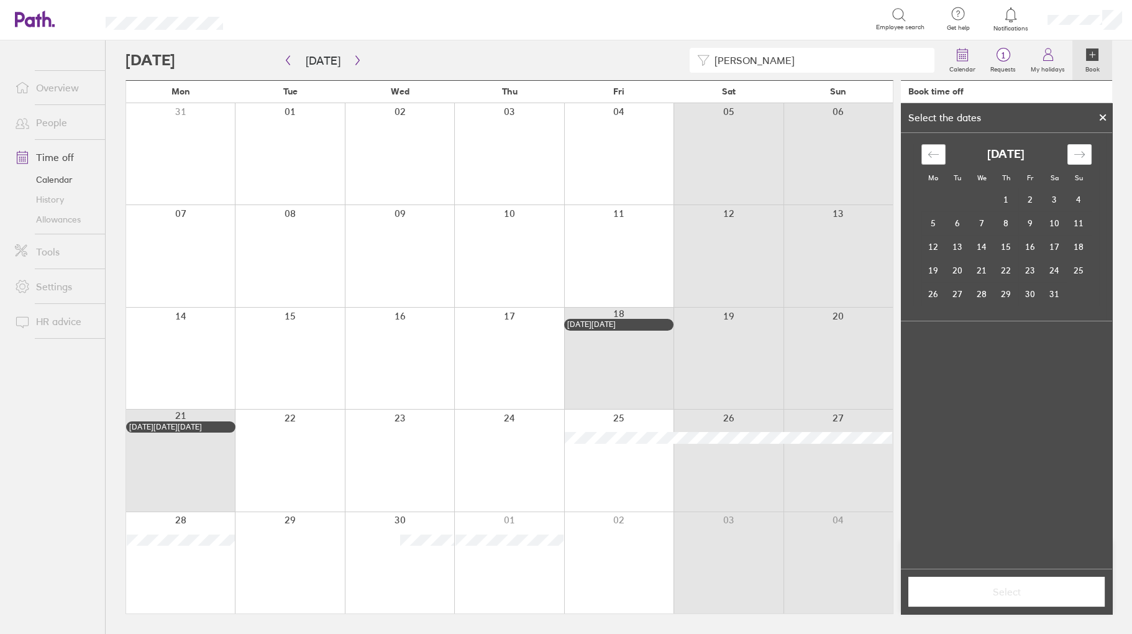
click at [927, 154] on div "Move backward to switch to the previous month." at bounding box center [934, 154] width 24 height 21
click at [1023, 207] on td "4" at bounding box center [1031, 200] width 24 height 24
click at [1033, 198] on td "4" at bounding box center [1031, 200] width 24 height 24
click at [938, 158] on icon "Move backward to switch to the previous month." at bounding box center [934, 155] width 12 height 12
click at [1077, 153] on icon "Move forward to switch to the next month." at bounding box center [1080, 155] width 12 height 12
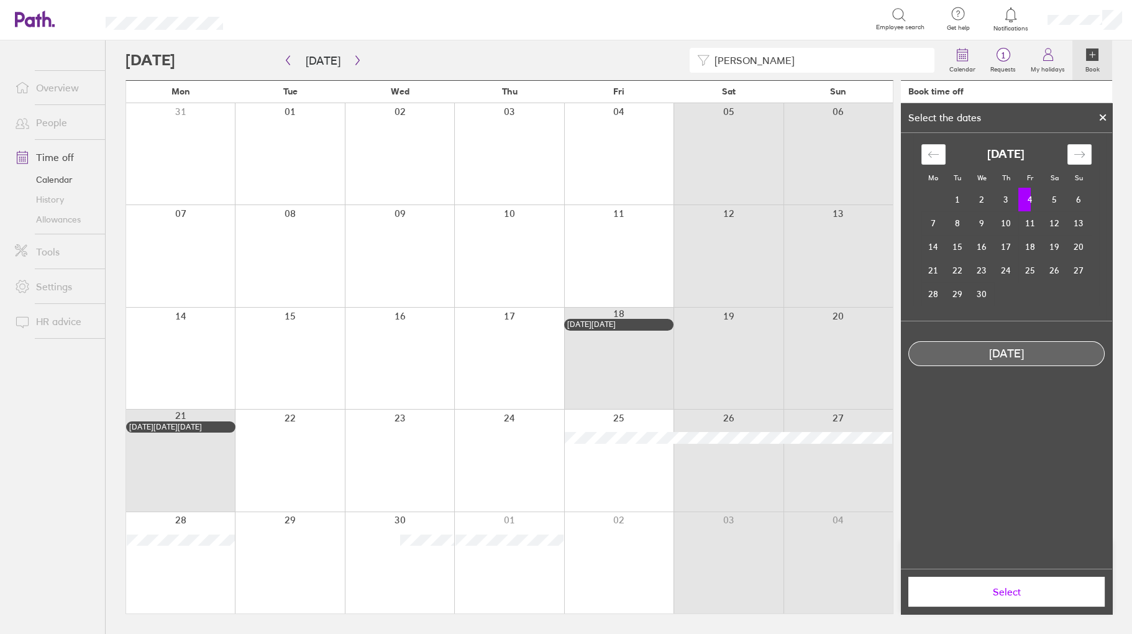
click at [1029, 198] on td "4" at bounding box center [1031, 200] width 24 height 24
click at [1096, 118] on div at bounding box center [1103, 117] width 19 height 21
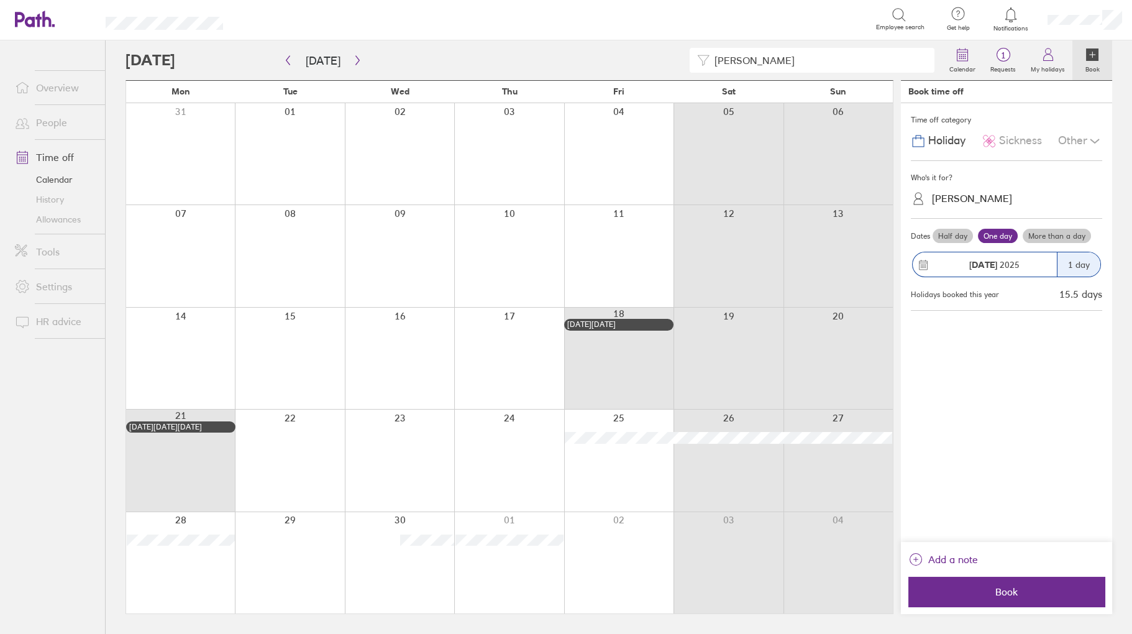
click at [951, 231] on label "Half day" at bounding box center [953, 236] width 40 height 15
click at [0, 0] on input "Half day" at bounding box center [0, 0] width 0 height 0
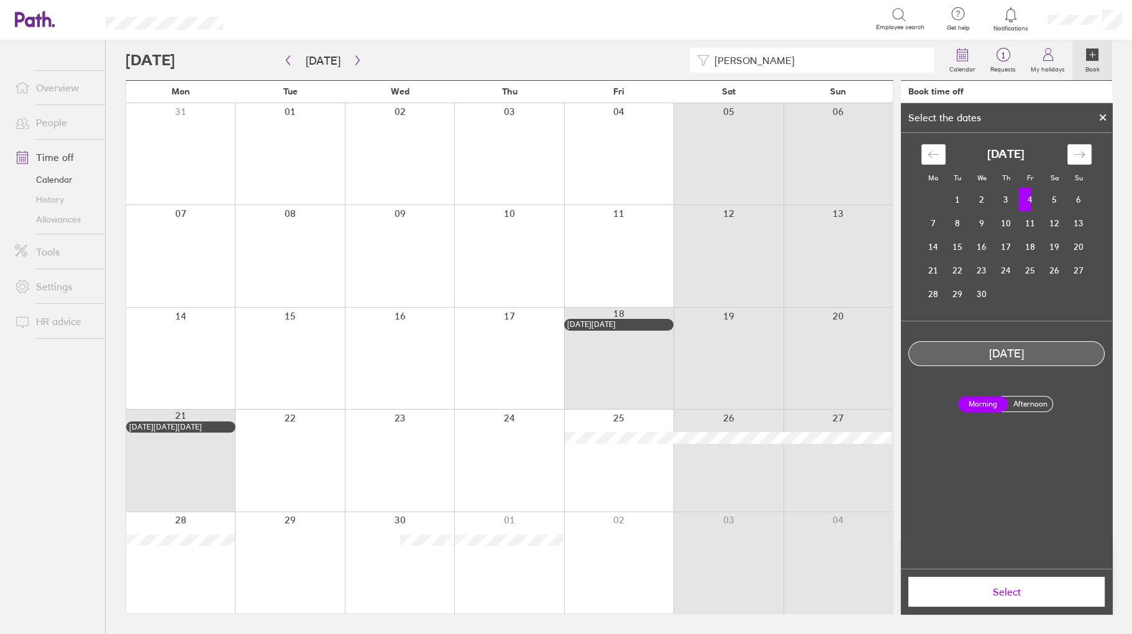
click at [1019, 416] on div "Morning Afternoon" at bounding box center [1007, 404] width 108 height 36
click at [1023, 402] on label "Afternoon" at bounding box center [1031, 403] width 50 height 15
click at [0, 0] on input "Afternoon" at bounding box center [0, 0] width 0 height 0
click at [1009, 598] on button "Select" at bounding box center [1007, 592] width 196 height 30
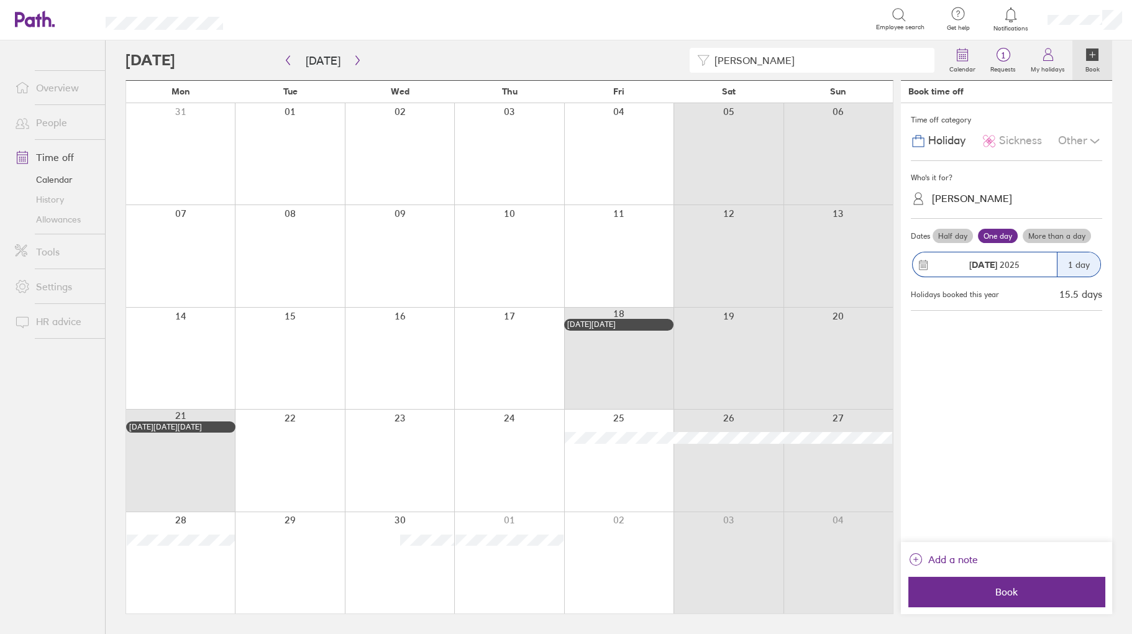
click at [1009, 598] on button "Book" at bounding box center [1007, 592] width 196 height 30
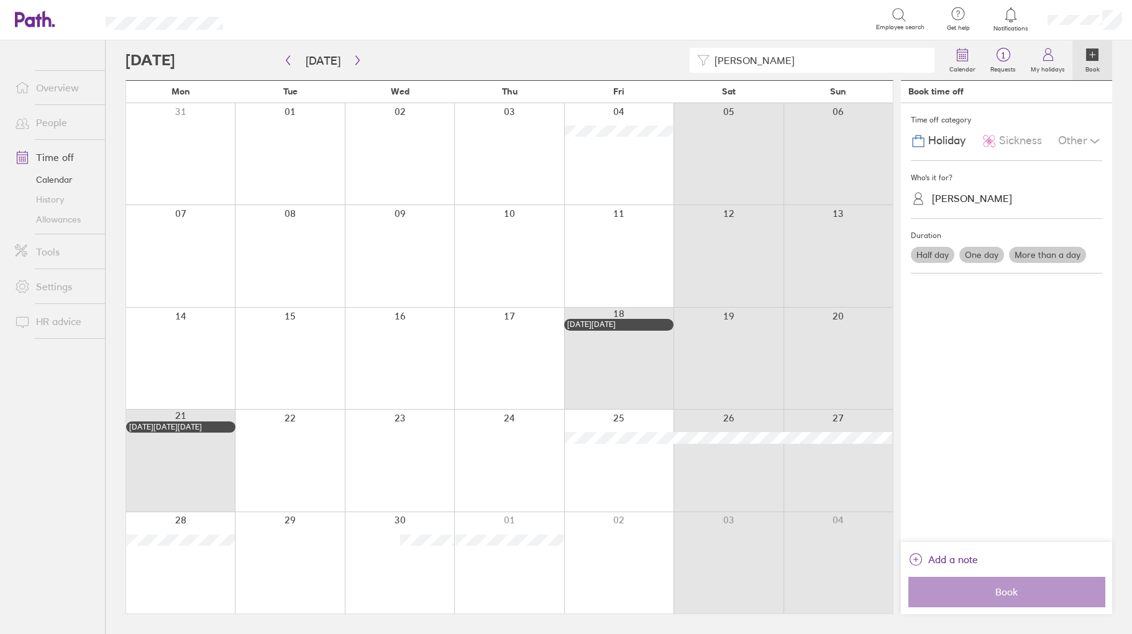
click at [616, 154] on div at bounding box center [618, 153] width 109 height 101
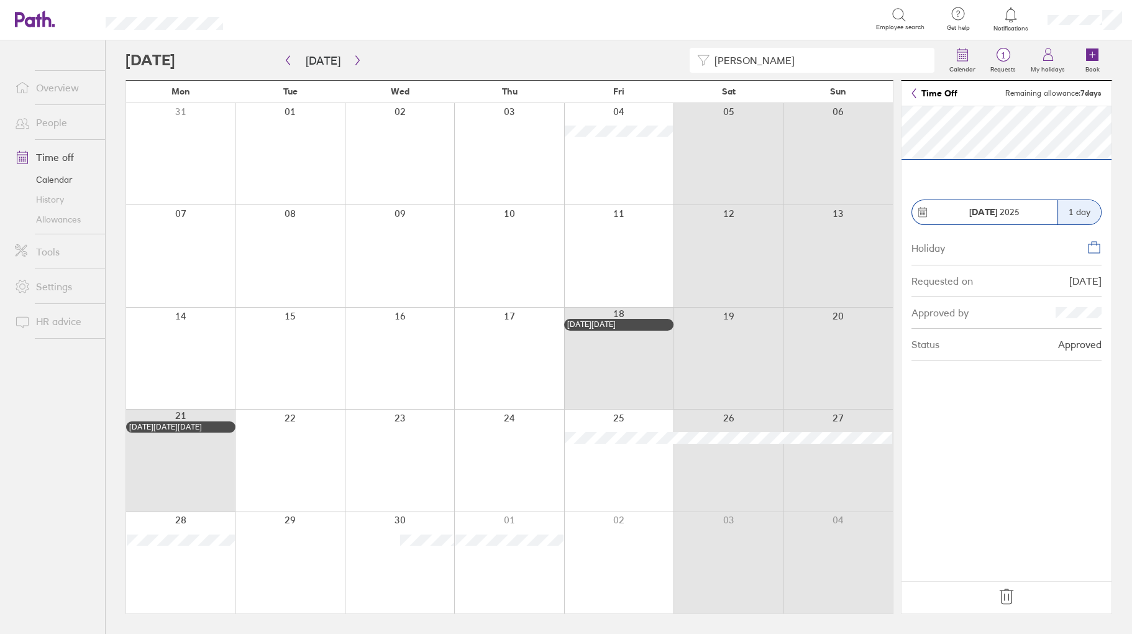
click at [1004, 597] on icon at bounding box center [1006, 596] width 13 height 15
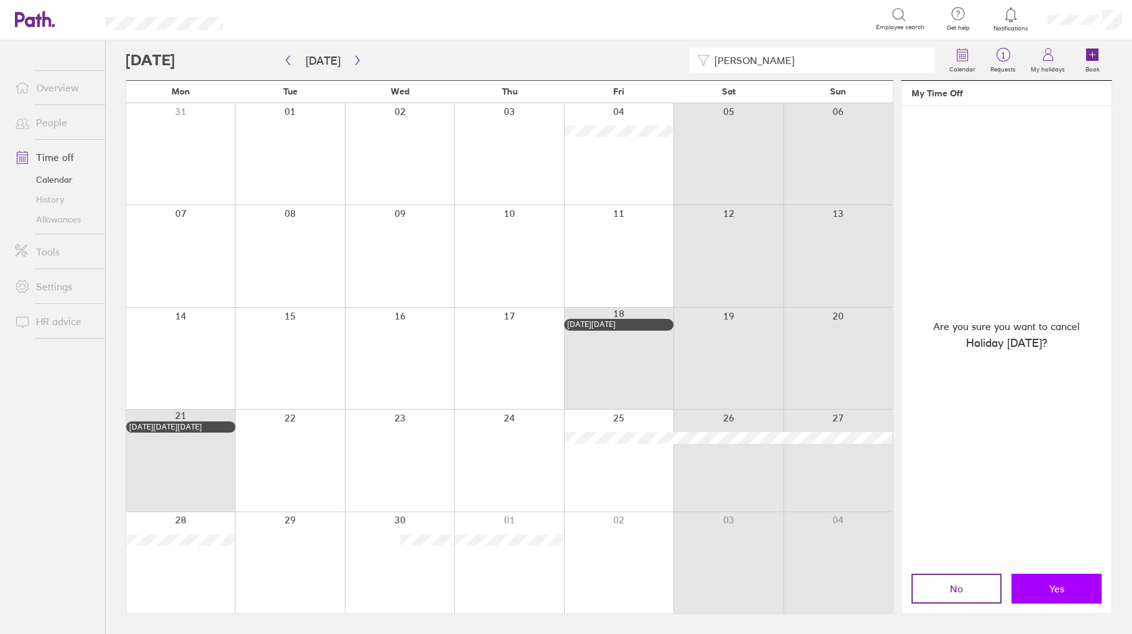
click at [1058, 579] on button "Yes" at bounding box center [1057, 589] width 90 height 30
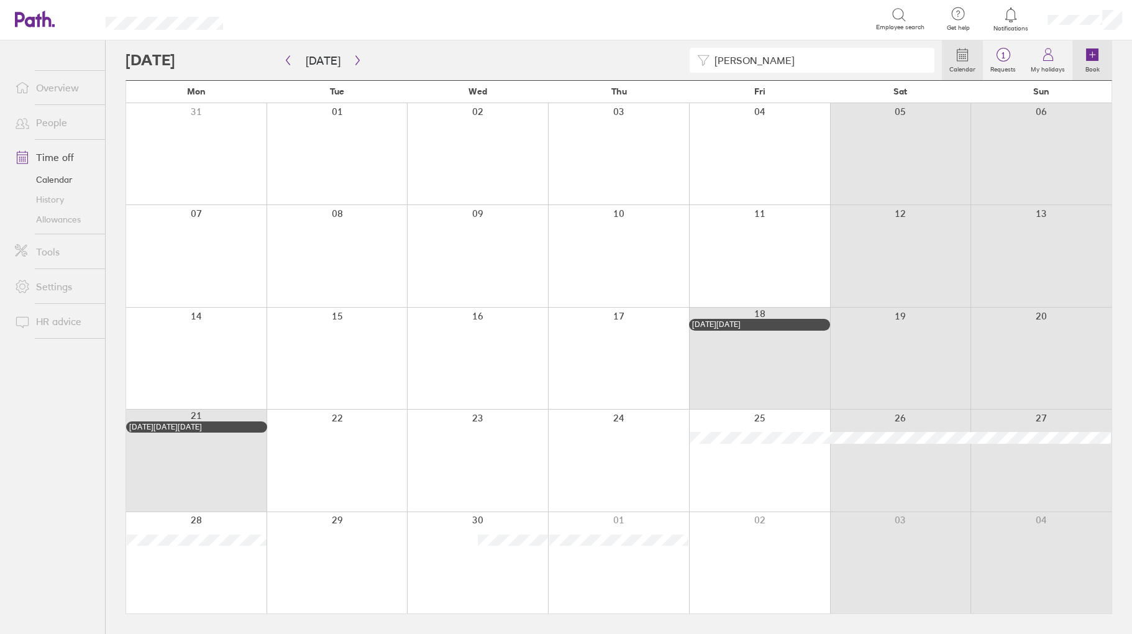
click at [1093, 57] on icon at bounding box center [1092, 54] width 12 height 12
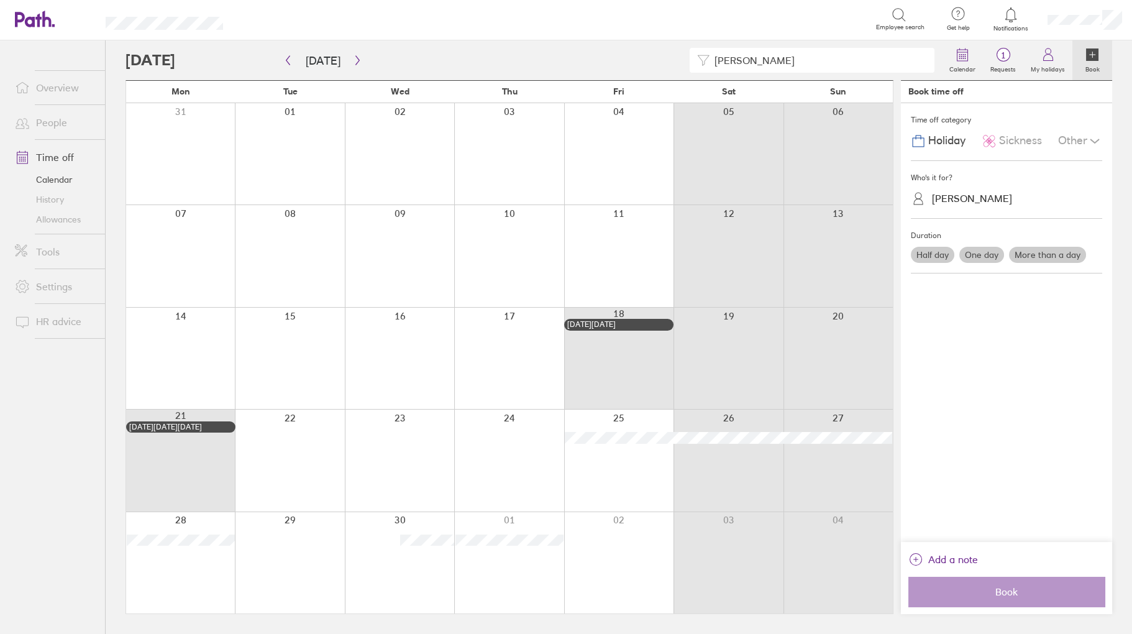
click at [948, 206] on div "[PERSON_NAME]" at bounding box center [1014, 198] width 176 height 19
click at [948, 224] on div "[PERSON_NAME] (you)" at bounding box center [1006, 229] width 191 height 22
click at [934, 252] on label "Half day" at bounding box center [933, 255] width 44 height 16
click at [0, 0] on input "Half day" at bounding box center [0, 0] width 0 height 0
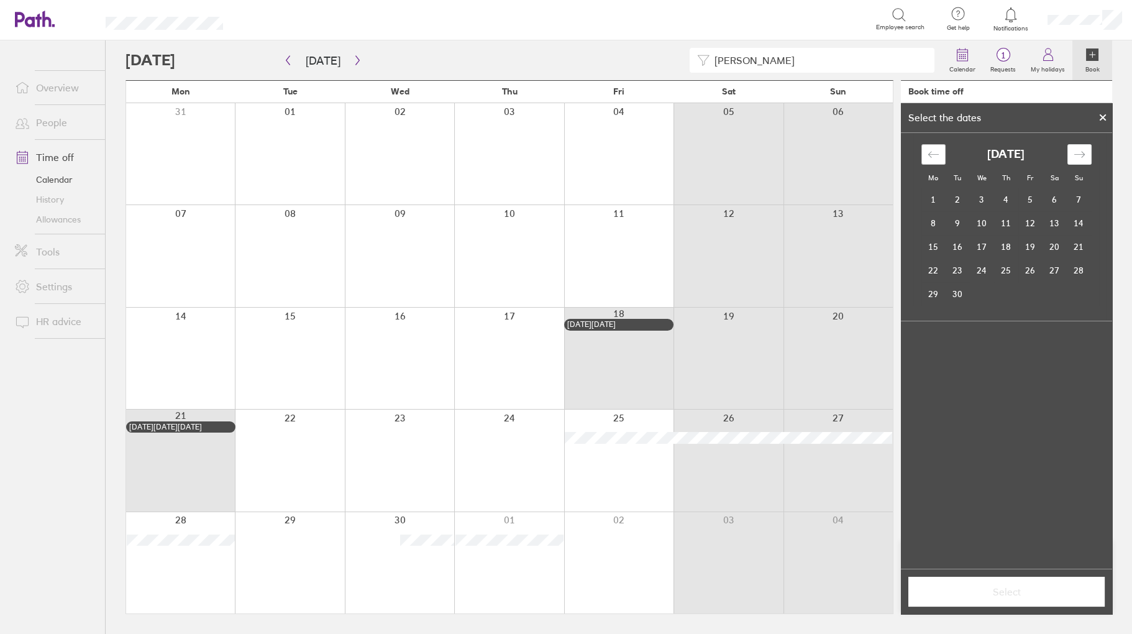
click at [927, 164] on div "Move backward to switch to the previous month." at bounding box center [934, 154] width 24 height 21
click at [930, 152] on icon "Move backward to switch to the previous month." at bounding box center [933, 154] width 11 height 6
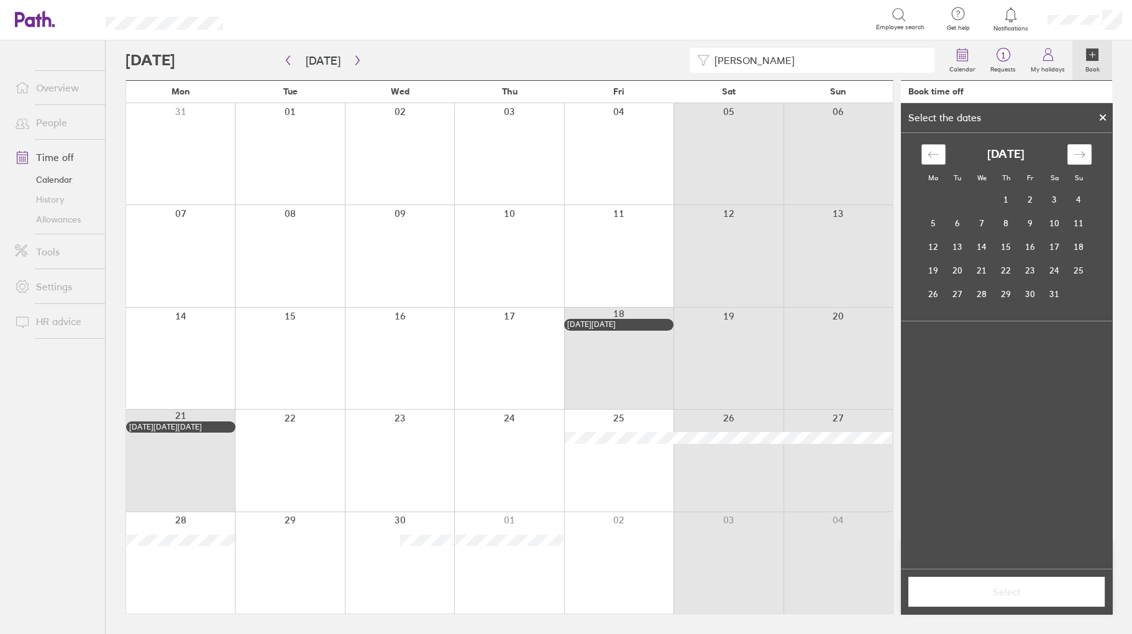
click at [930, 152] on icon "Move backward to switch to the previous month." at bounding box center [933, 154] width 11 height 6
click at [1027, 206] on td "4" at bounding box center [1031, 200] width 24 height 24
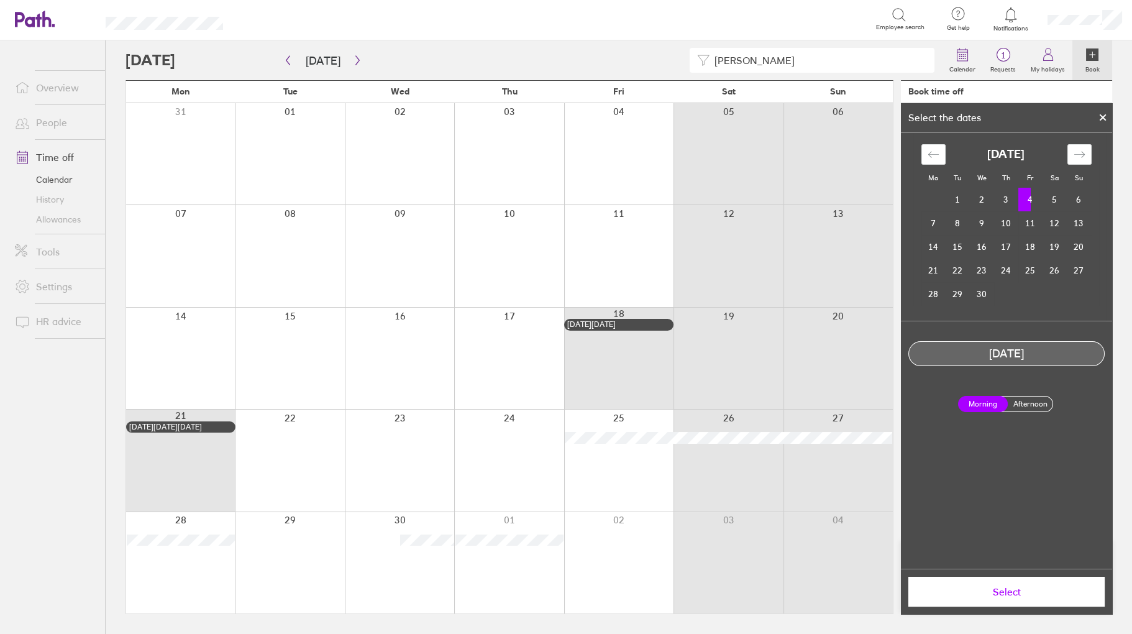
click at [1020, 403] on label "Afternoon" at bounding box center [1031, 403] width 50 height 15
click at [0, 0] on input "Afternoon" at bounding box center [0, 0] width 0 height 0
click at [1014, 592] on span "Select" at bounding box center [1006, 591] width 179 height 11
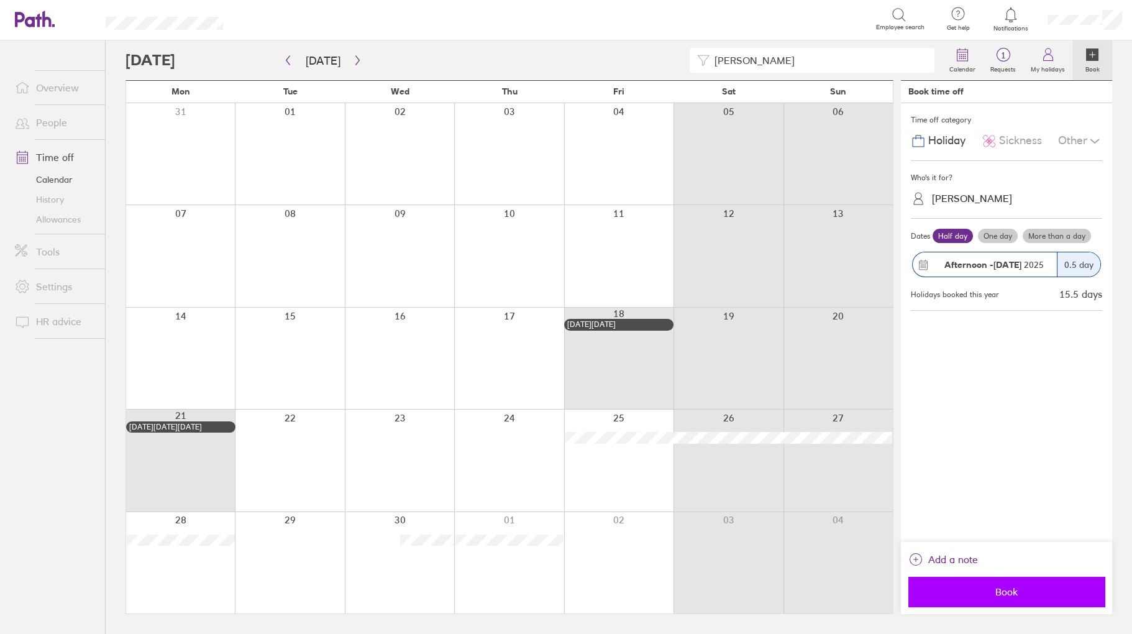
click at [1010, 588] on span "Book" at bounding box center [1006, 591] width 179 height 11
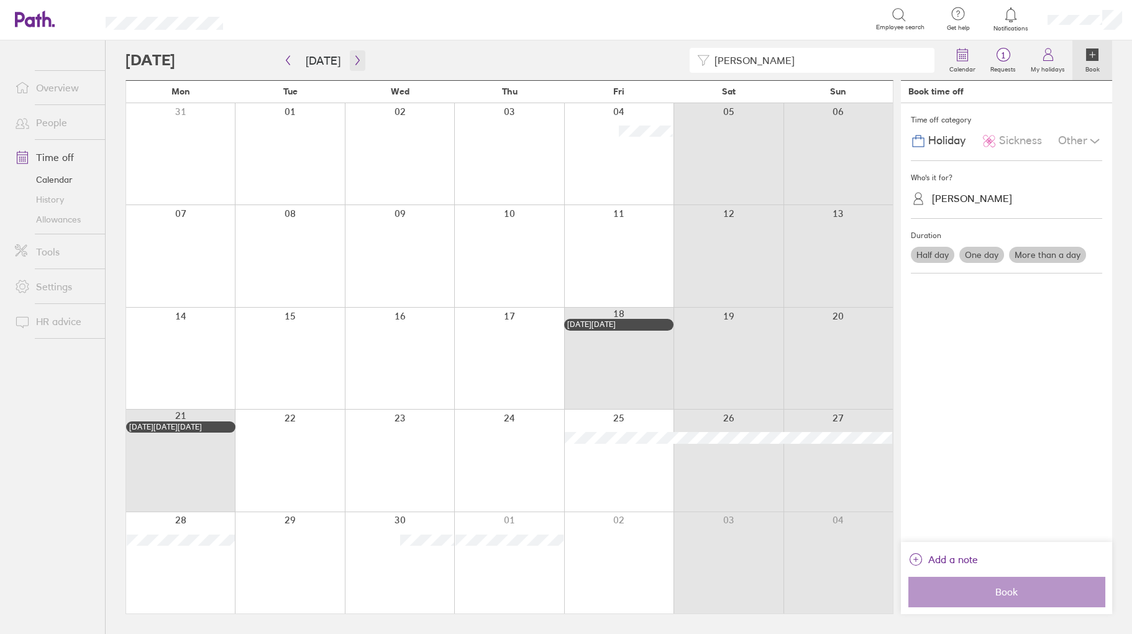
click at [353, 55] on icon "button" at bounding box center [357, 60] width 9 height 10
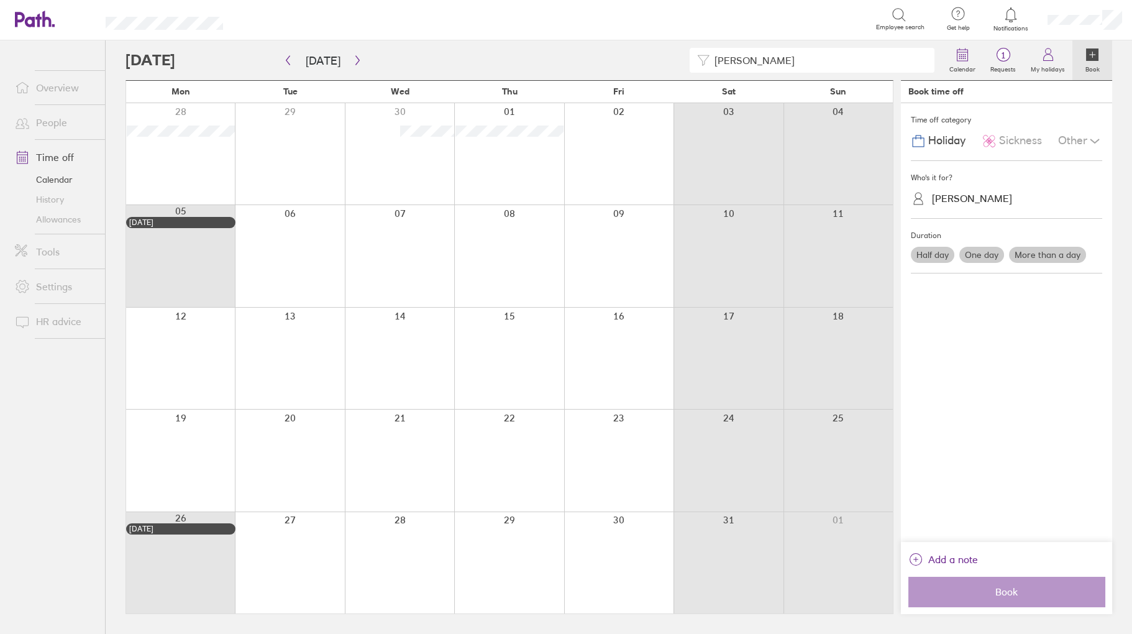
click at [63, 120] on link "People" at bounding box center [55, 122] width 100 height 25
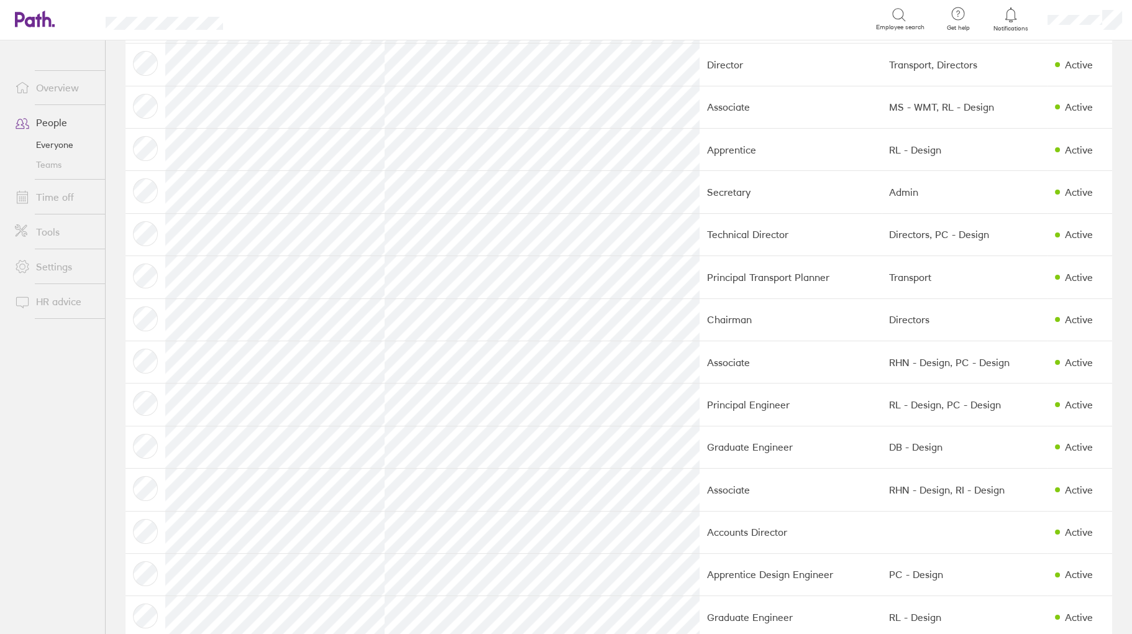
scroll to position [684, 0]
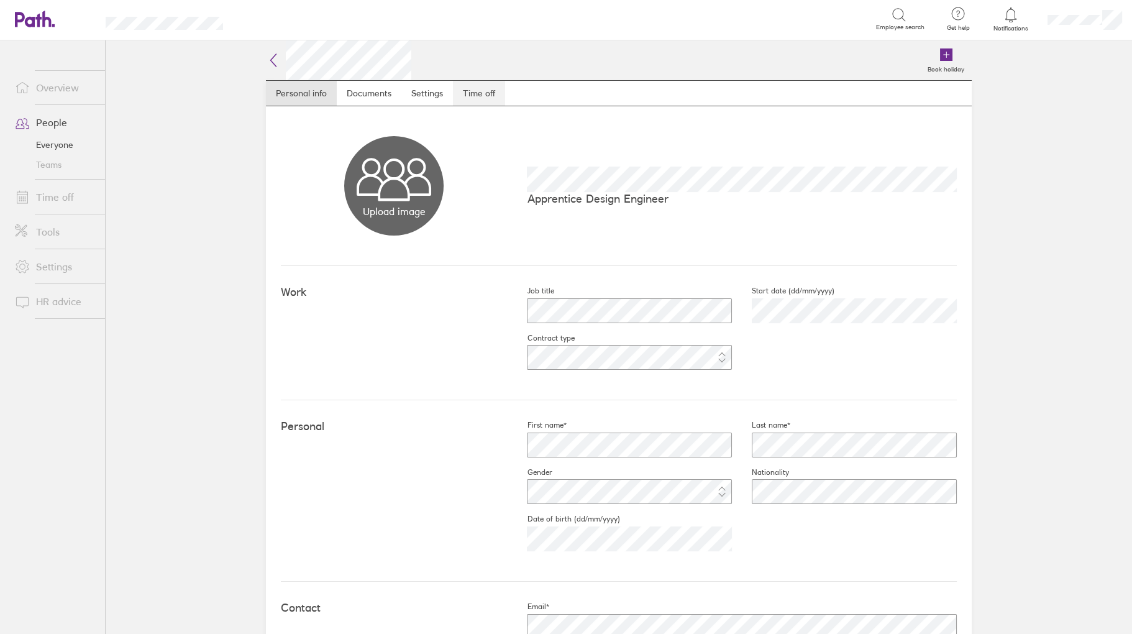
click at [473, 93] on link "Time off" at bounding box center [479, 93] width 52 height 25
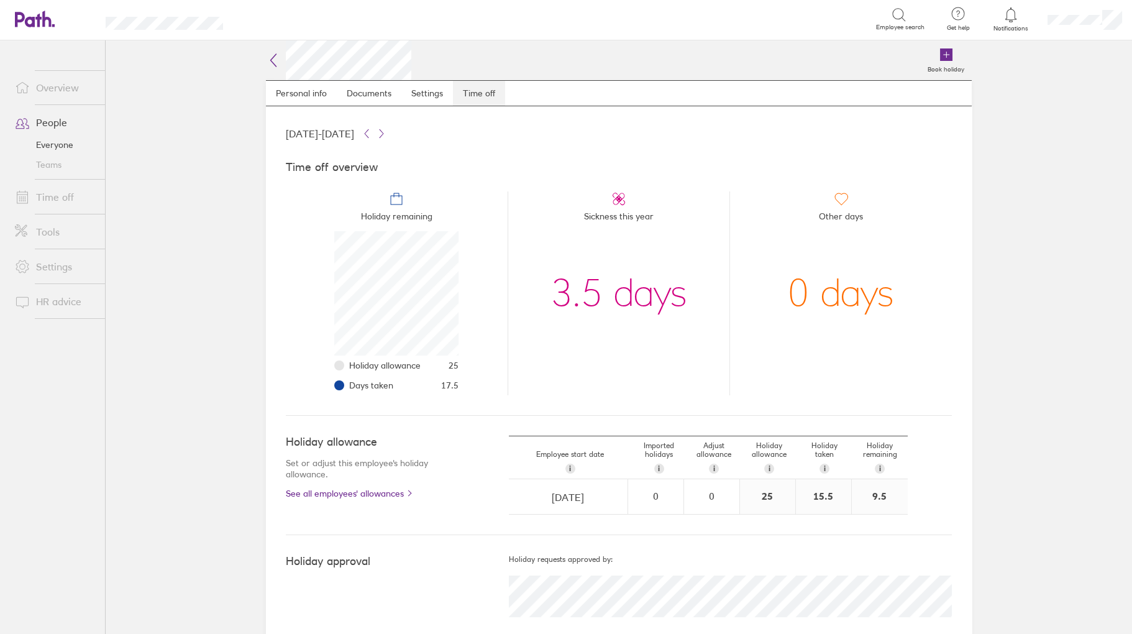
scroll to position [124, 124]
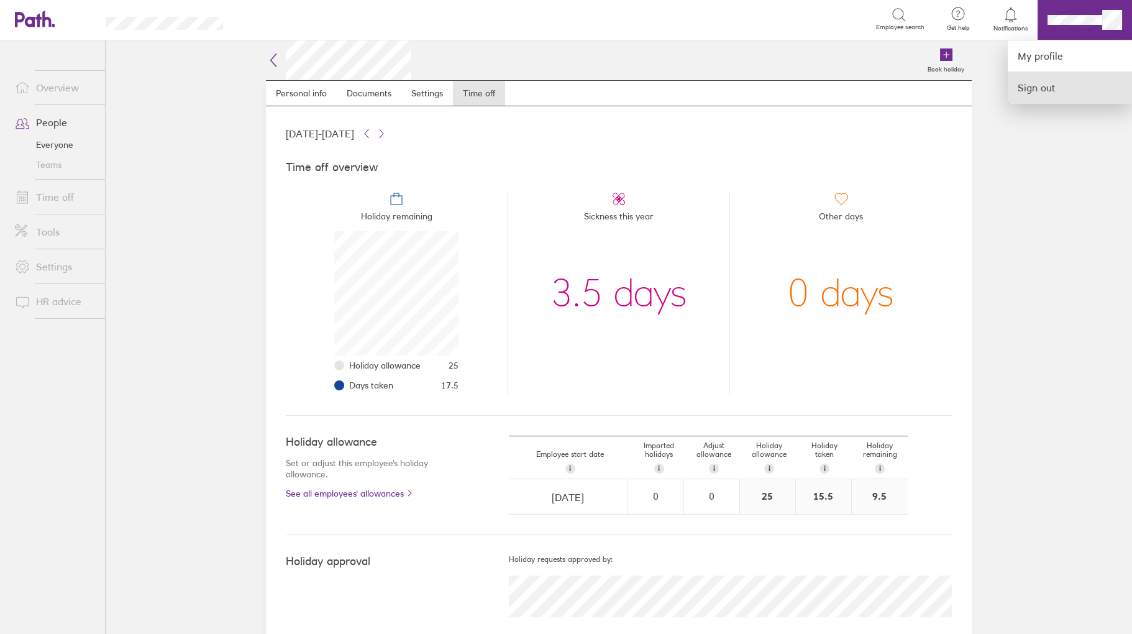
click at [1028, 94] on link "Sign out" at bounding box center [1070, 87] width 124 height 31
